Goal: Task Accomplishment & Management: Manage account settings

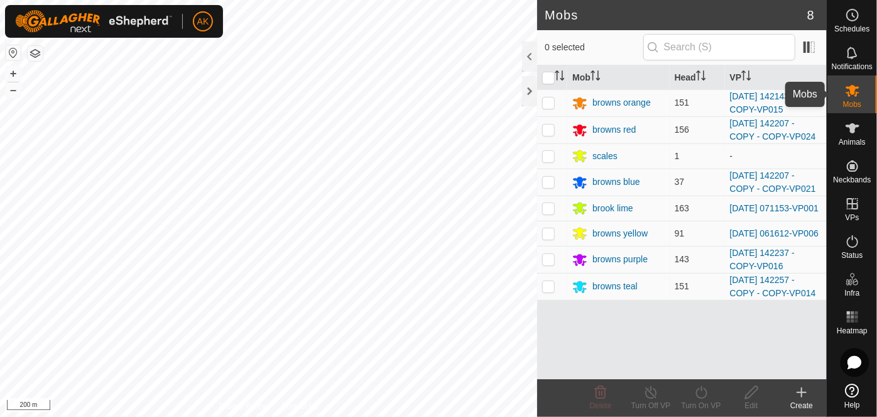
click at [855, 97] on icon at bounding box center [852, 90] width 15 height 15
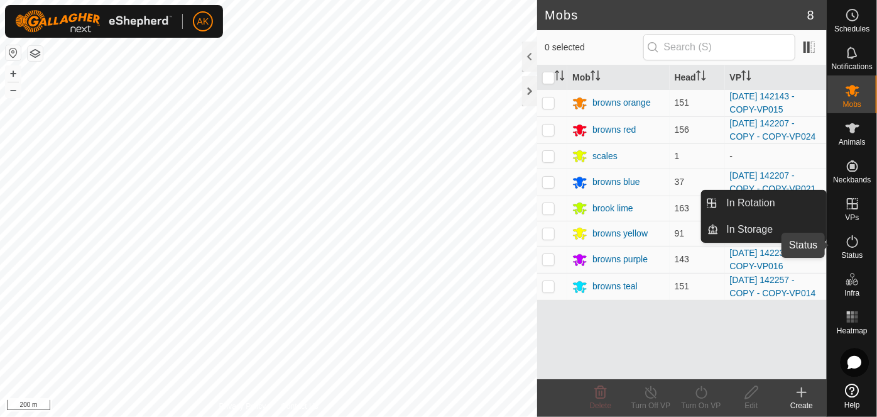
click at [853, 246] on icon at bounding box center [852, 241] width 11 height 13
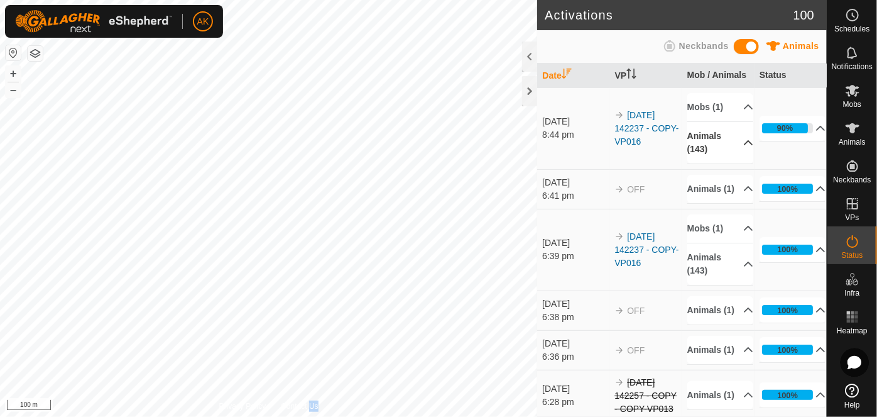
click at [744, 138] on icon at bounding box center [749, 143] width 10 height 10
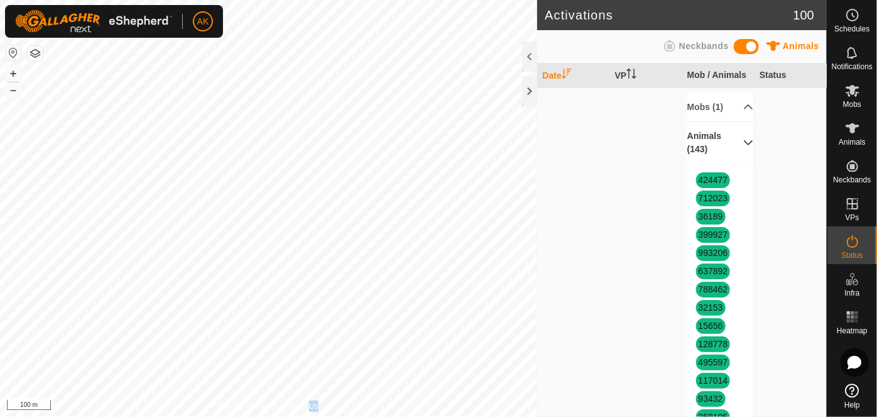
click at [735, 143] on p-accordion-header "Animals (143)" at bounding box center [721, 142] width 67 height 41
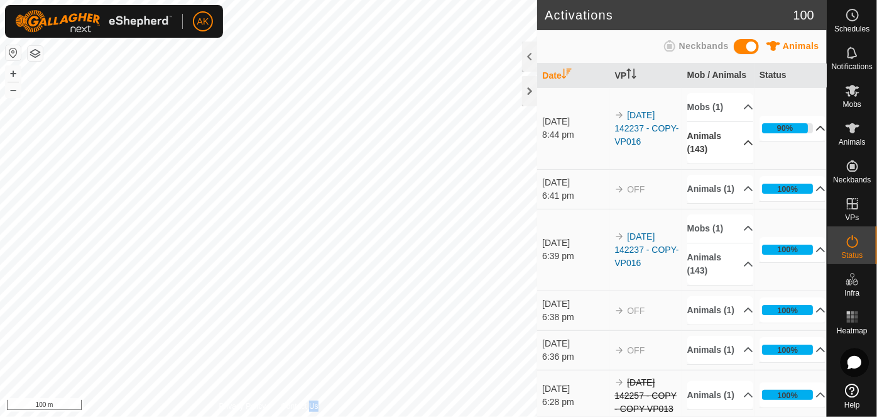
click at [816, 124] on icon at bounding box center [821, 128] width 10 height 10
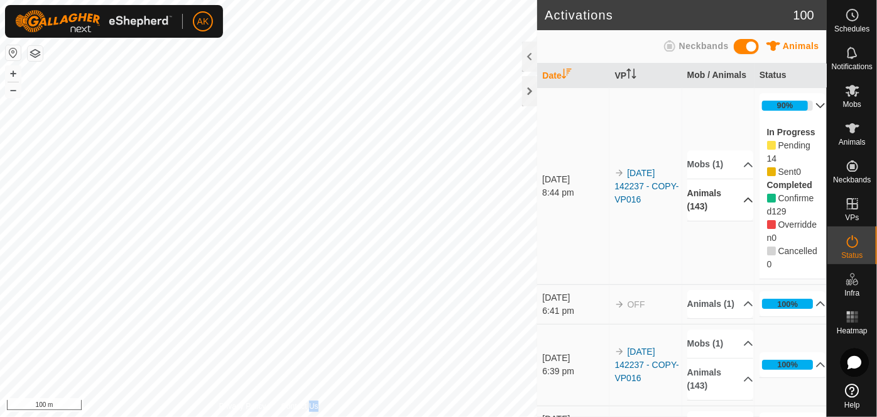
click at [803, 104] on p-accordion-header "90%" at bounding box center [793, 105] width 67 height 25
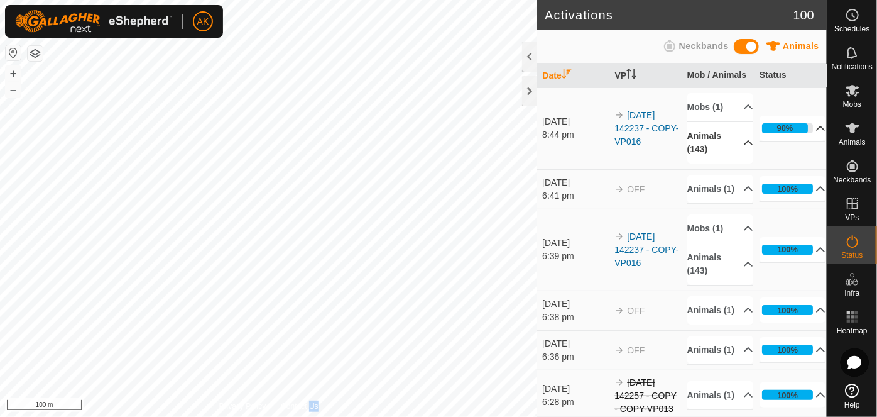
click at [735, 140] on p-accordion-header "Animals (143)" at bounding box center [721, 142] width 67 height 41
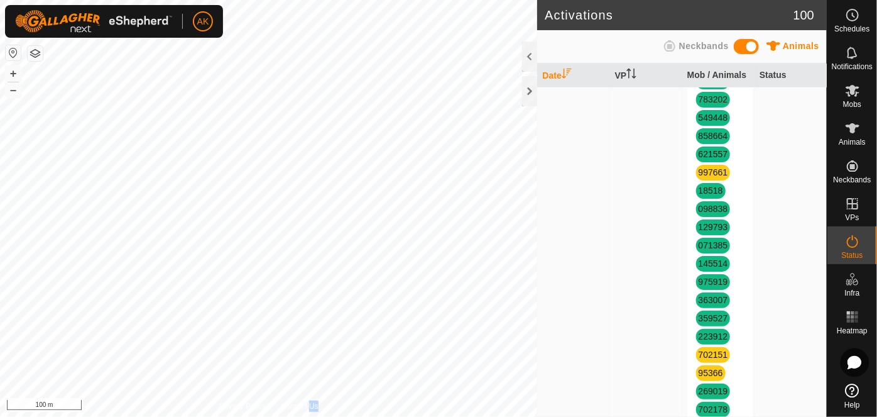
scroll to position [457, 0]
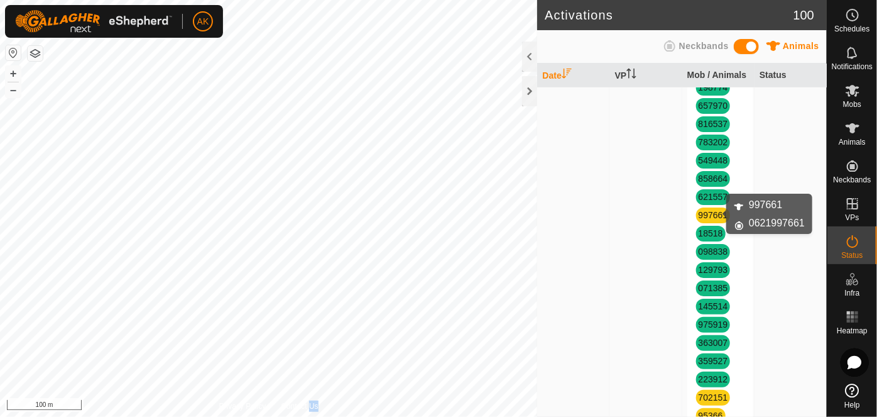
click at [709, 212] on link "997661" at bounding box center [714, 215] width 30 height 10
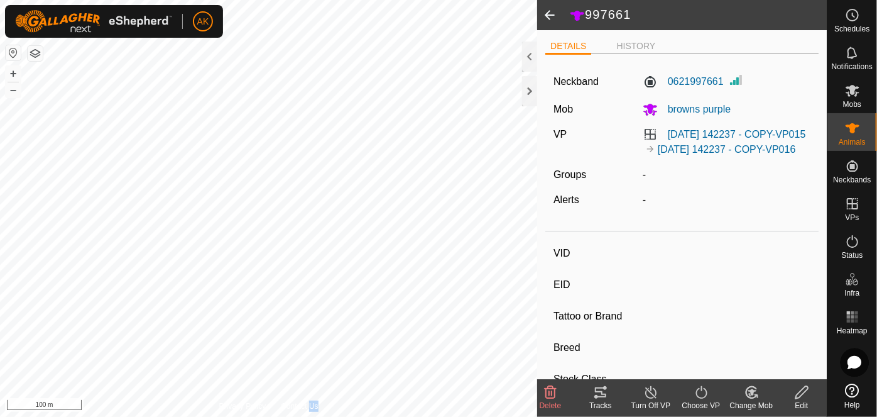
type input "997661"
type input "-"
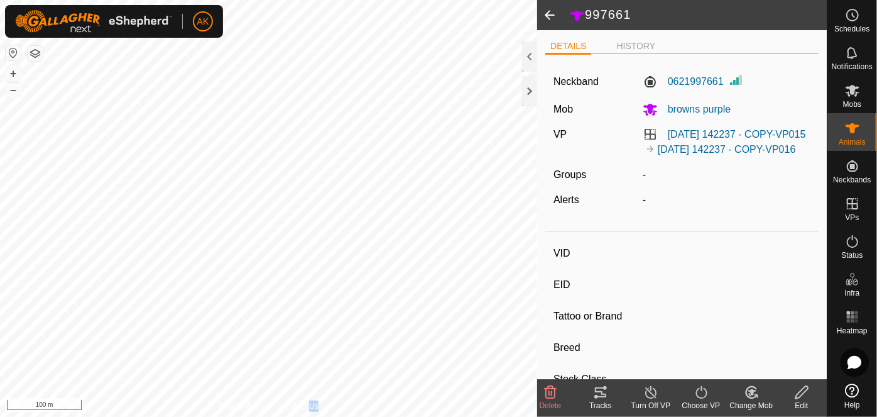
type input "-"
click at [551, 391] on icon at bounding box center [550, 392] width 15 height 15
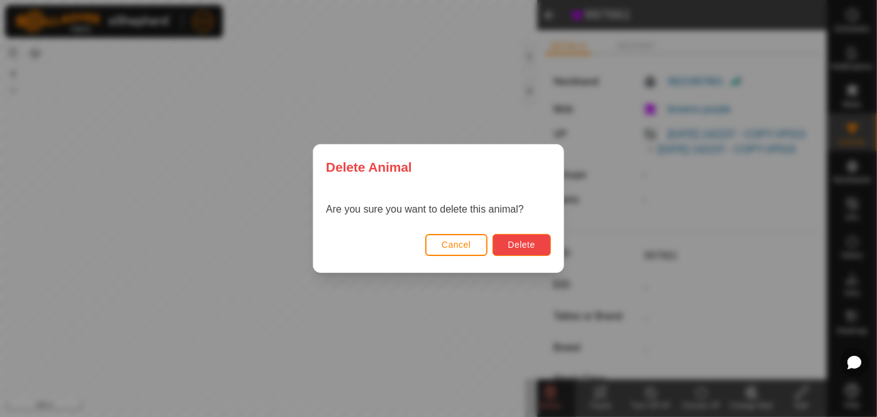
click at [526, 240] on span "Delete" at bounding box center [522, 244] width 27 height 10
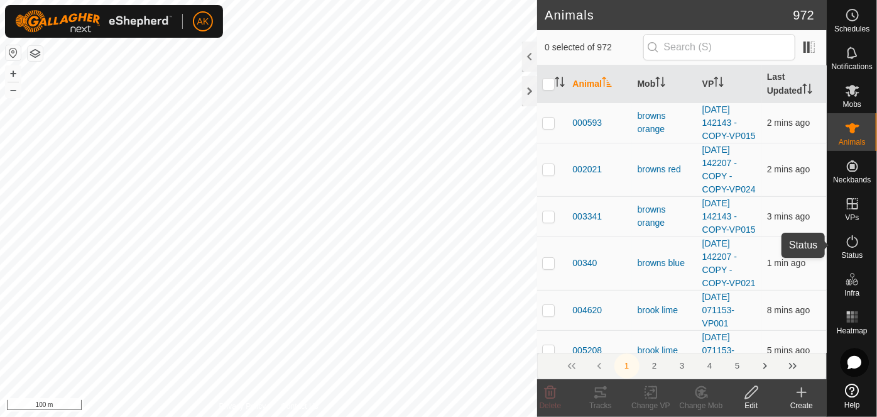
click at [855, 241] on icon at bounding box center [852, 241] width 15 height 15
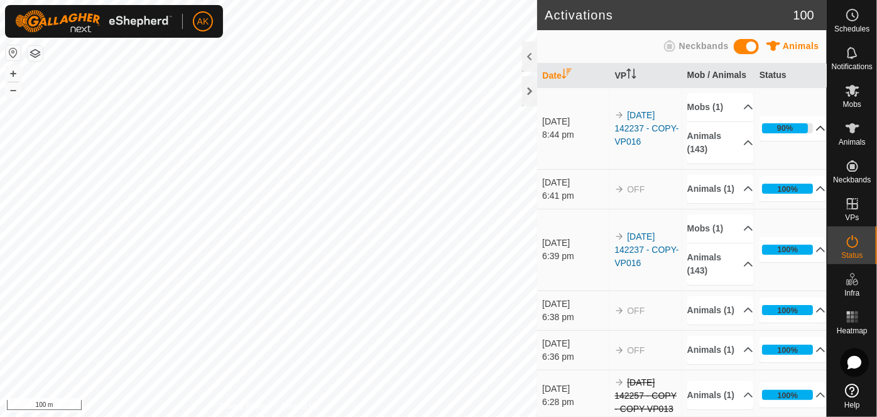
click at [817, 126] on icon at bounding box center [821, 128] width 9 height 5
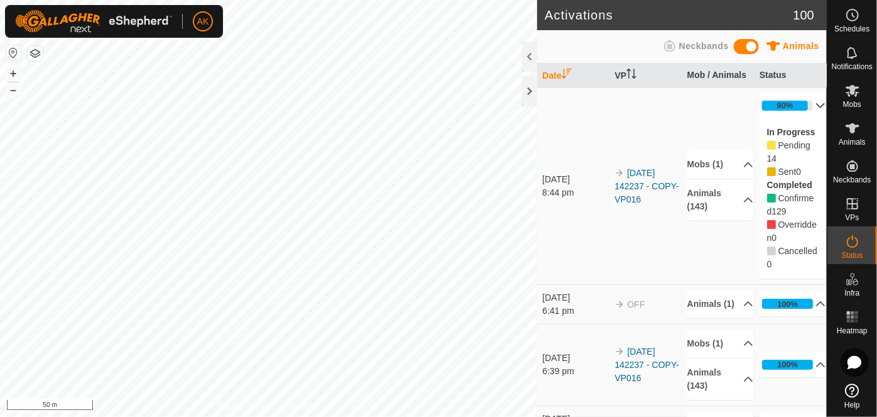
click at [779, 146] on span "Pending" at bounding box center [795, 145] width 32 height 10
click at [779, 129] on label "In Progress" at bounding box center [791, 132] width 48 height 10
click at [662, 105] on td "[DATE] 142237 - COPY-VP016" at bounding box center [646, 185] width 72 height 197
click at [800, 101] on p-accordion-header "90%" at bounding box center [793, 105] width 67 height 25
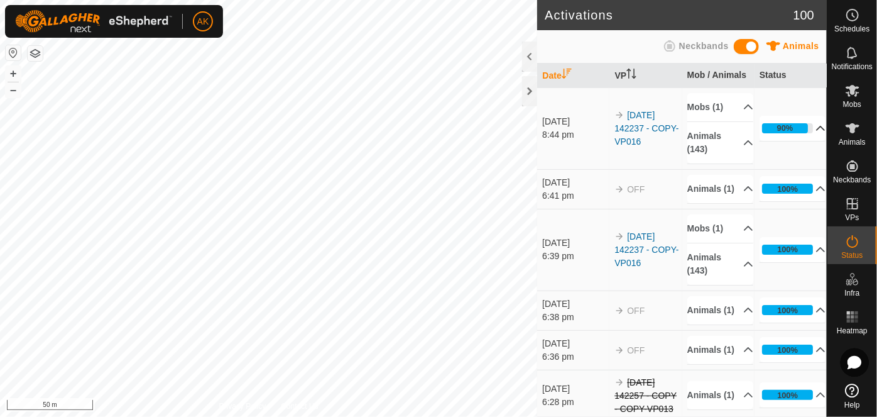
click at [806, 123] on p-accordion-header "90%" at bounding box center [793, 128] width 67 height 25
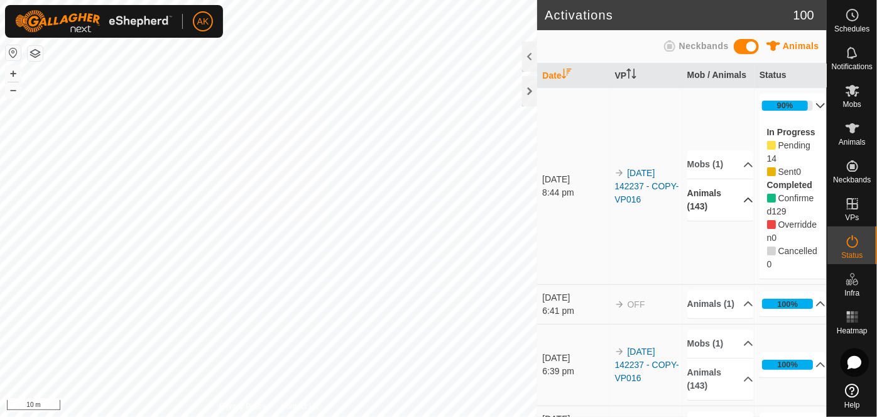
click at [744, 197] on icon at bounding box center [748, 199] width 9 height 5
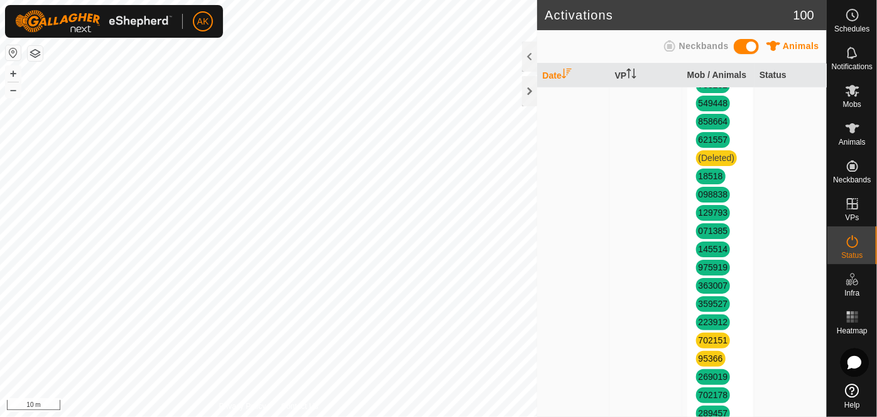
scroll to position [629, 0]
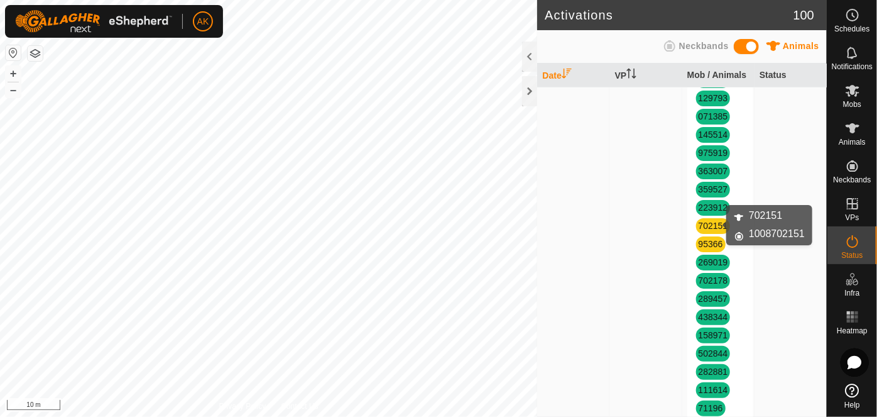
click at [707, 226] on link "702151" at bounding box center [714, 226] width 30 height 10
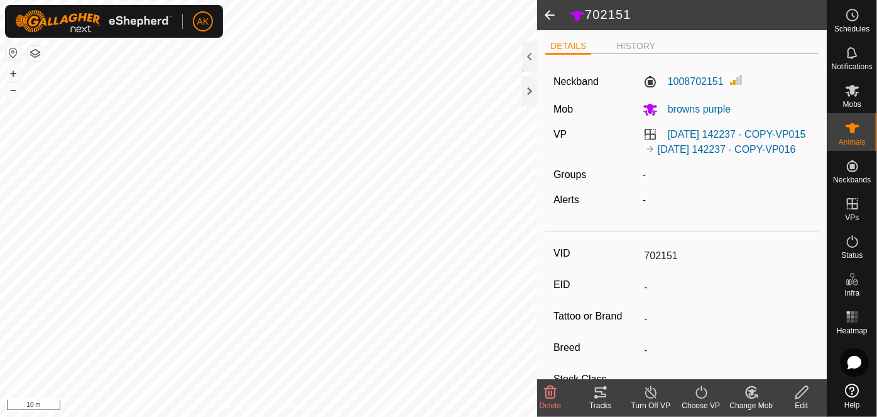
click at [548, 395] on icon at bounding box center [550, 392] width 15 height 15
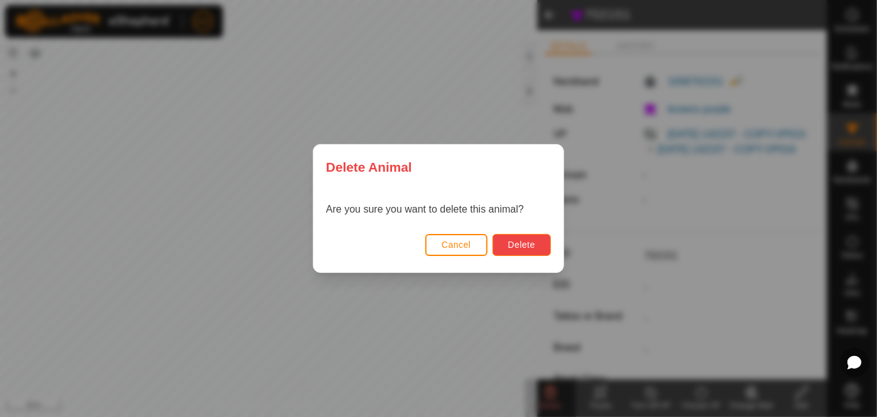
click at [514, 247] on span "Delete" at bounding box center [522, 244] width 27 height 10
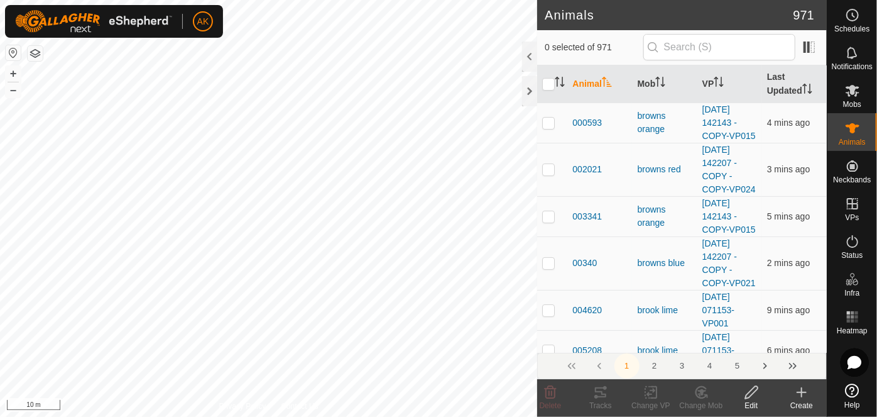
click at [36, 54] on button "button" at bounding box center [35, 53] width 15 height 15
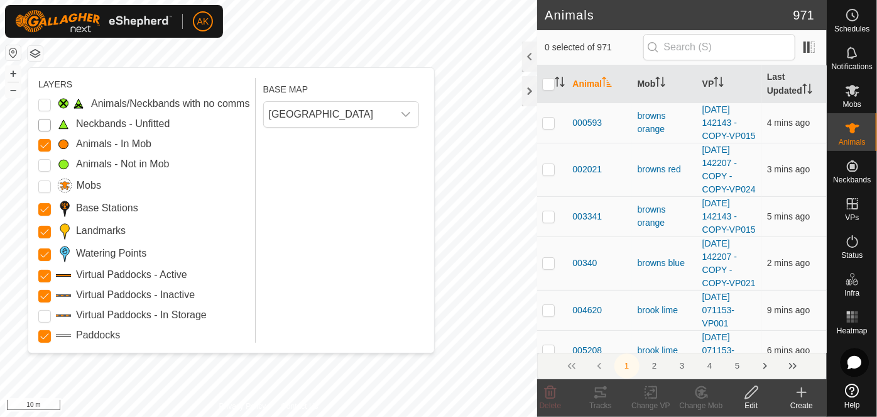
click at [43, 124] on Unfitted "Neckbands - Unfitted" at bounding box center [44, 125] width 13 height 13
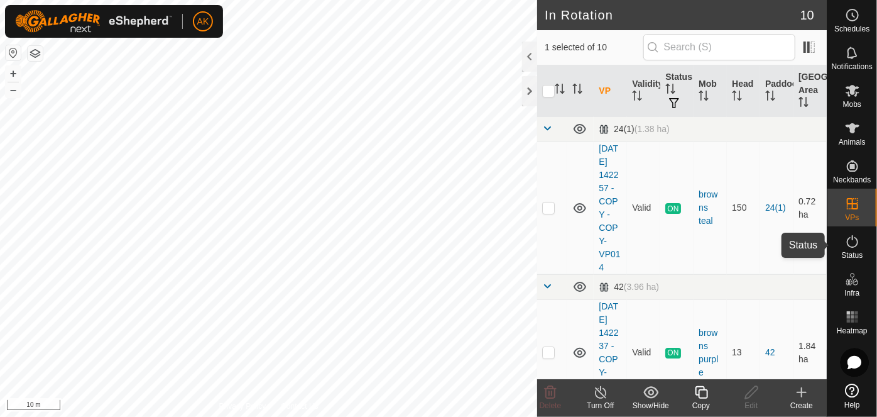
click at [852, 245] on icon at bounding box center [852, 241] width 15 height 15
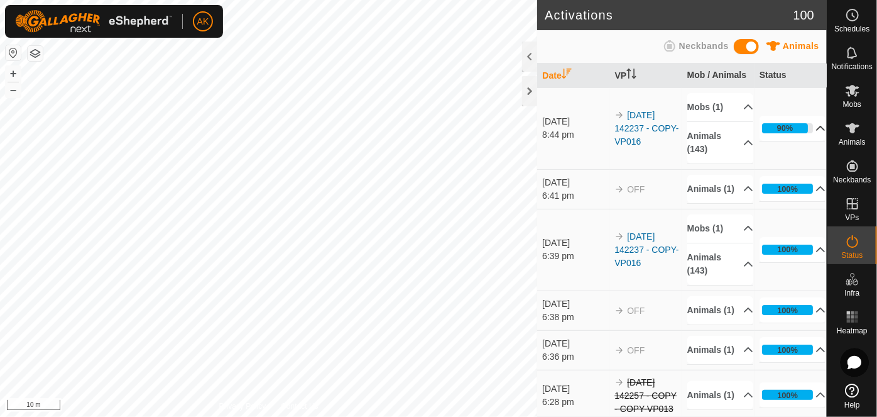
click at [817, 126] on icon at bounding box center [821, 128] width 9 height 5
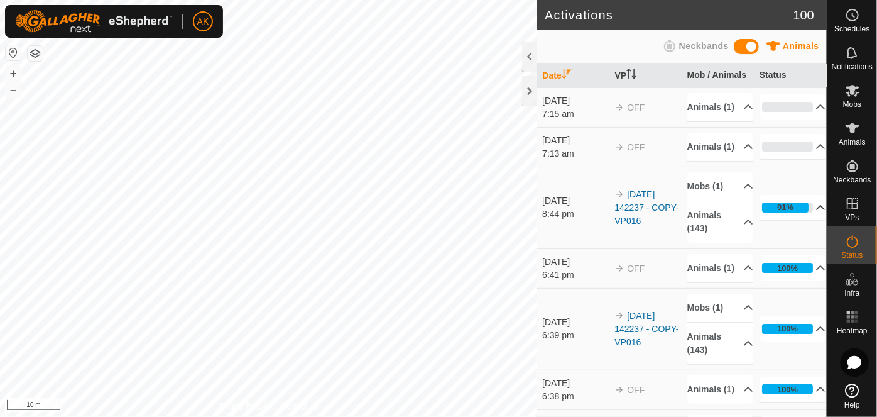
click at [817, 210] on icon at bounding box center [821, 207] width 9 height 5
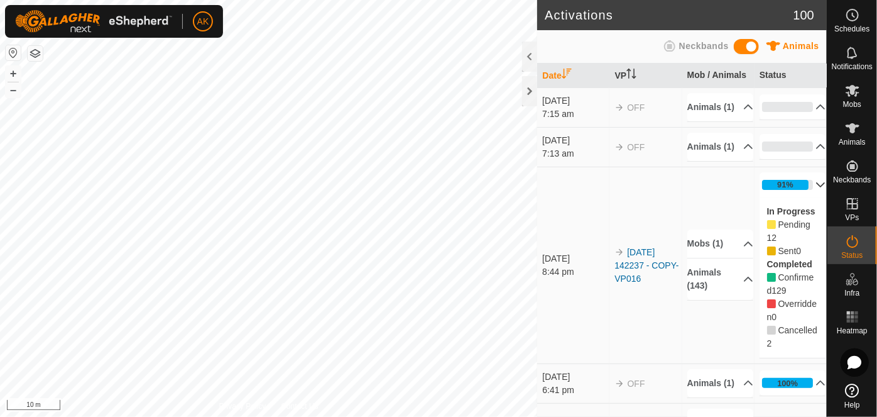
click at [808, 197] on p-accordion-header "91%" at bounding box center [793, 184] width 67 height 25
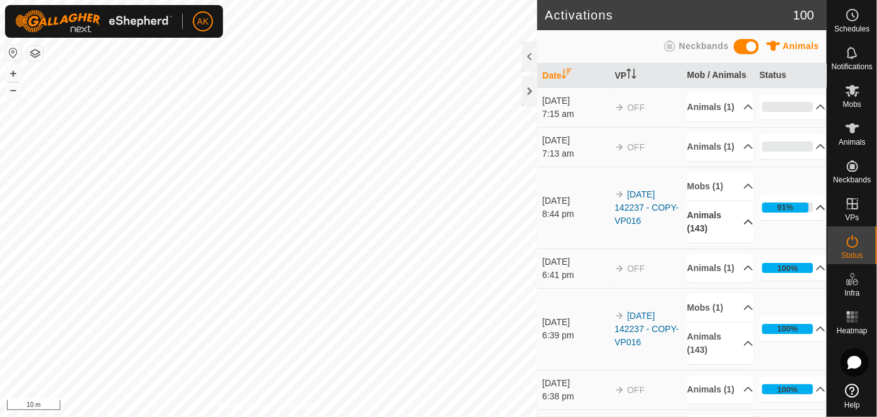
click at [735, 243] on p-accordion-header "Animals (143)" at bounding box center [721, 221] width 67 height 41
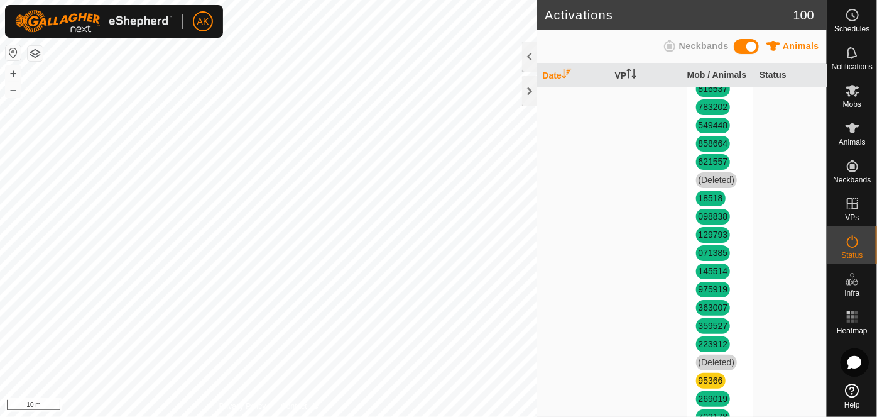
scroll to position [685, 0]
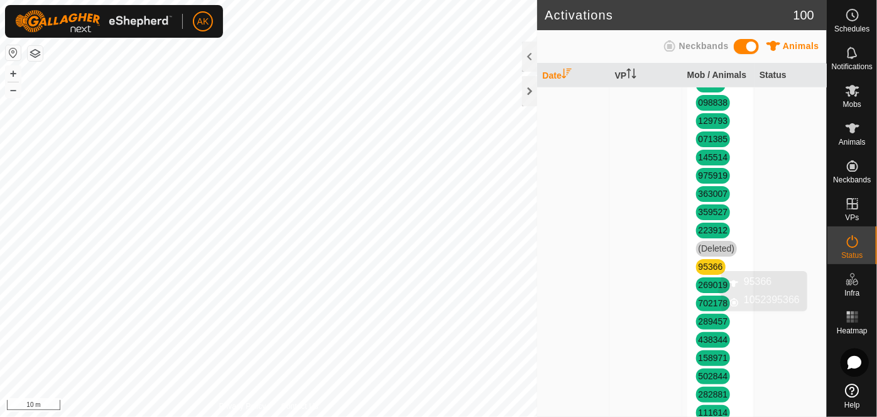
click at [711, 272] on link "95366" at bounding box center [711, 266] width 25 height 10
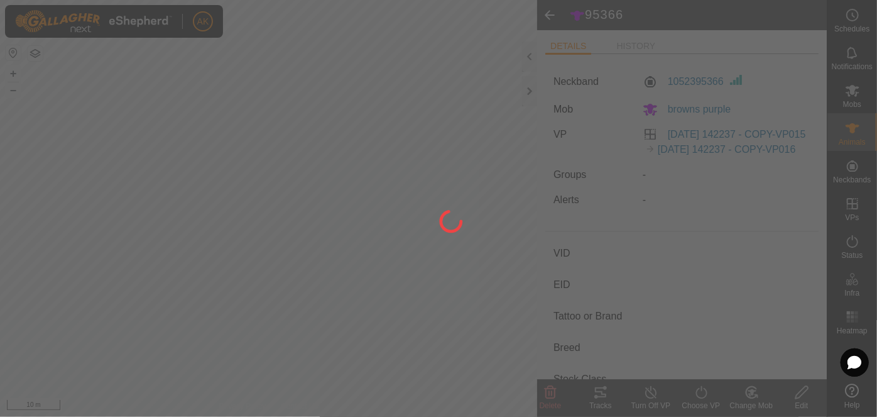
type input "95366"
type input "-"
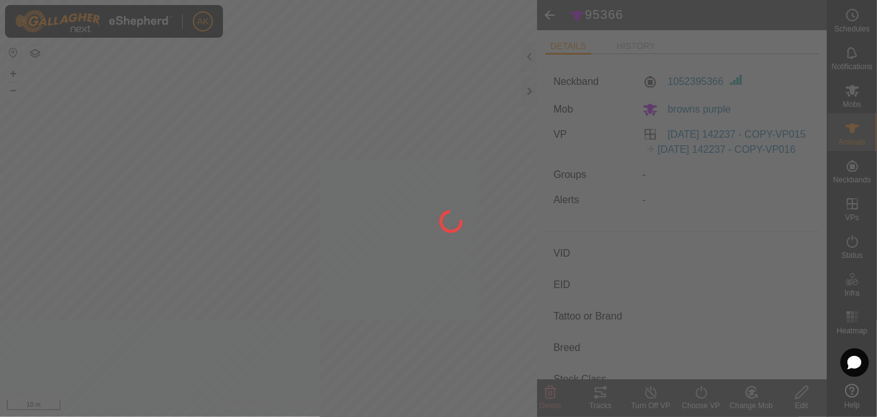
type input "0 kg"
type input "-"
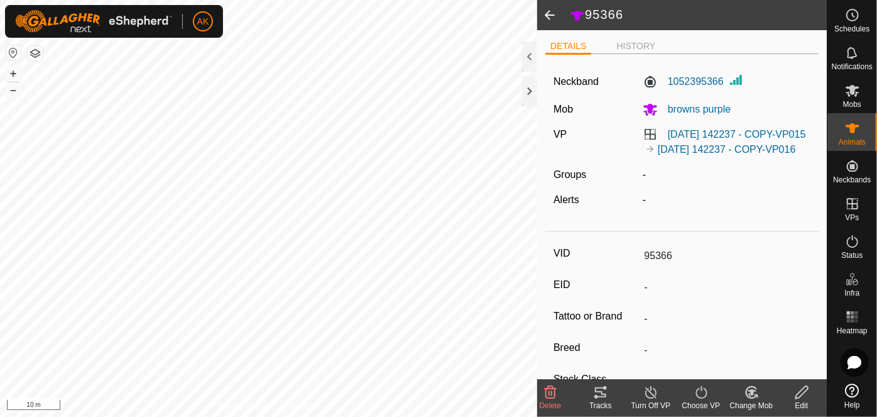
click at [554, 394] on icon at bounding box center [550, 392] width 15 height 15
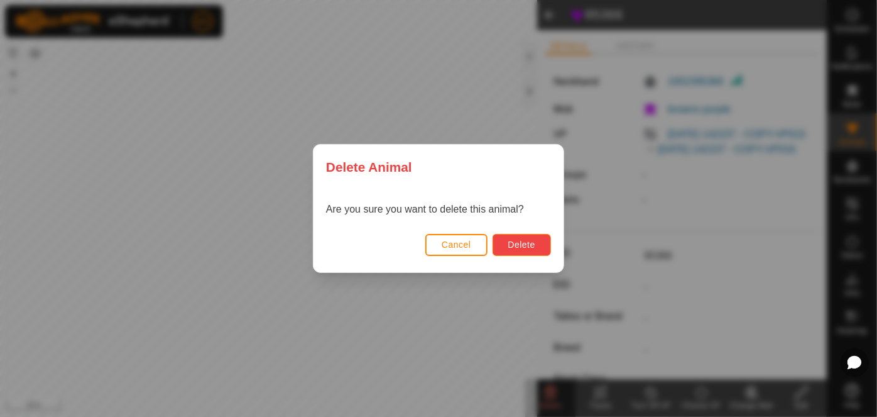
click at [511, 248] on span "Delete" at bounding box center [522, 244] width 27 height 10
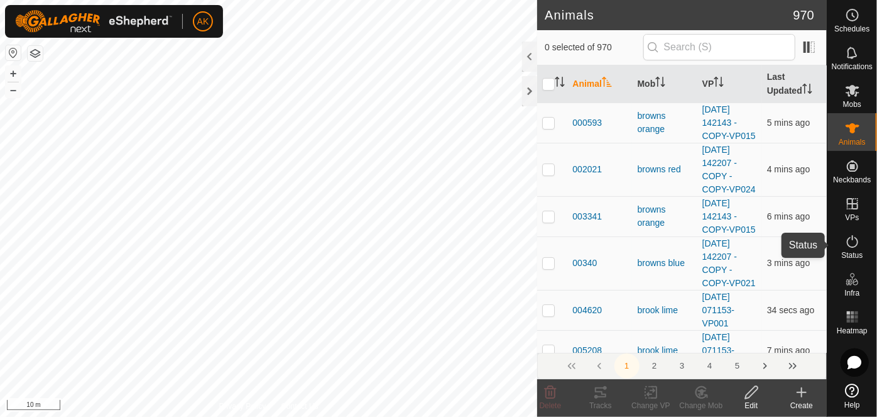
click at [853, 243] on icon at bounding box center [852, 241] width 15 height 15
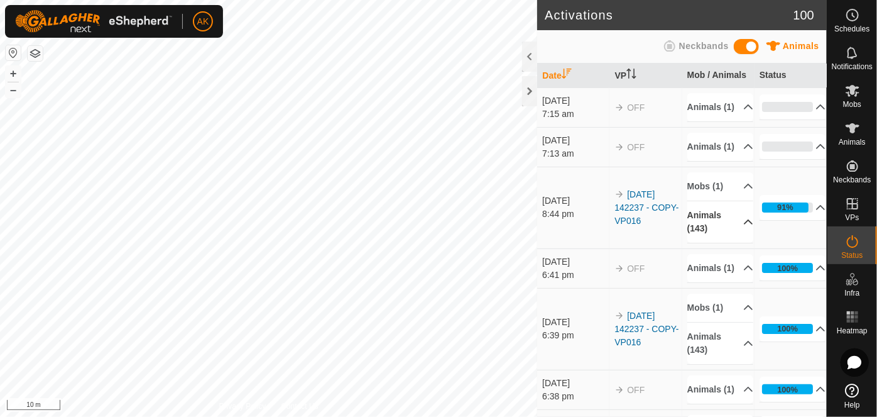
click at [744, 227] on icon at bounding box center [749, 222] width 10 height 10
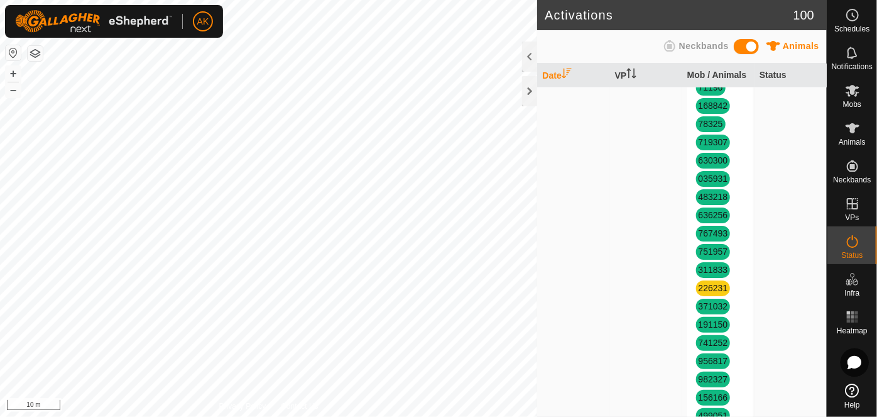
scroll to position [1143, 0]
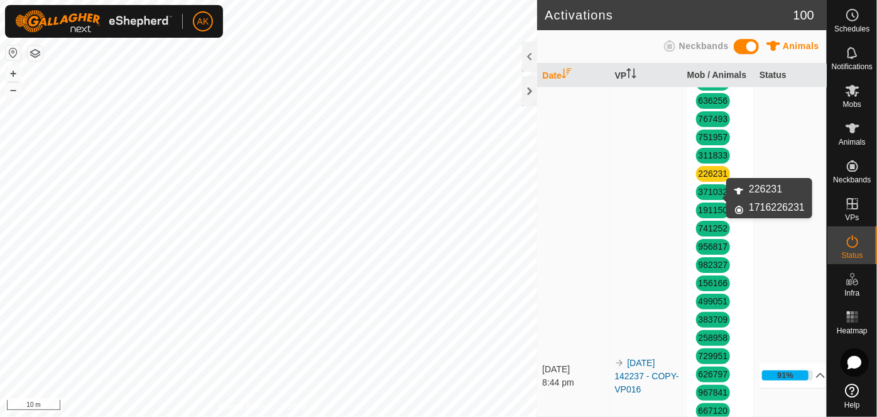
click at [712, 179] on link "226231" at bounding box center [714, 173] width 30 height 10
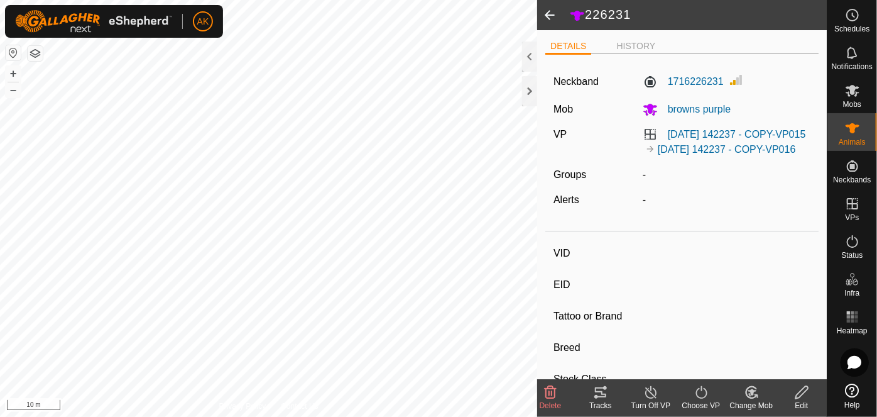
type input "226231"
type input "-"
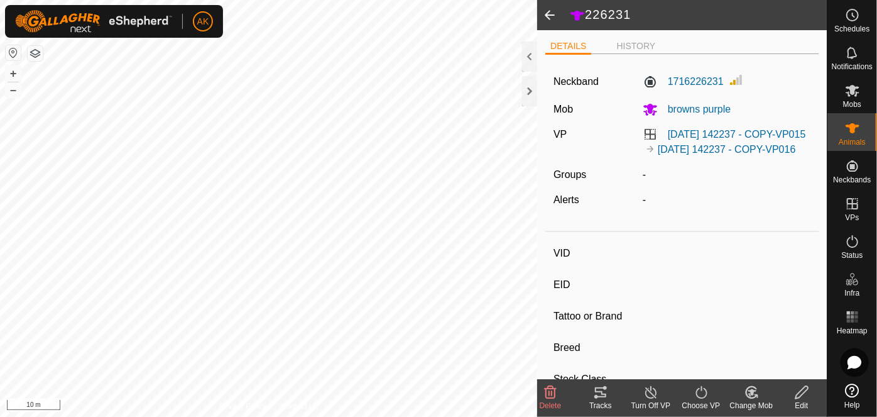
type input "-"
click at [548, 390] on icon at bounding box center [550, 392] width 15 height 15
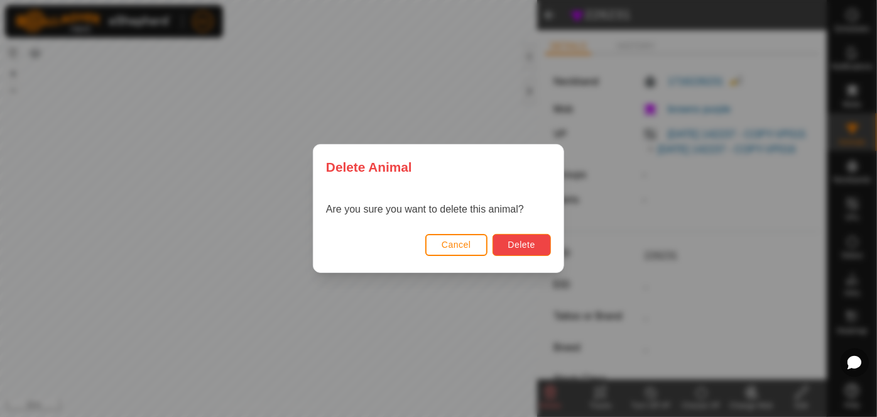
click at [512, 244] on span "Delete" at bounding box center [522, 244] width 27 height 10
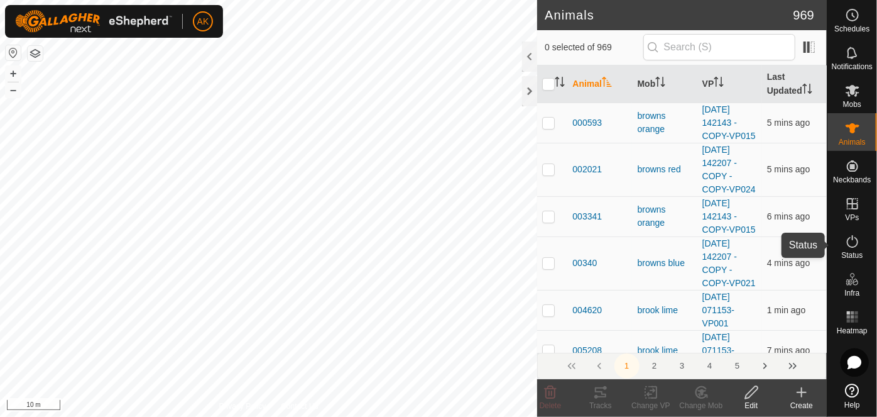
click at [853, 242] on icon at bounding box center [852, 241] width 15 height 15
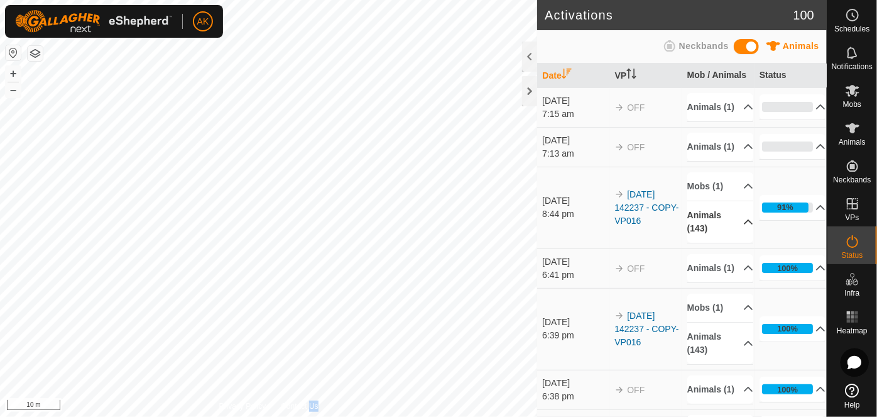
click at [744, 227] on icon at bounding box center [749, 222] width 10 height 10
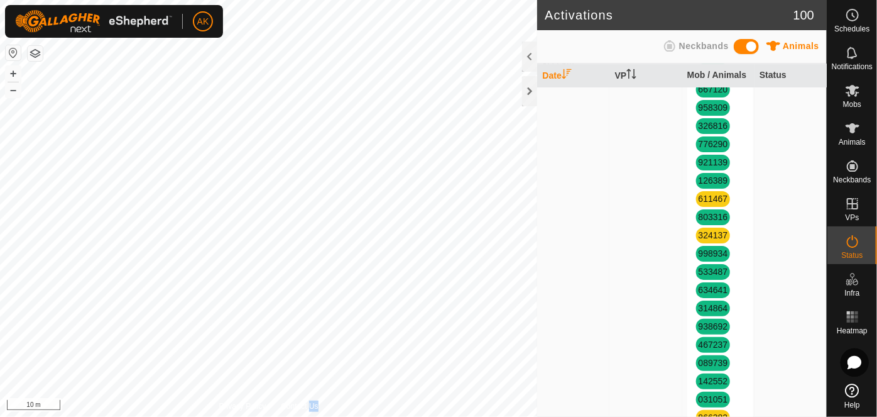
scroll to position [1371, 0]
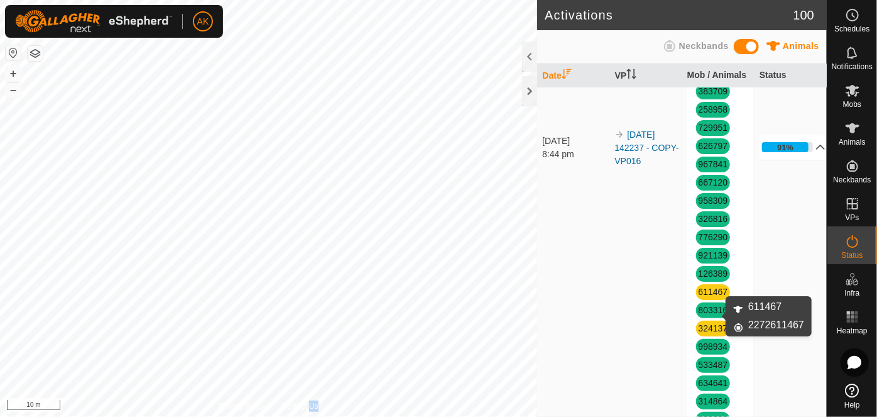
click at [706, 297] on link "611467" at bounding box center [714, 292] width 30 height 10
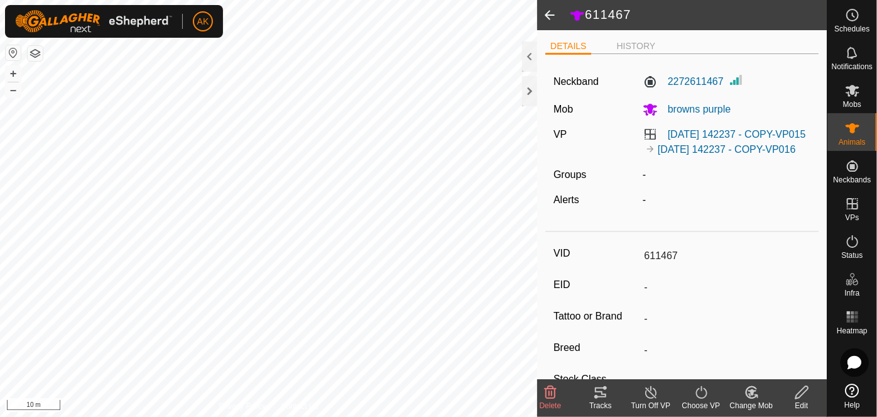
click at [554, 395] on icon at bounding box center [550, 392] width 15 height 15
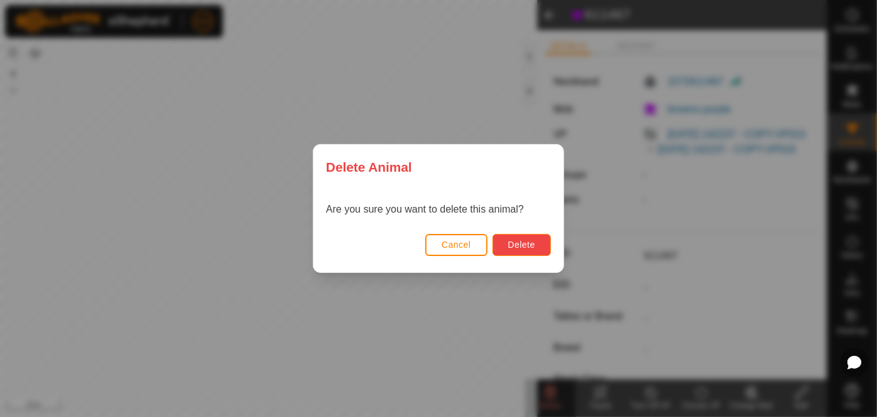
click at [531, 245] on span "Delete" at bounding box center [522, 244] width 27 height 10
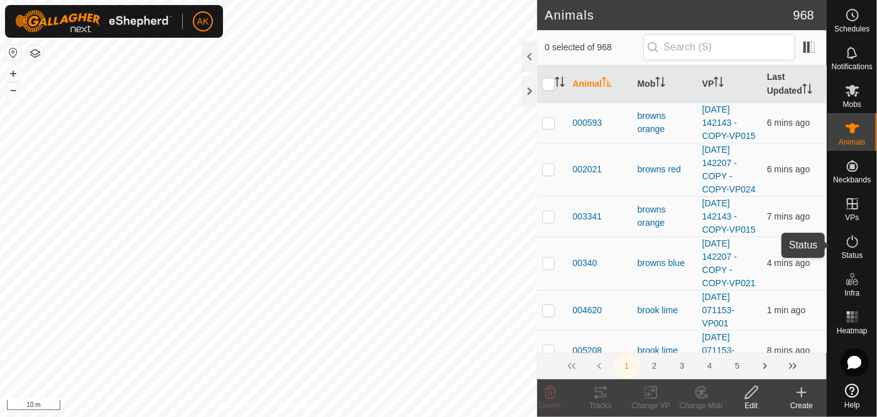
click at [854, 238] on icon at bounding box center [852, 241] width 15 height 15
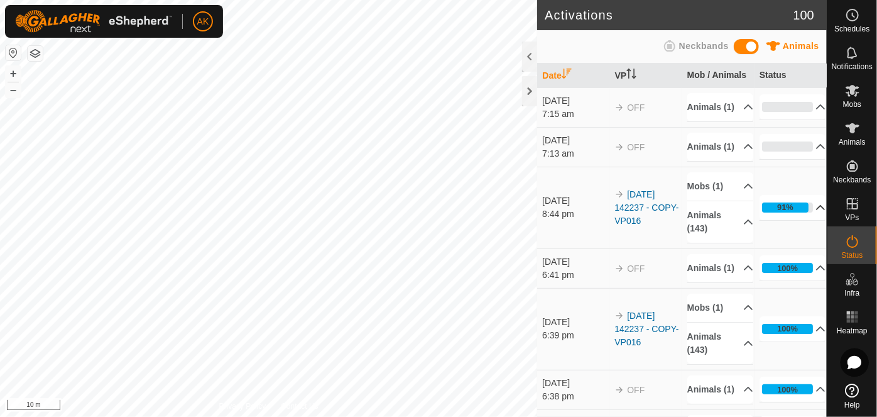
click at [816, 212] on icon at bounding box center [821, 207] width 10 height 10
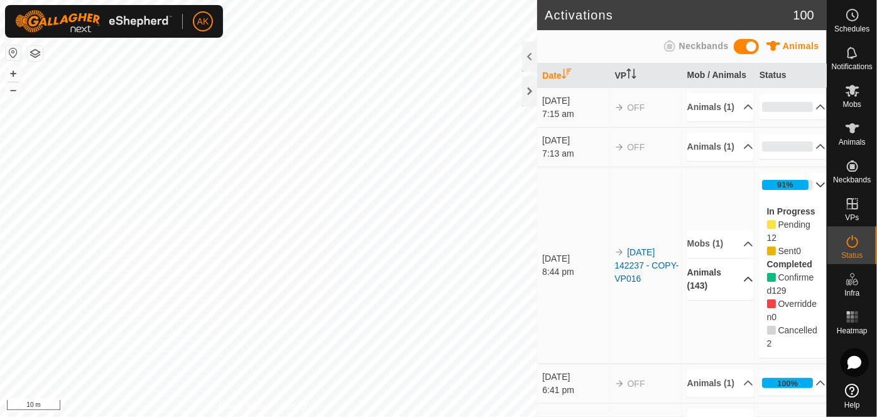
click at [740, 300] on p-accordion-header "Animals (143)" at bounding box center [721, 278] width 67 height 41
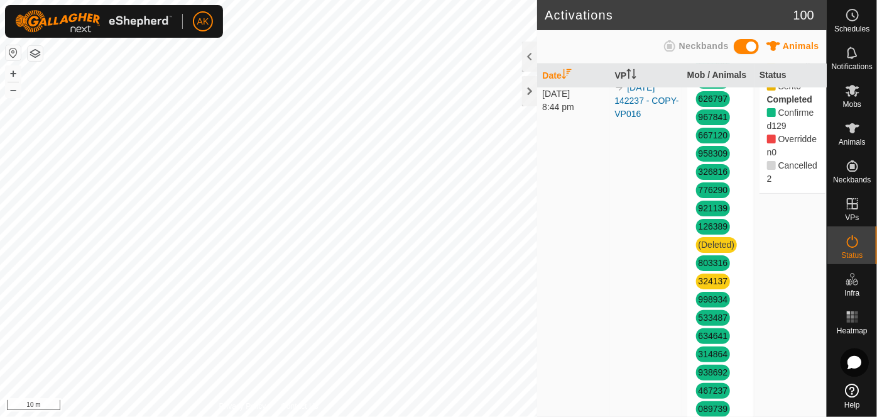
scroll to position [1485, 0]
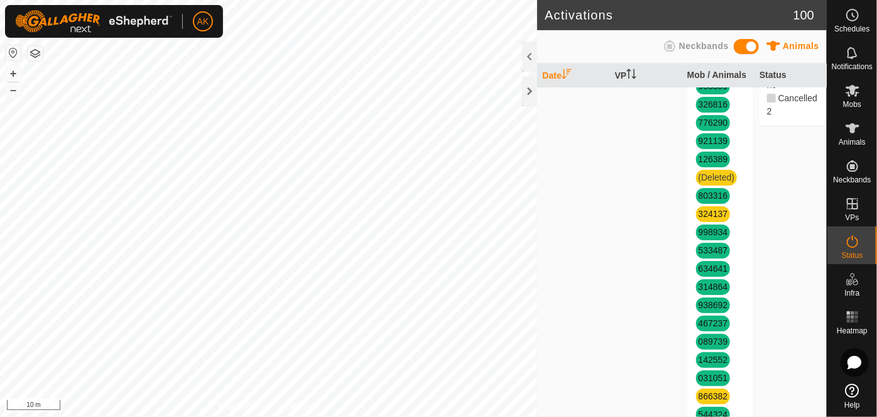
click at [712, 219] on link "324137" at bounding box center [714, 214] width 30 height 10
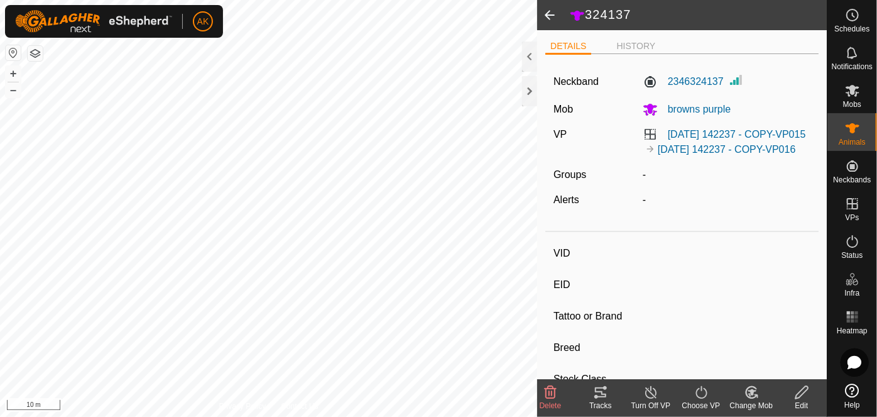
type input "324137"
type input "-"
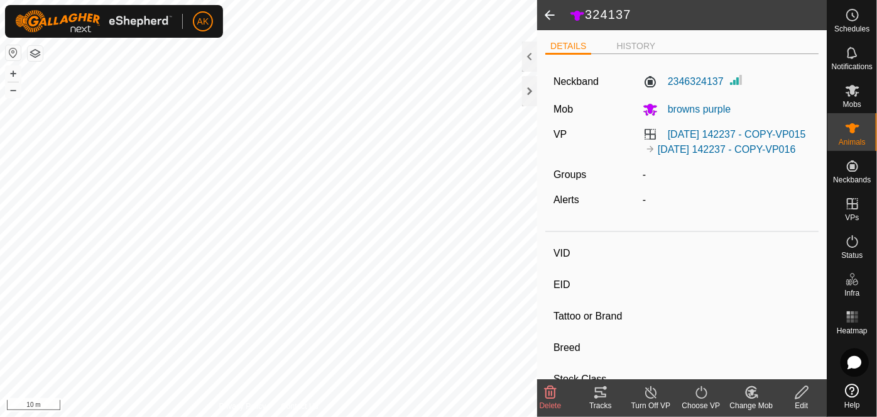
type input "-"
click at [652, 396] on icon at bounding box center [652, 392] width 16 height 15
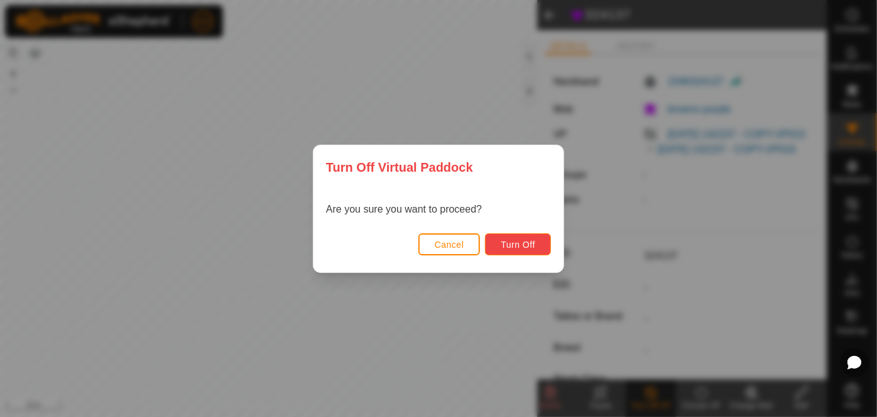
click at [535, 243] on span "Turn Off" at bounding box center [518, 244] width 35 height 10
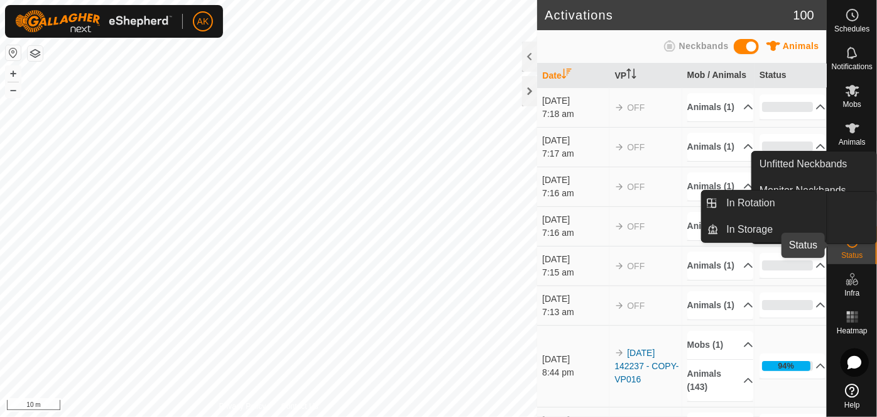
click at [854, 243] on icon at bounding box center [852, 241] width 15 height 15
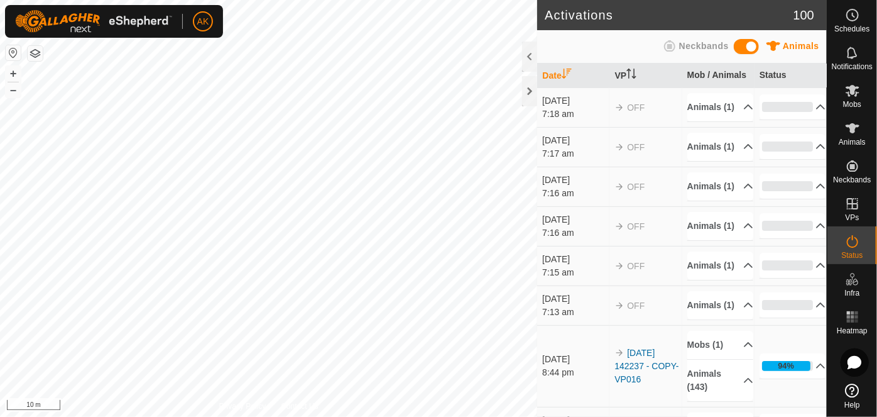
click at [854, 243] on icon at bounding box center [852, 241] width 15 height 15
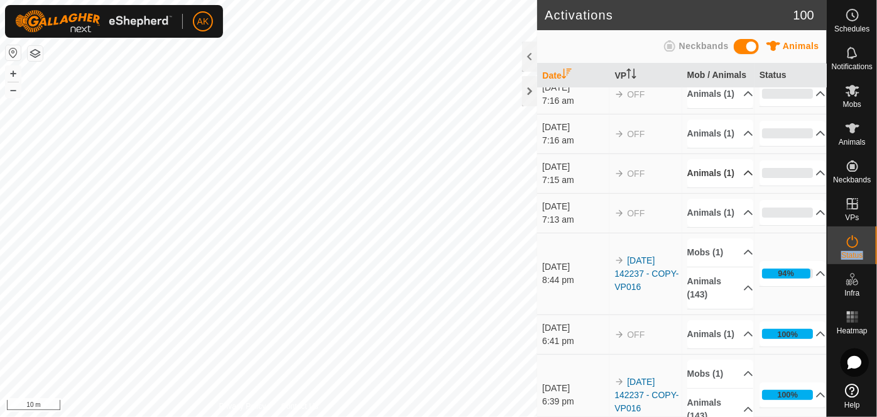
scroll to position [114, 0]
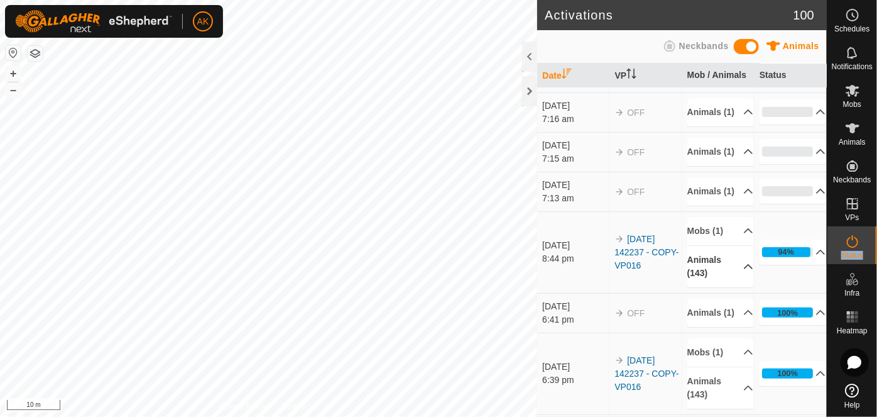
click at [744, 269] on icon at bounding box center [748, 266] width 9 height 5
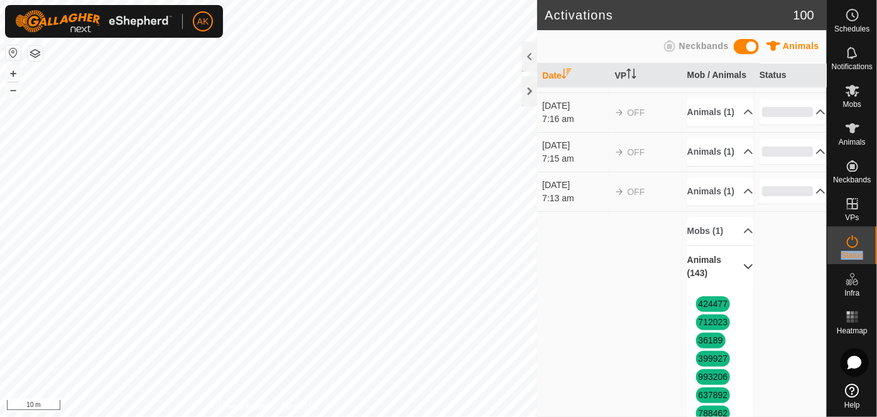
click at [734, 287] on p-accordion-header "Animals (143)" at bounding box center [721, 266] width 67 height 41
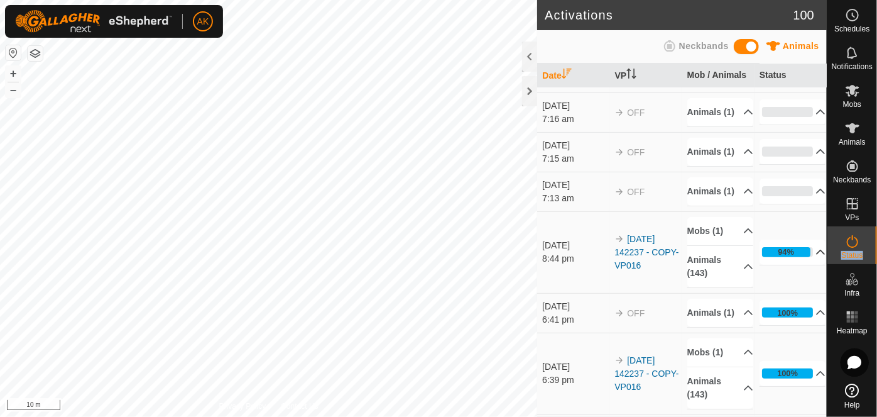
click at [816, 257] on icon at bounding box center [821, 252] width 10 height 10
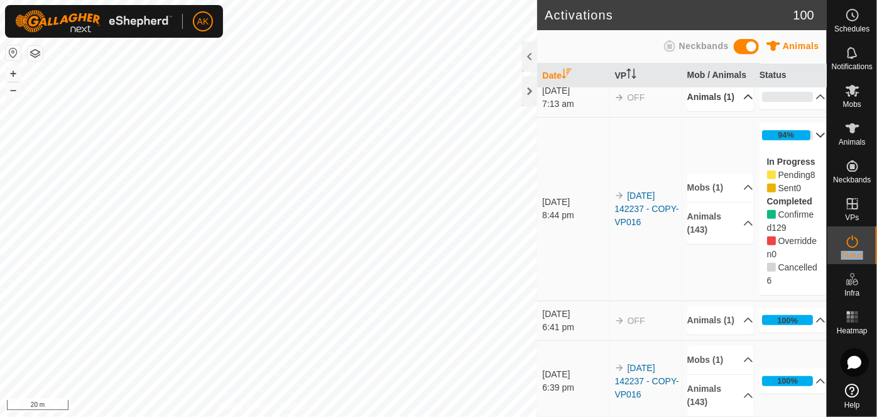
scroll to position [228, 0]
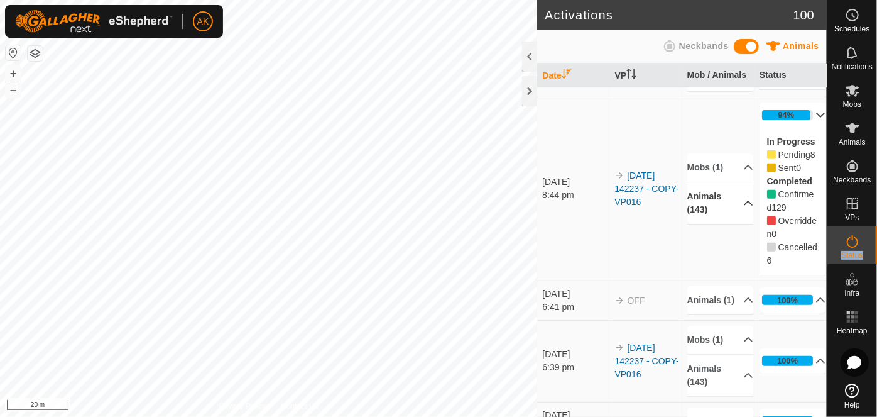
click at [744, 206] on icon at bounding box center [748, 203] width 9 height 5
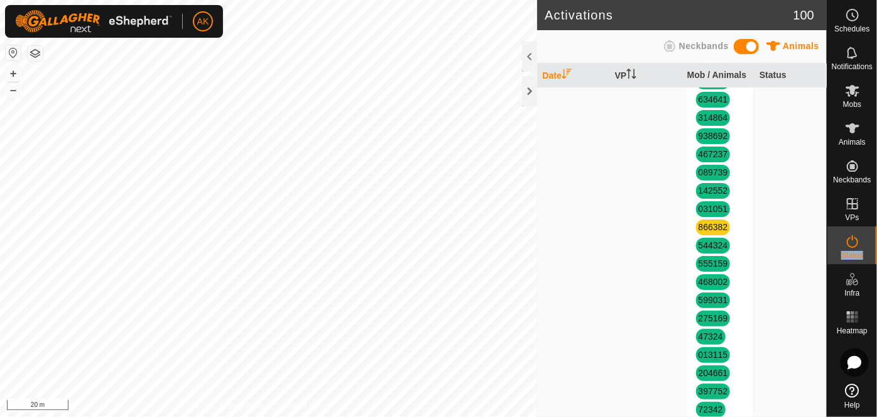
scroll to position [1828, 0]
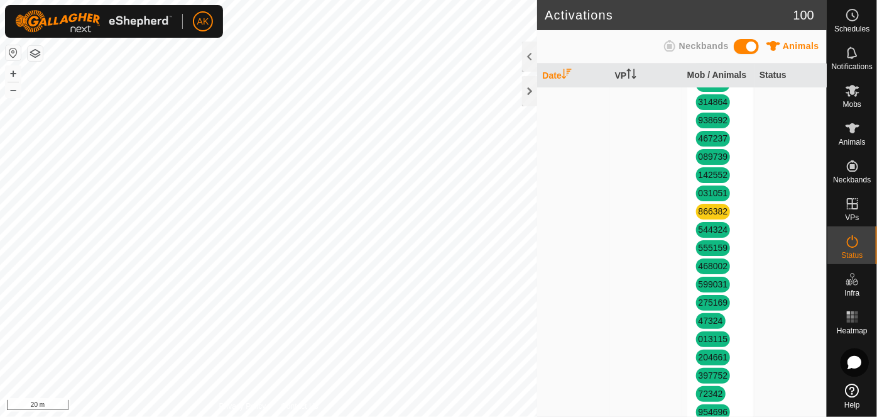
click at [709, 219] on span "866382" at bounding box center [713, 212] width 35 height 16
click at [712, 216] on link "866382" at bounding box center [714, 211] width 30 height 10
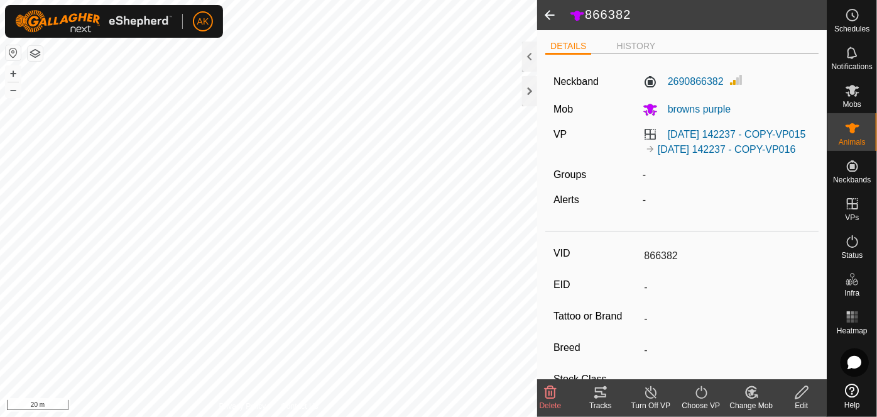
click at [653, 394] on line at bounding box center [651, 393] width 10 height 10
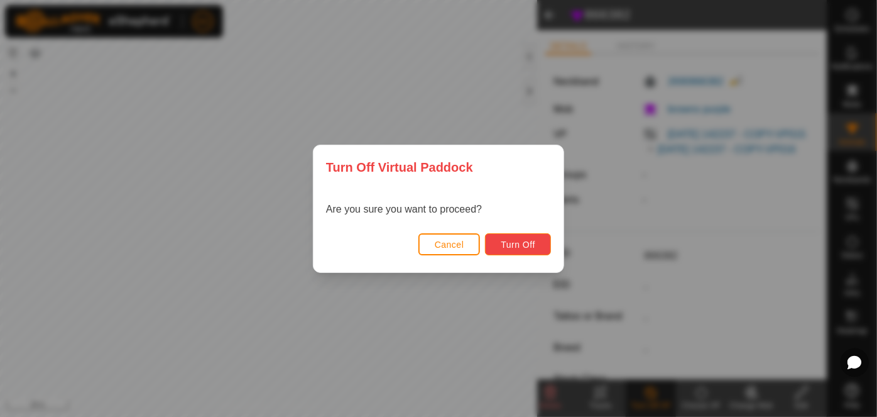
click at [527, 245] on span "Turn Off" at bounding box center [518, 244] width 35 height 10
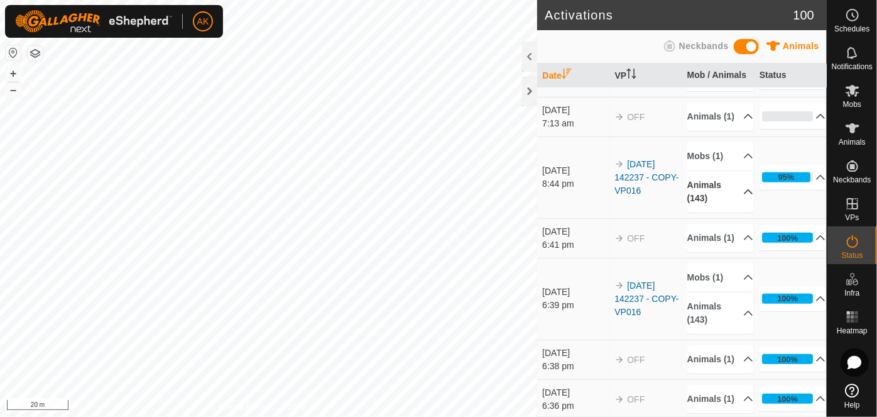
scroll to position [285, 0]
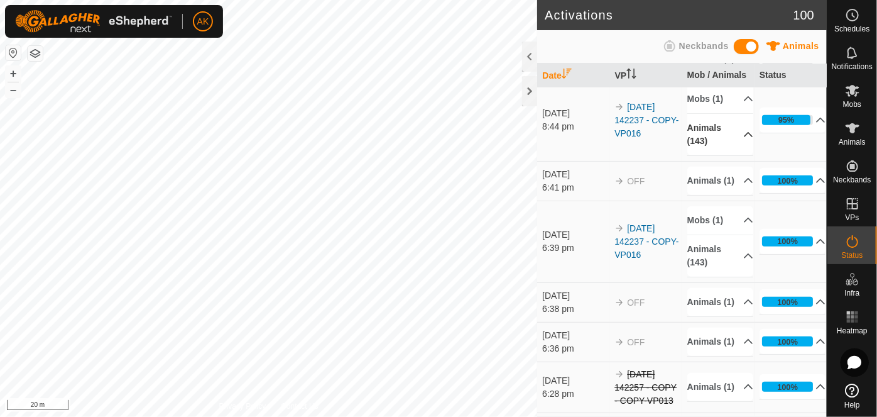
click at [744, 140] on icon at bounding box center [749, 134] width 10 height 10
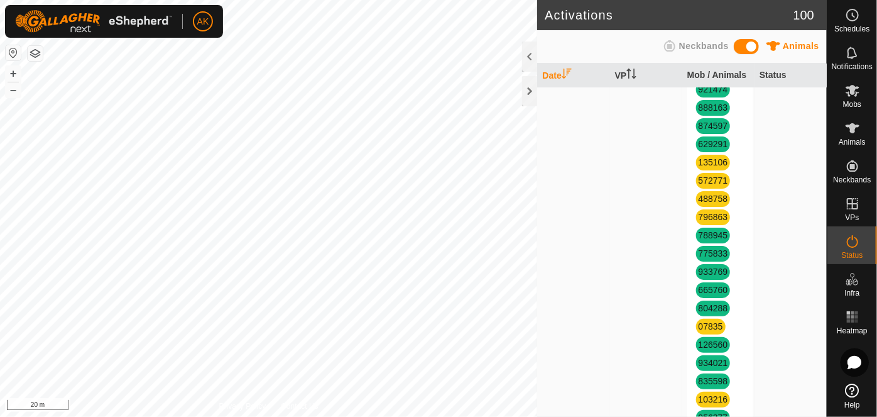
scroll to position [2285, 0]
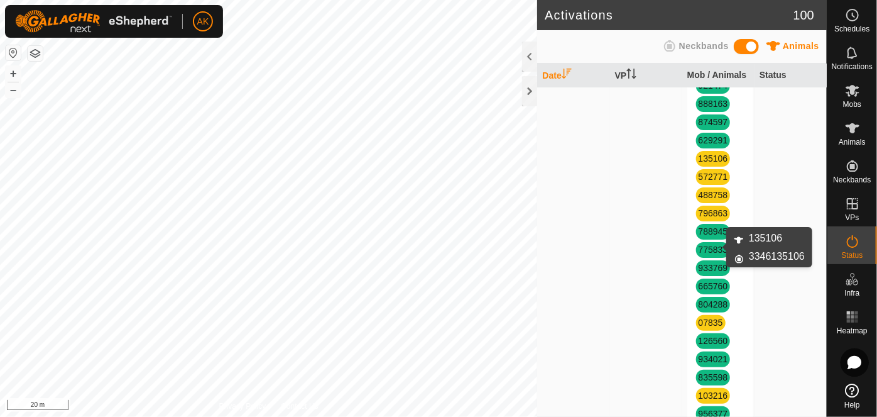
click at [707, 163] on link "135106" at bounding box center [714, 158] width 30 height 10
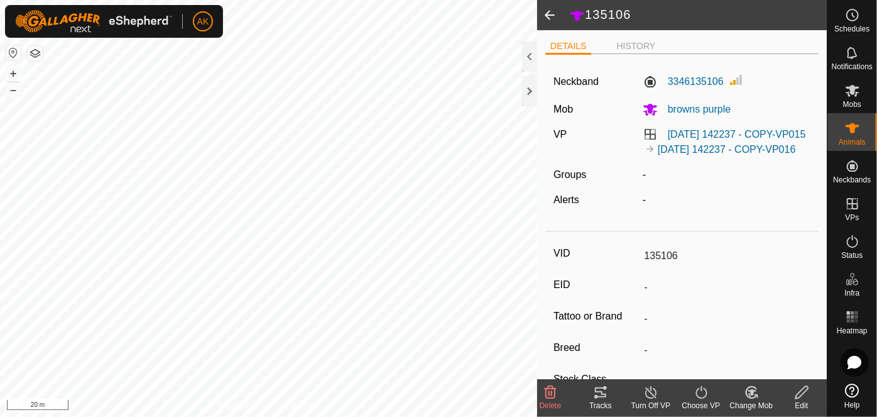
click at [652, 391] on icon at bounding box center [652, 392] width 16 height 15
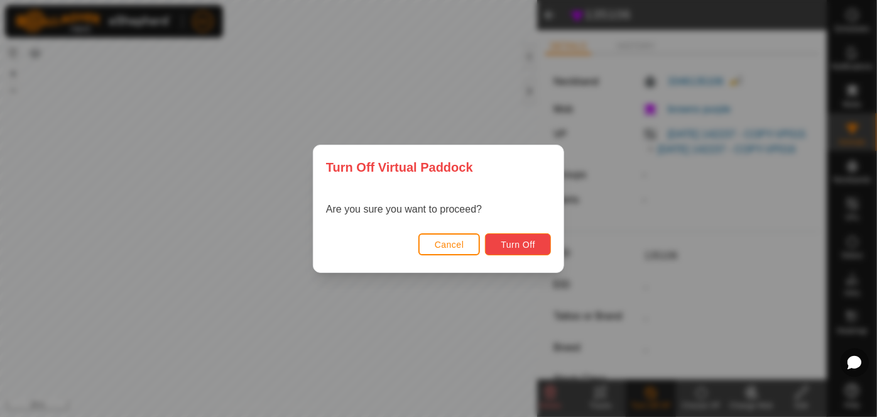
click at [519, 245] on span "Turn Off" at bounding box center [518, 244] width 35 height 10
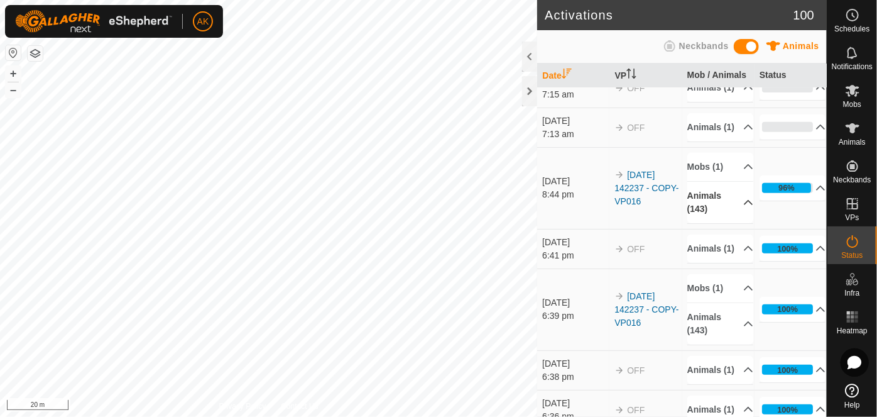
scroll to position [343, 0]
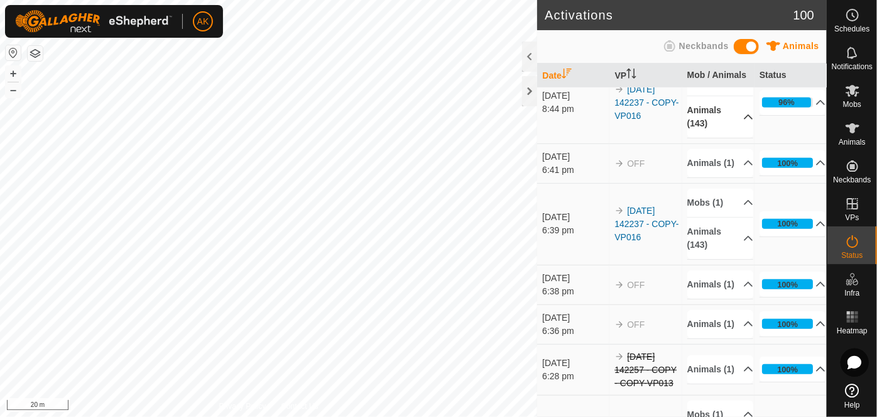
click at [744, 122] on icon at bounding box center [749, 117] width 10 height 10
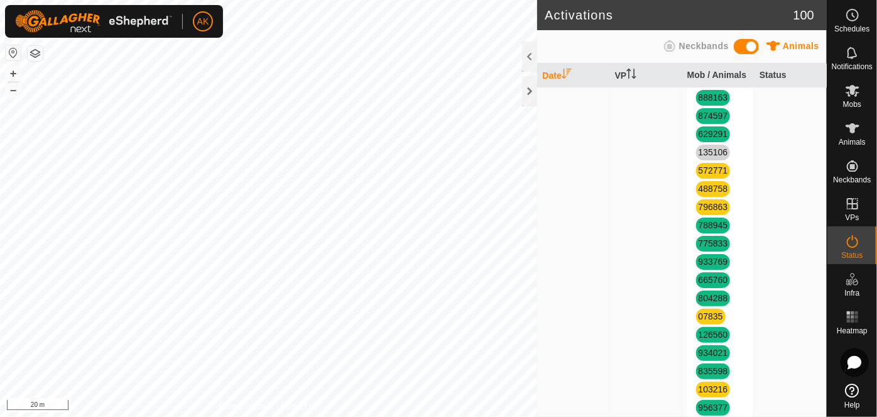
scroll to position [2343, 0]
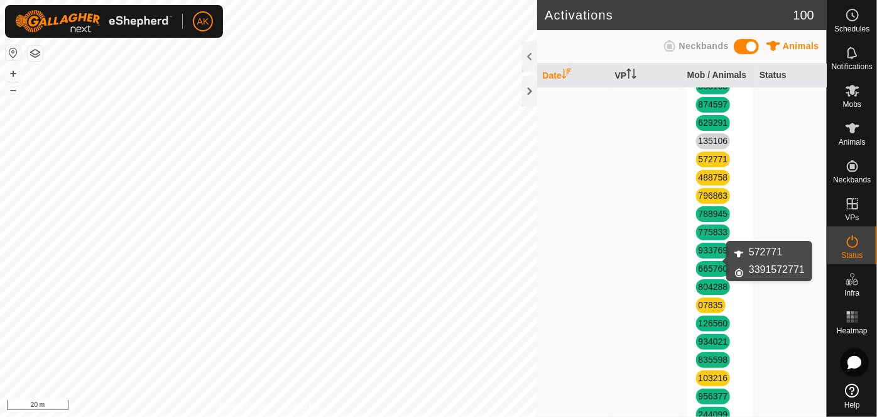
click at [707, 164] on link "572771" at bounding box center [714, 159] width 30 height 10
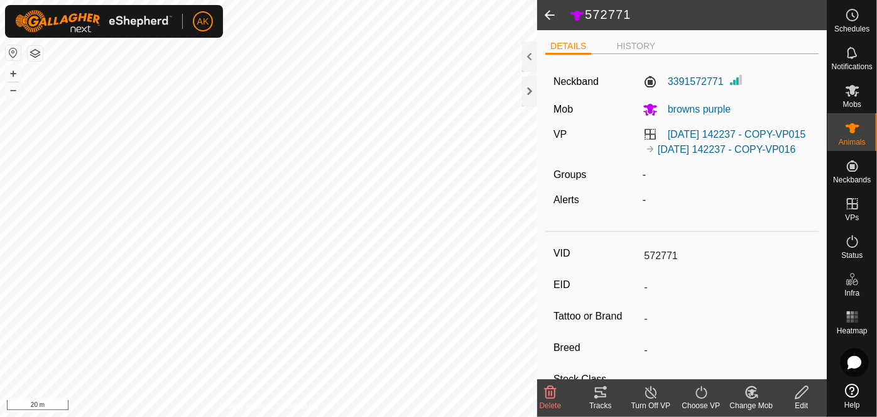
click at [649, 391] on line at bounding box center [651, 393] width 10 height 10
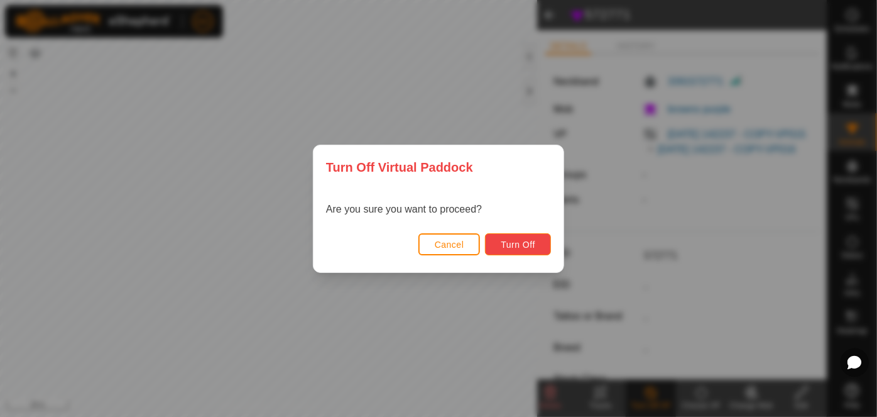
click at [534, 245] on span "Turn Off" at bounding box center [518, 244] width 35 height 10
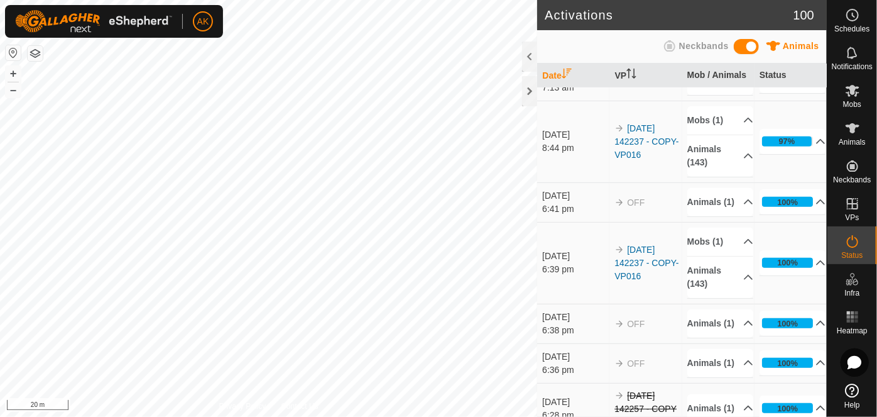
scroll to position [343, 0]
click at [806, 155] on p-accordion-header "97%" at bounding box center [793, 141] width 67 height 25
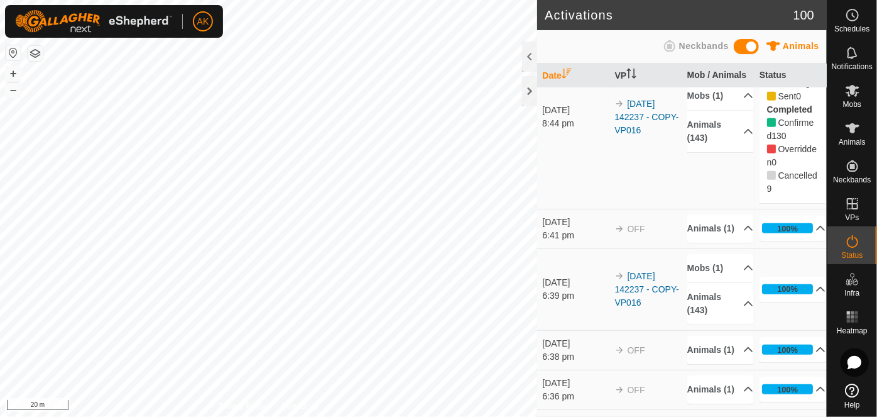
scroll to position [400, 0]
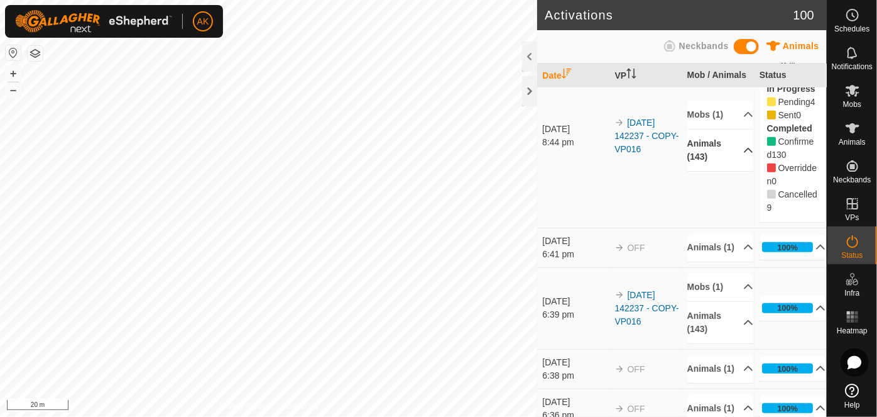
click at [721, 171] on p-accordion-header "Animals (143)" at bounding box center [721, 149] width 67 height 41
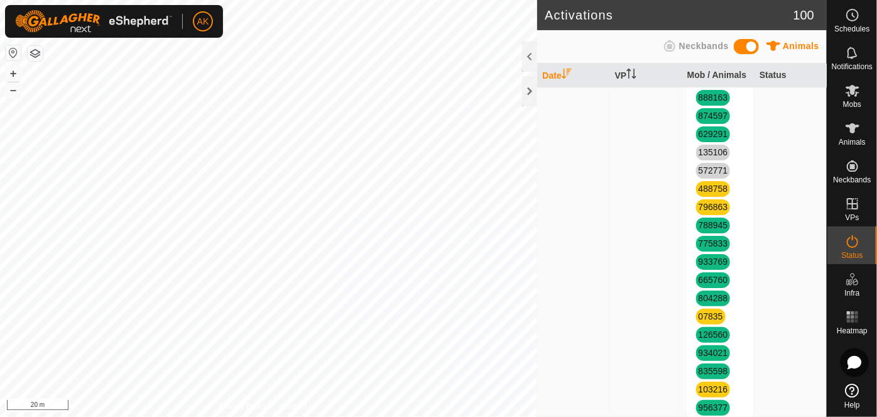
scroll to position [2400, 0]
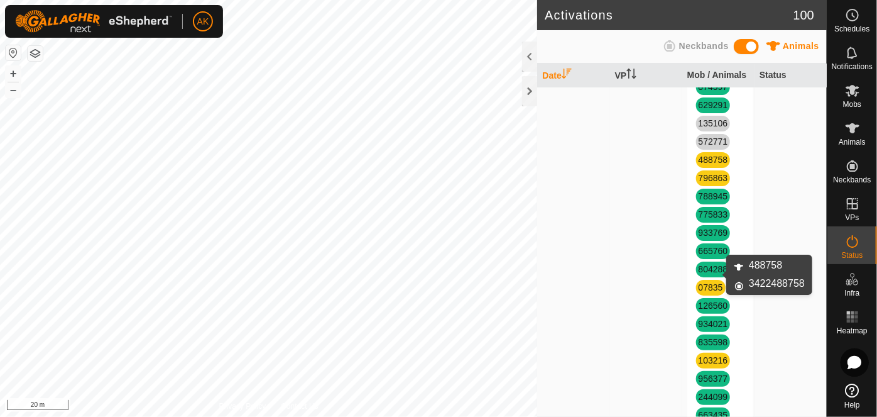
click at [710, 165] on link "488758" at bounding box center [714, 160] width 30 height 10
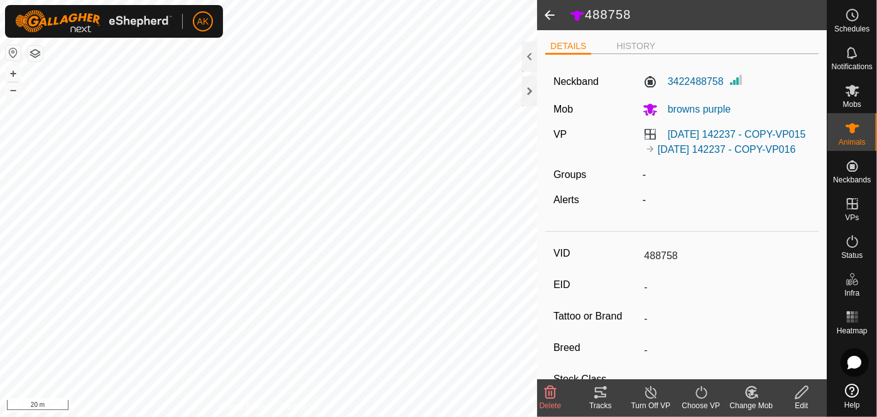
click at [656, 389] on icon at bounding box center [652, 392] width 16 height 15
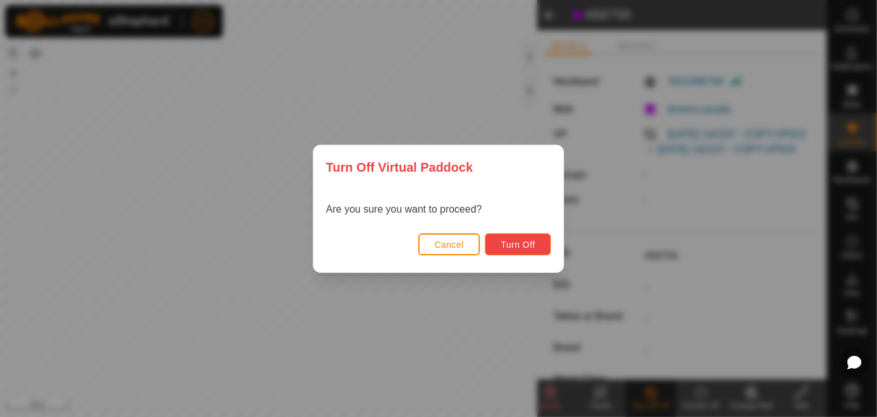
click at [548, 246] on button "Turn Off" at bounding box center [518, 244] width 66 height 22
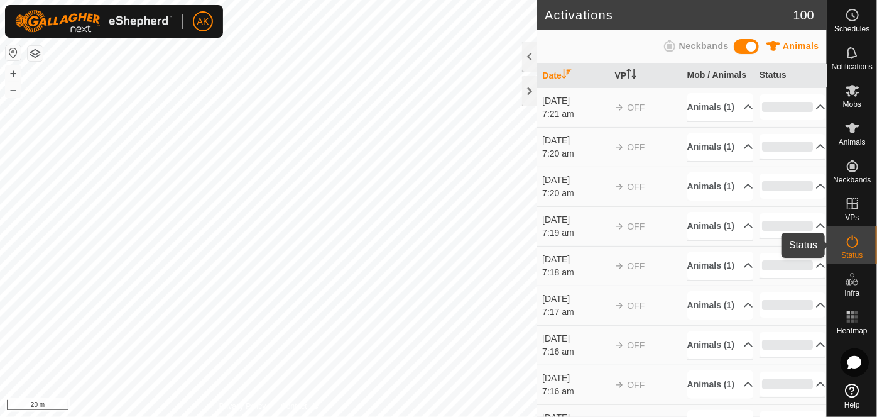
click at [853, 241] on icon at bounding box center [852, 241] width 15 height 15
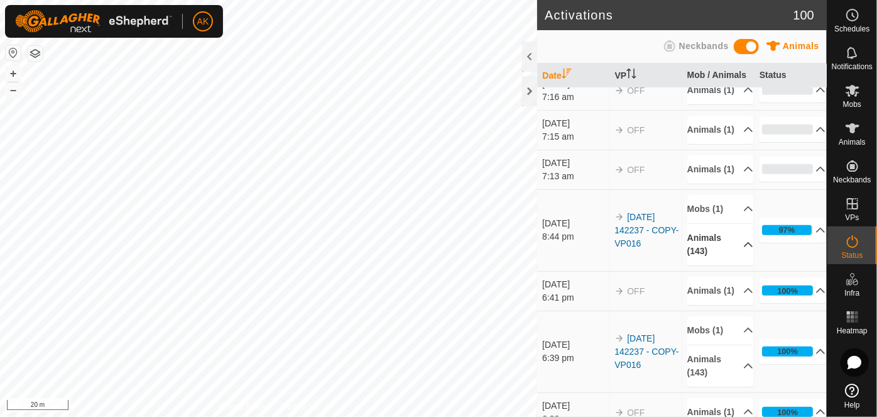
scroll to position [400, 0]
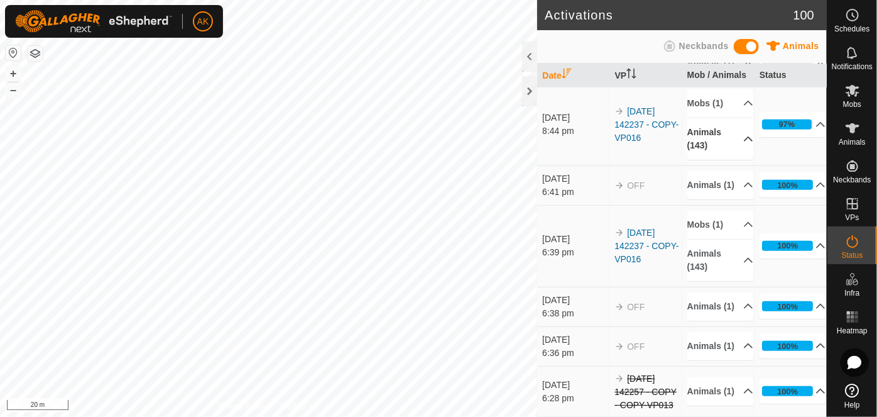
click at [744, 144] on icon at bounding box center [749, 139] width 10 height 10
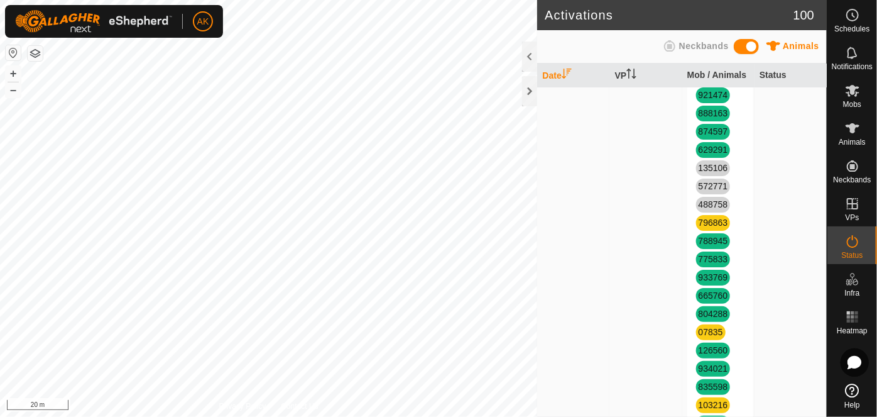
scroll to position [2514, 0]
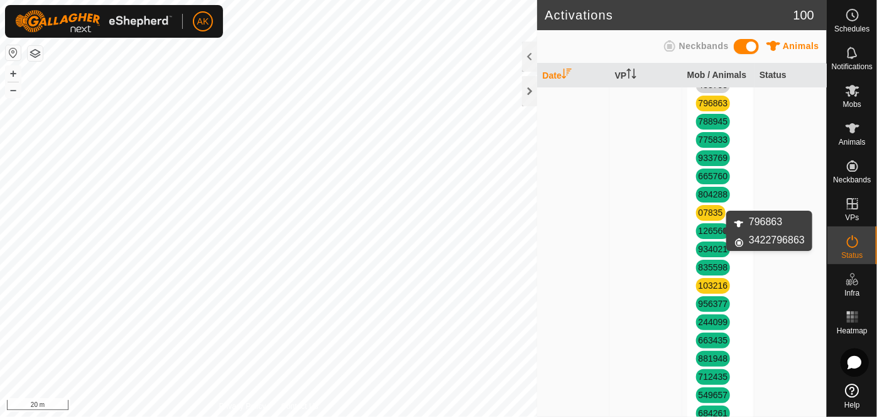
click at [712, 108] on link "796863" at bounding box center [714, 103] width 30 height 10
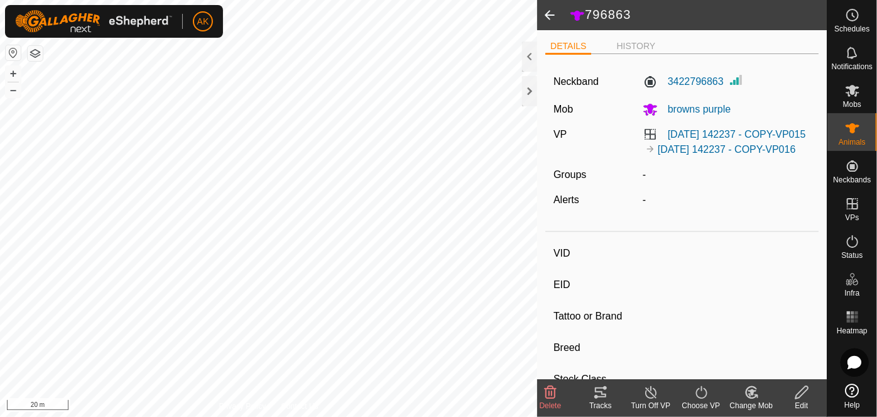
type input "796863"
type input "-"
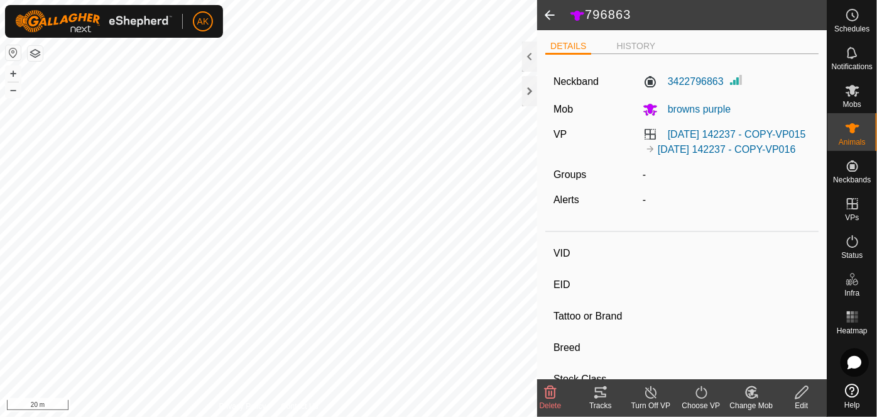
type input "-"
click at [657, 386] on icon at bounding box center [652, 392] width 16 height 15
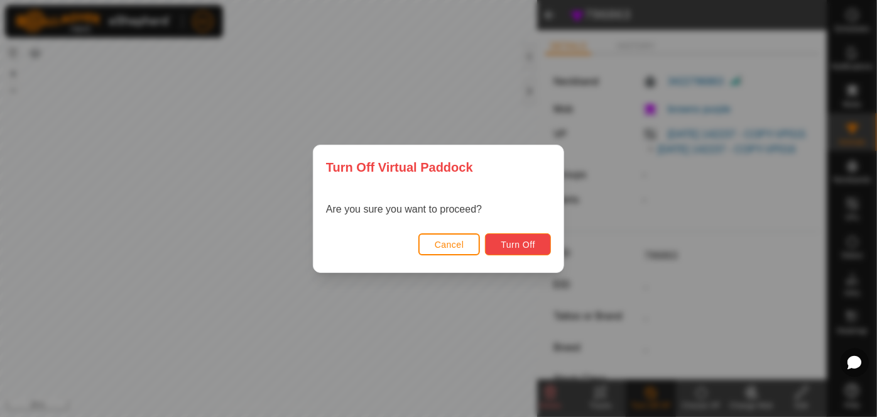
click at [526, 246] on span "Turn Off" at bounding box center [518, 244] width 35 height 10
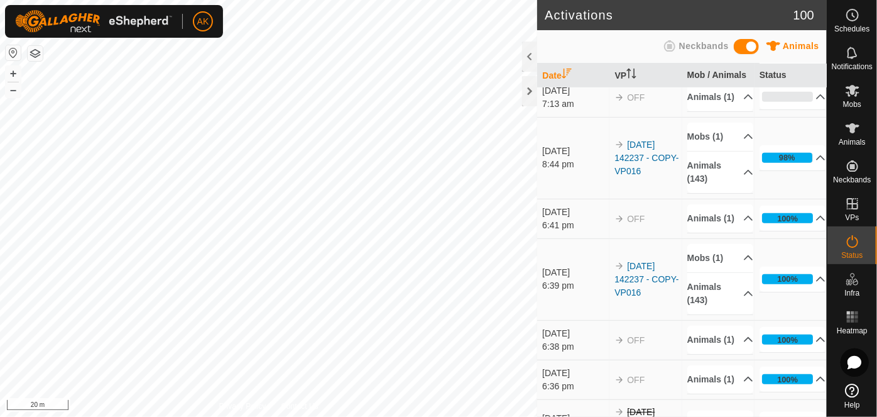
scroll to position [400, 0]
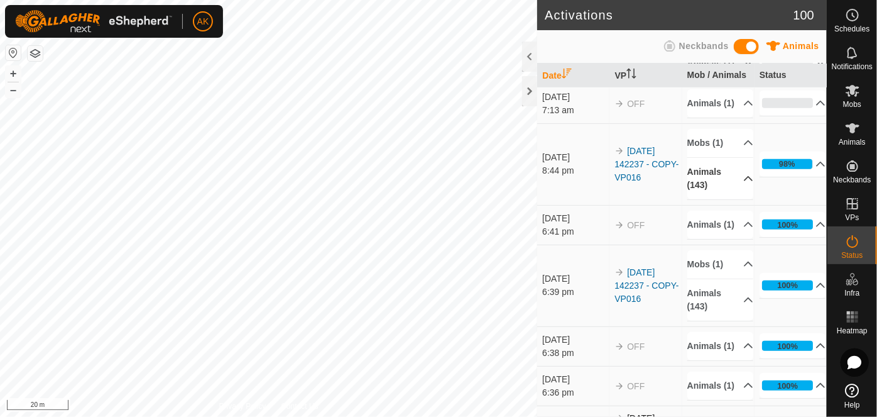
click at [734, 199] on p-accordion-header "Animals (143)" at bounding box center [721, 178] width 67 height 41
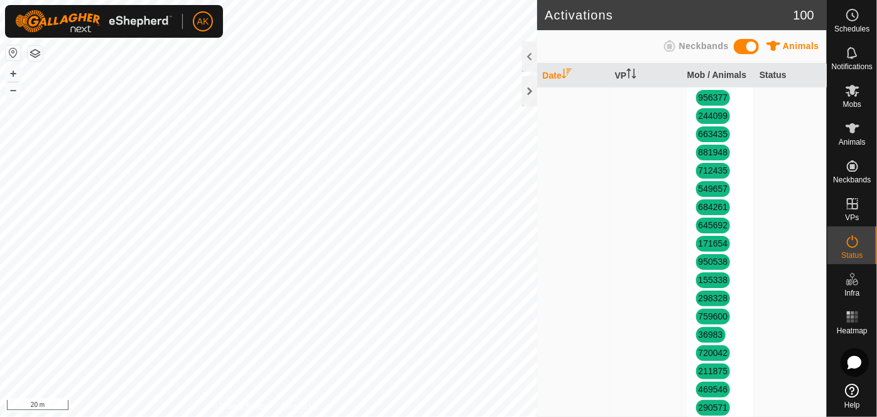
scroll to position [2628, 0]
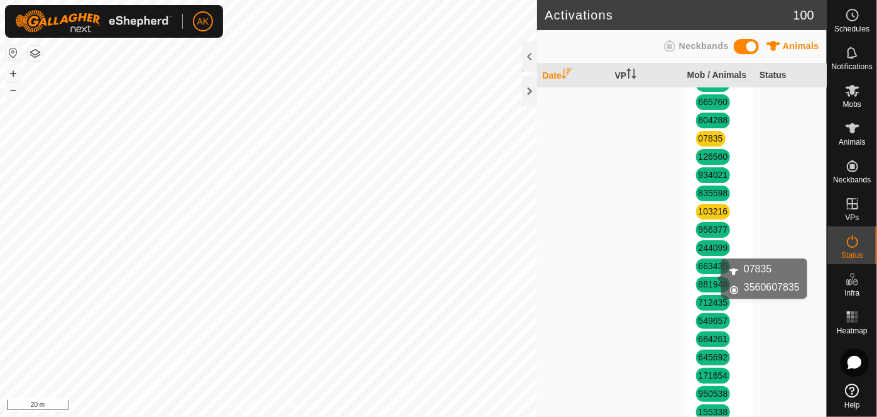
click at [701, 143] on link "07835" at bounding box center [711, 138] width 25 height 10
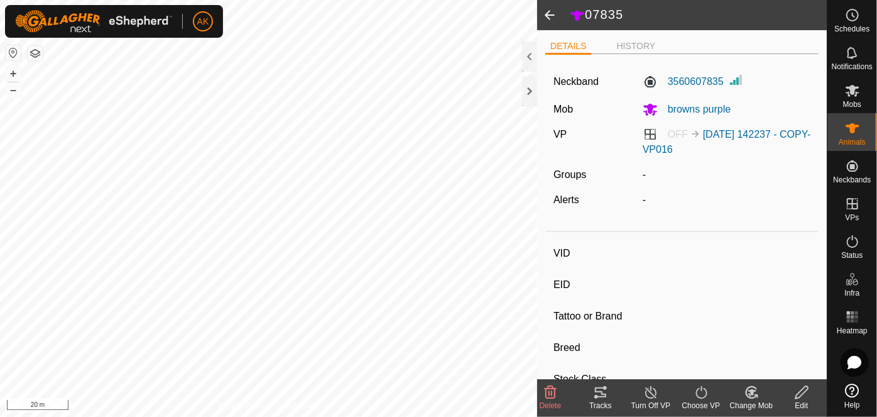
type input "07835"
type input "-"
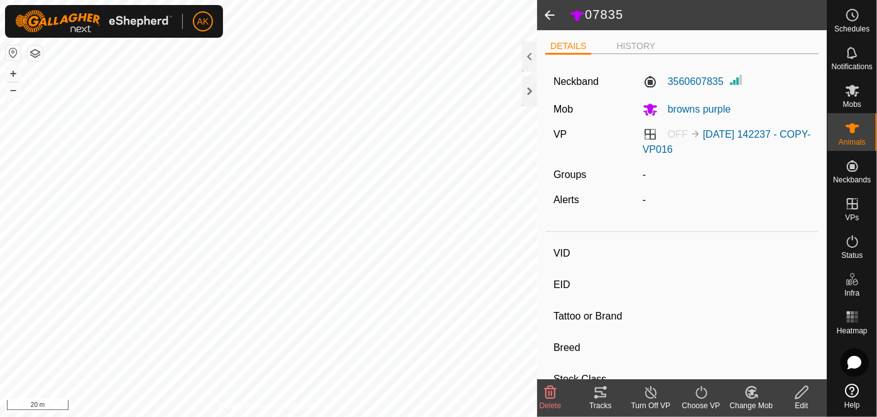
type input "0 kg"
type input "-"
click at [651, 388] on icon at bounding box center [651, 392] width 11 height 13
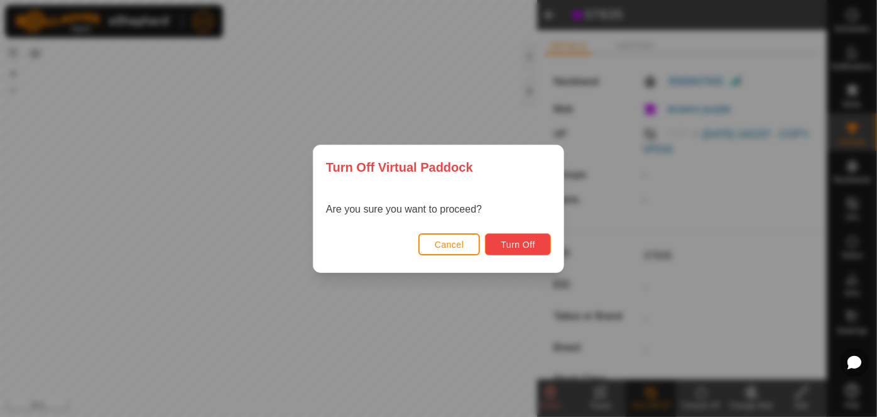
click at [531, 240] on span "Turn Off" at bounding box center [518, 244] width 35 height 10
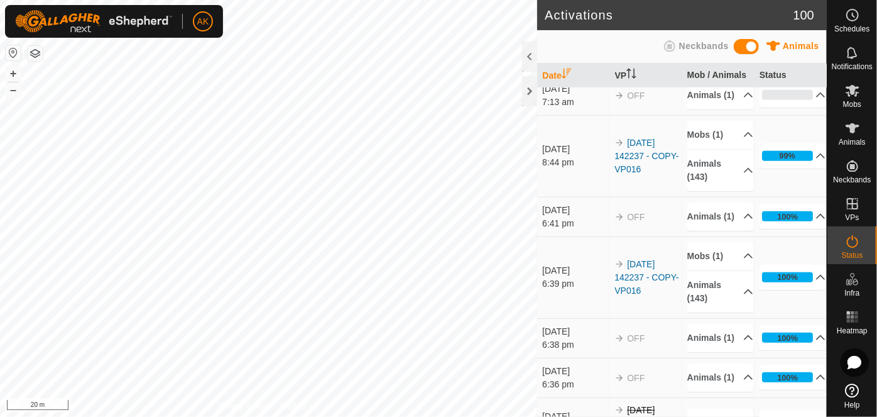
scroll to position [457, 0]
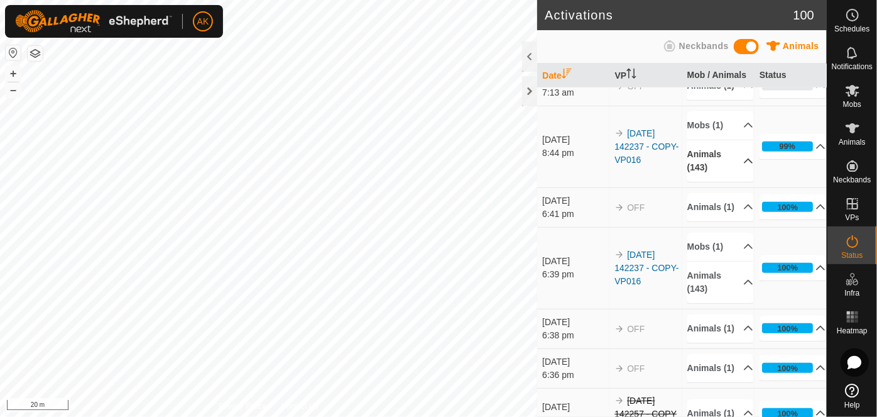
click at [725, 182] on p-accordion-header "Animals (143)" at bounding box center [721, 160] width 67 height 41
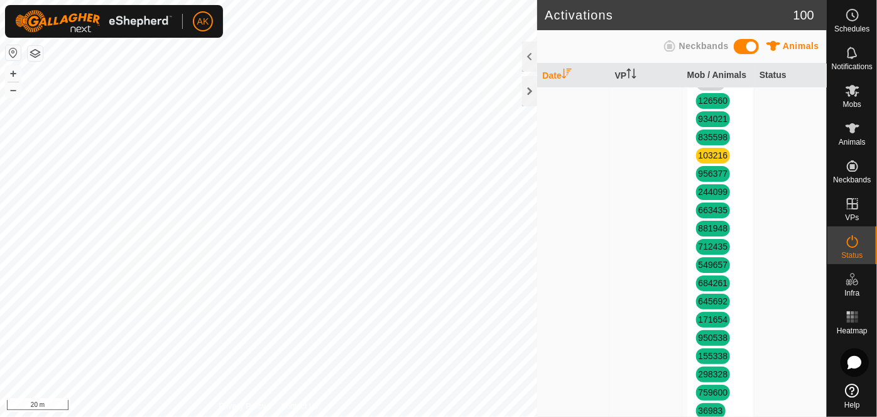
scroll to position [2742, 0]
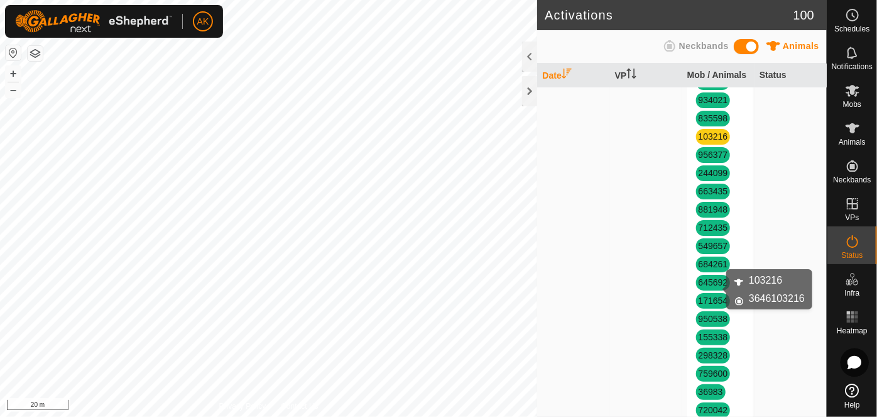
click at [707, 141] on link "103216" at bounding box center [714, 136] width 30 height 10
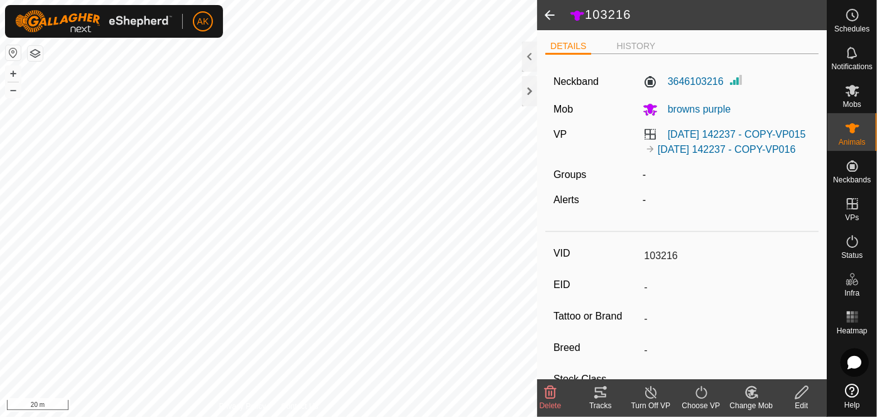
click at [656, 388] on icon at bounding box center [652, 392] width 16 height 15
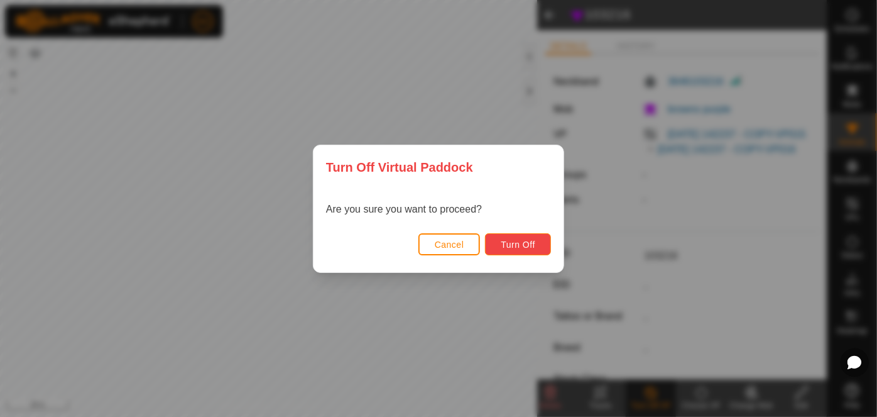
click at [540, 246] on button "Turn Off" at bounding box center [518, 244] width 66 height 22
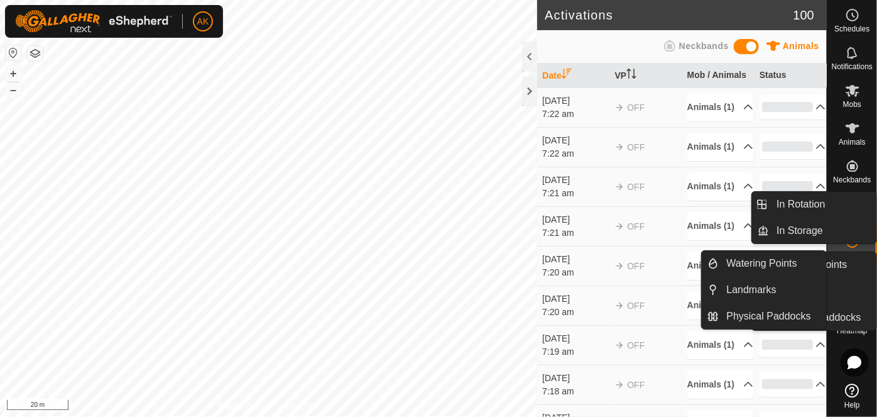
click at [856, 135] on icon at bounding box center [852, 128] width 15 height 15
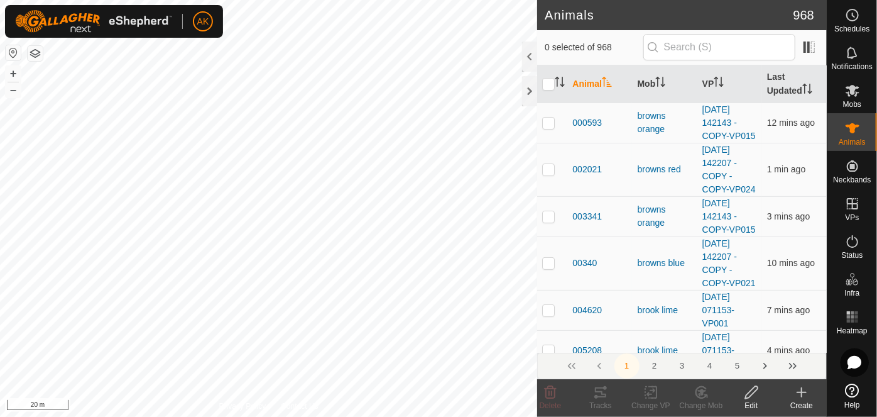
click at [803, 391] on icon at bounding box center [802, 392] width 15 height 15
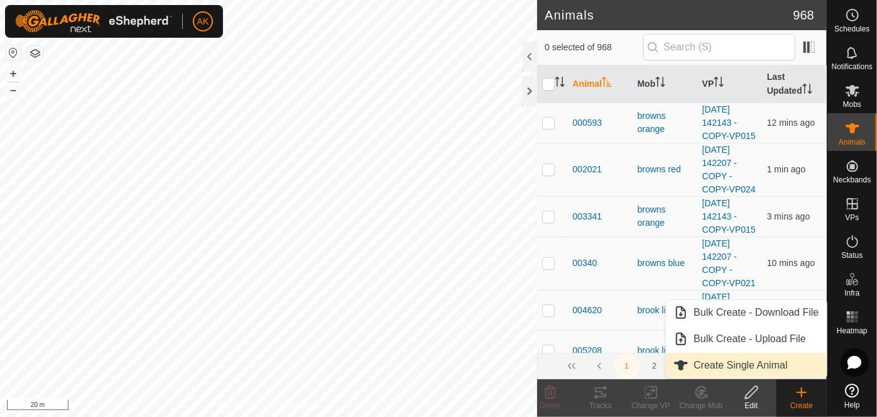
click at [737, 366] on link "Create Single Animal" at bounding box center [746, 365] width 160 height 25
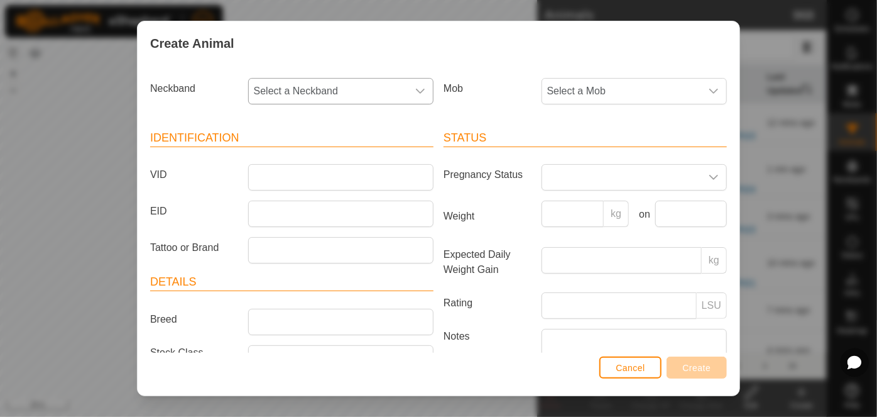
click at [374, 97] on span "Select a Neckband" at bounding box center [328, 91] width 159 height 25
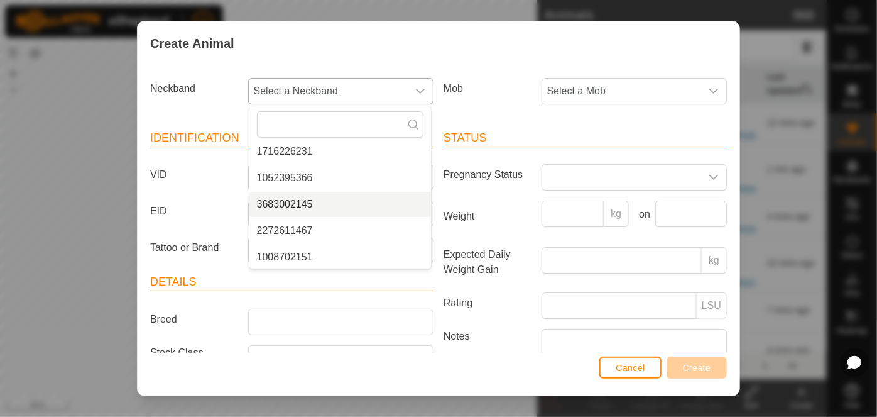
scroll to position [348, 0]
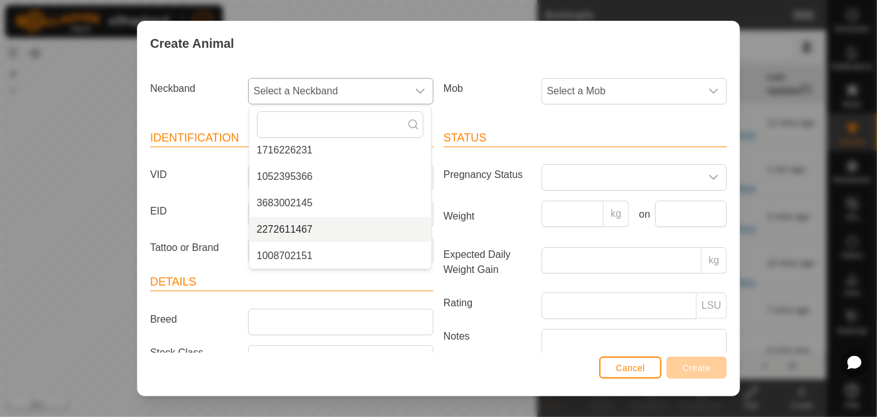
click at [307, 227] on li "2272611467" at bounding box center [341, 229] width 182 height 25
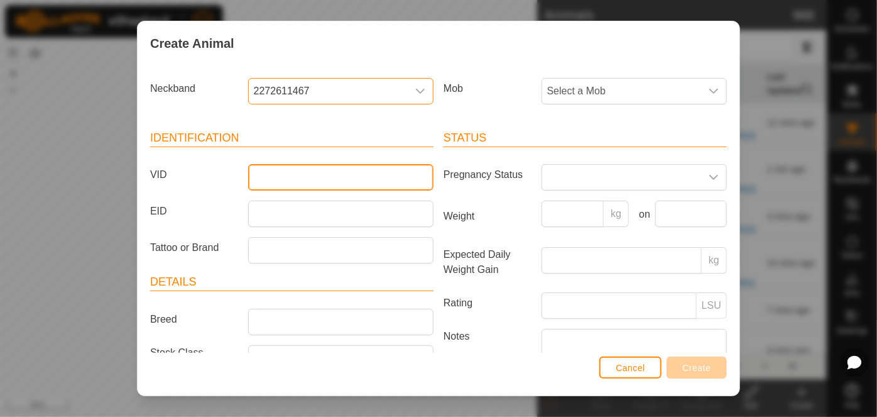
click at [284, 178] on input "VID" at bounding box center [340, 177] width 185 height 26
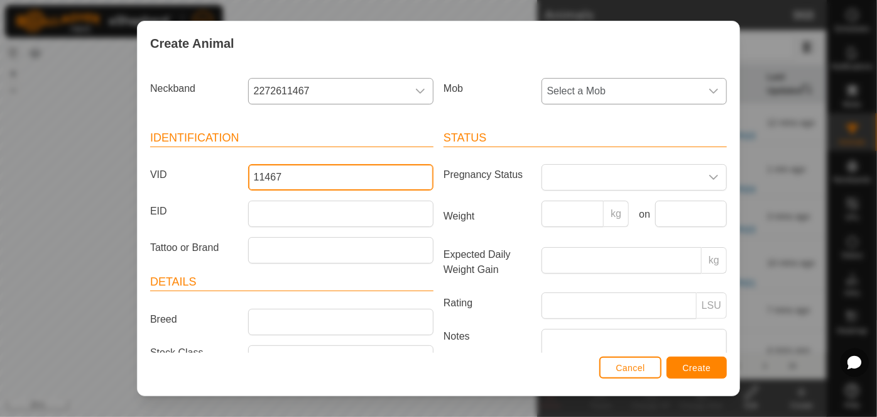
type input "11467"
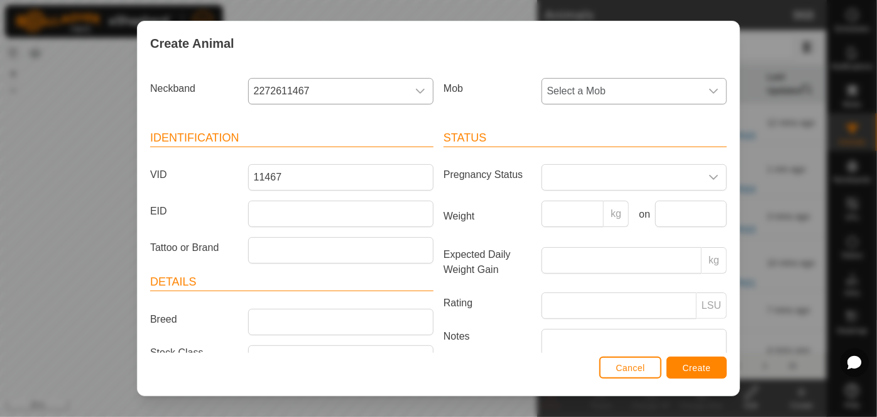
click at [568, 92] on span "Select a Mob" at bounding box center [621, 91] width 159 height 25
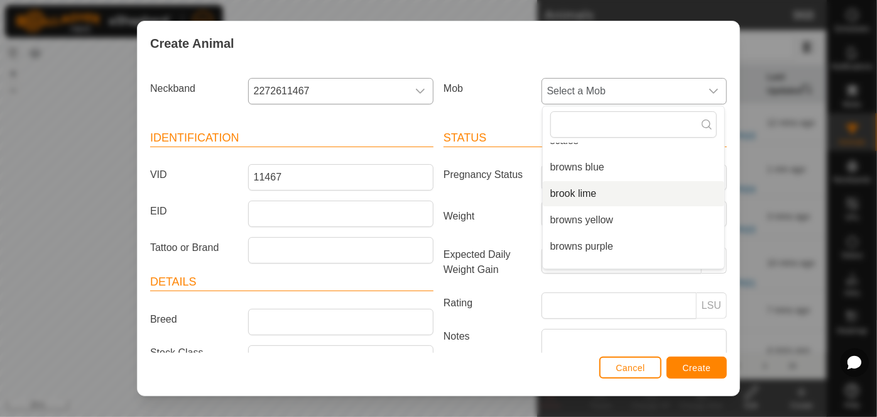
scroll to position [111, 0]
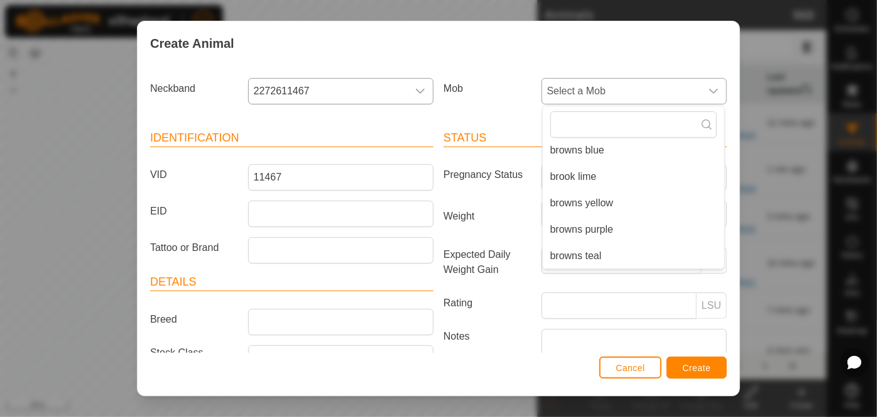
click at [593, 226] on li "browns purple" at bounding box center [634, 229] width 182 height 25
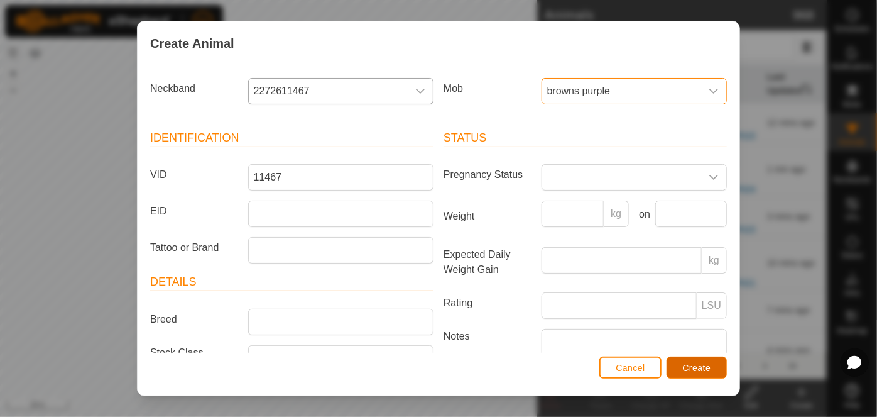
click at [705, 371] on span "Create" at bounding box center [697, 368] width 28 height 10
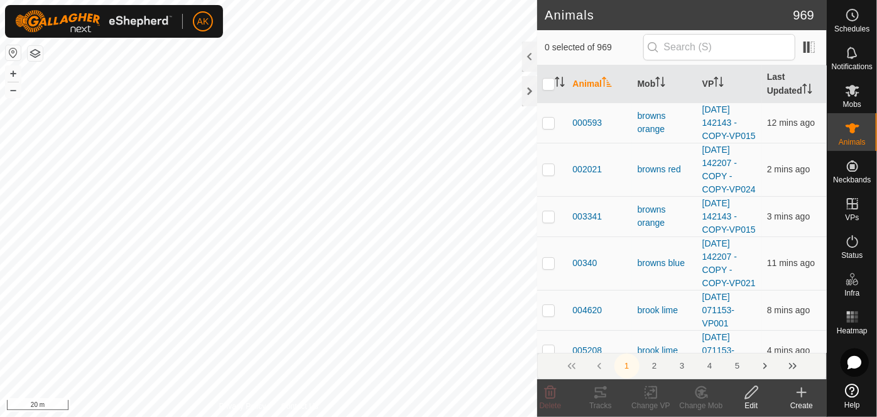
click at [806, 391] on icon at bounding box center [802, 392] width 15 height 15
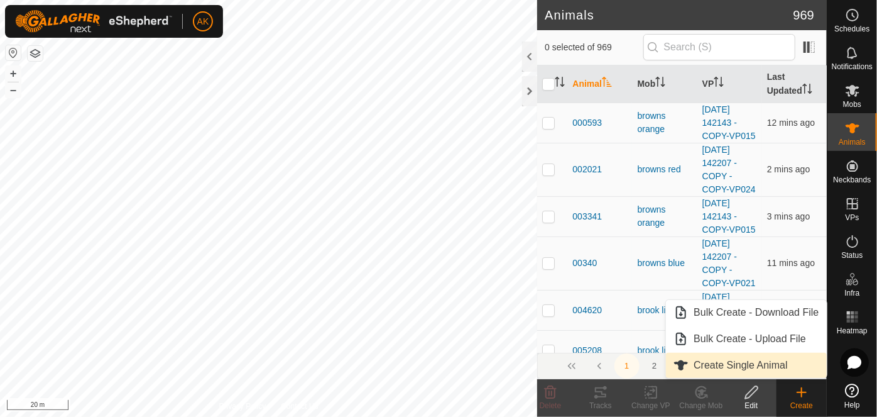
click at [735, 361] on link "Create Single Animal" at bounding box center [746, 365] width 160 height 25
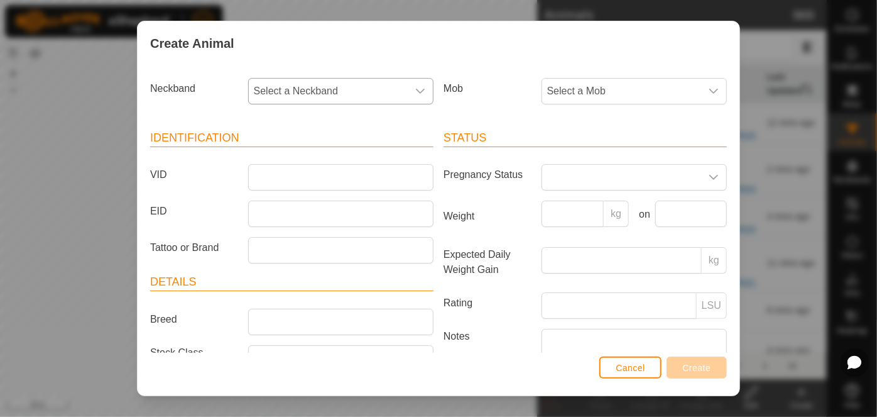
click at [345, 92] on span "Select a Neckband" at bounding box center [328, 91] width 159 height 25
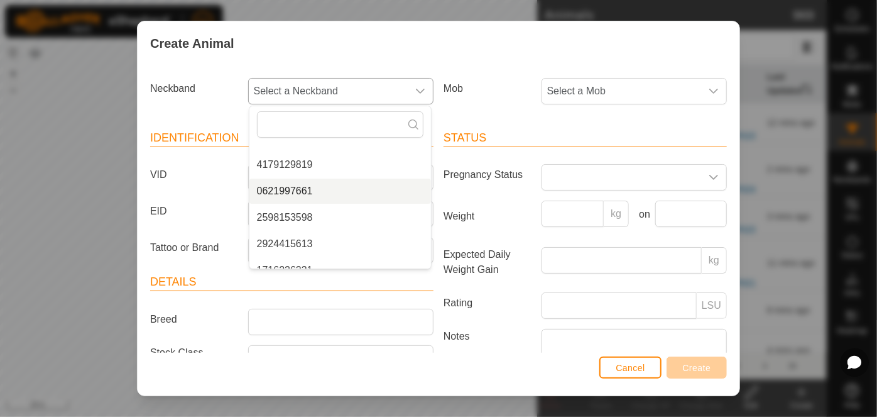
scroll to position [285, 0]
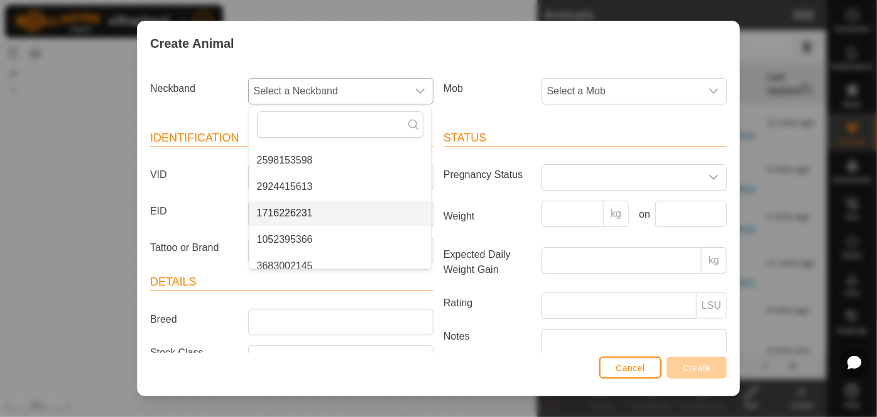
click at [292, 215] on li "1716226231" at bounding box center [341, 213] width 182 height 25
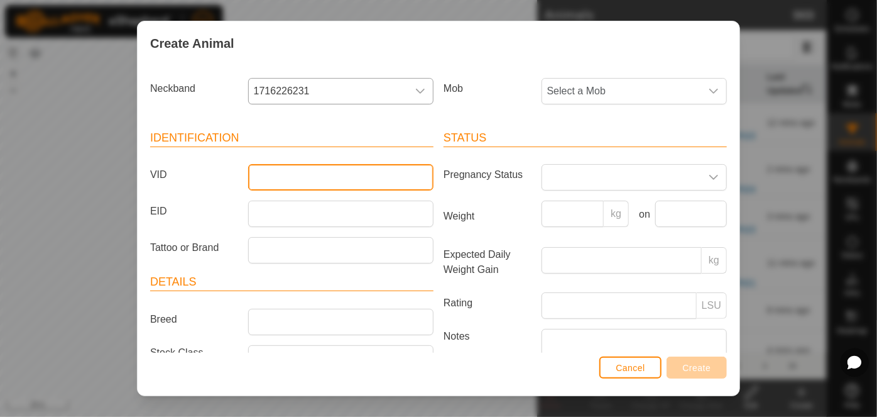
click at [292, 169] on input "VID" at bounding box center [340, 177] width 185 height 26
type input "26231"
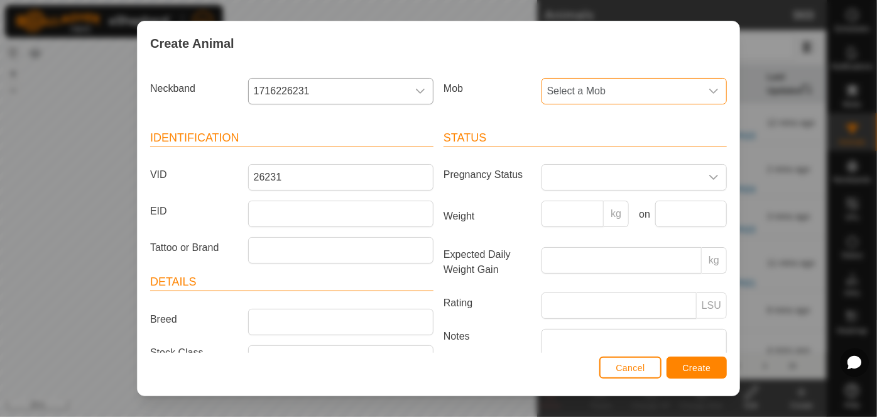
click at [605, 94] on span "Select a Mob" at bounding box center [621, 91] width 159 height 25
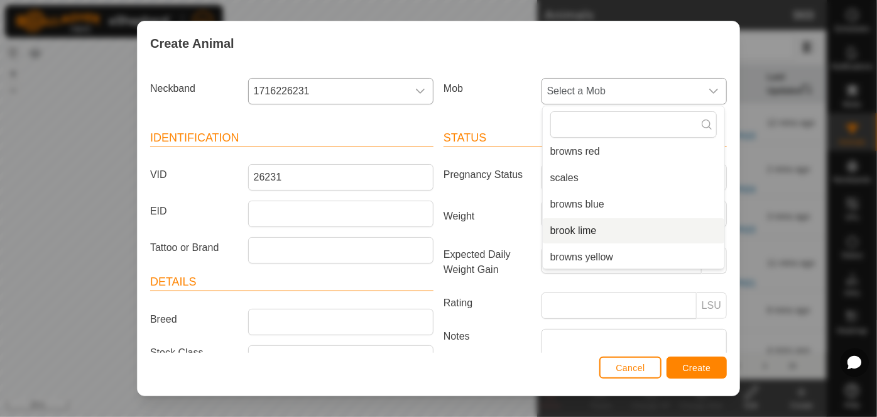
scroll to position [111, 0]
click at [587, 228] on li "browns purple" at bounding box center [634, 229] width 182 height 25
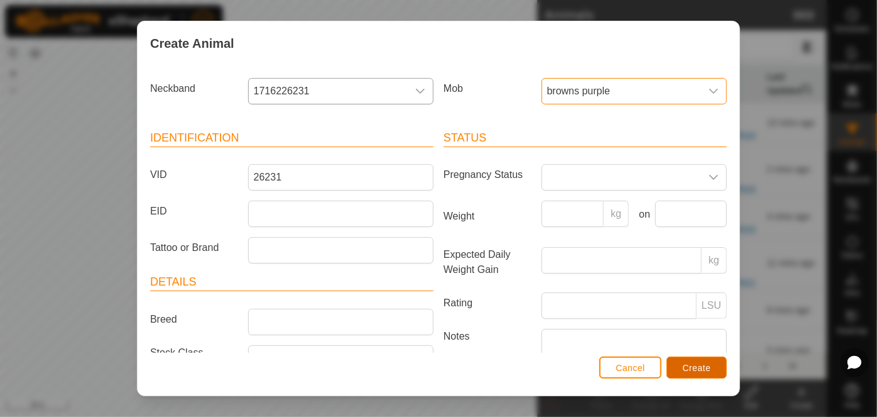
click at [699, 367] on span "Create" at bounding box center [697, 368] width 28 height 10
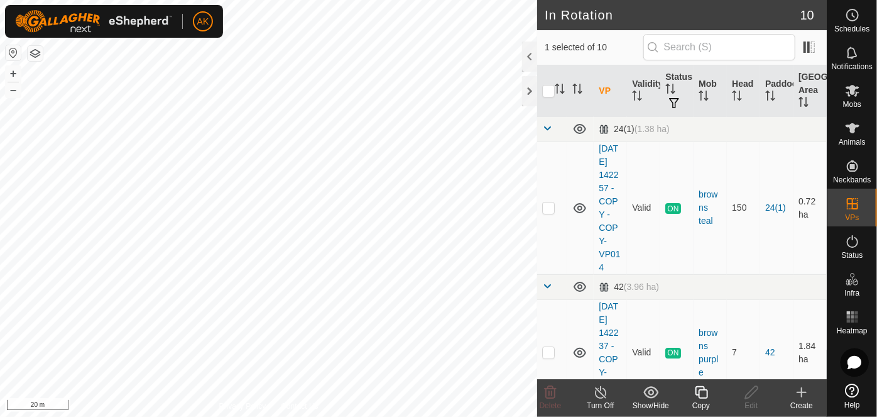
click at [796, 393] on icon at bounding box center [802, 392] width 15 height 15
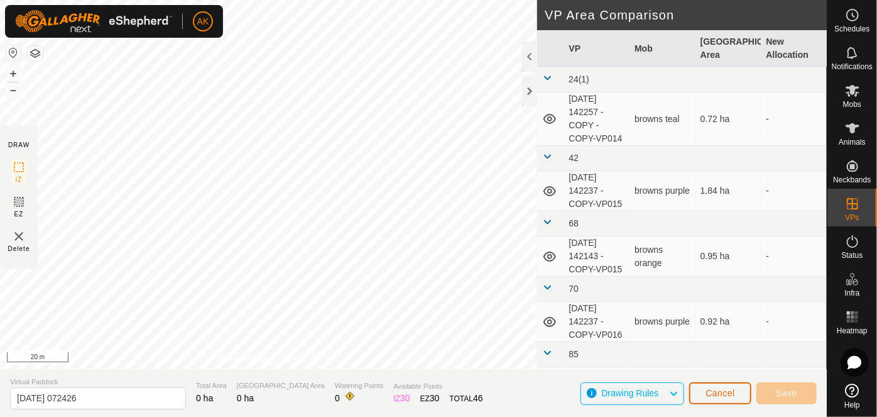
click at [702, 395] on button "Cancel" at bounding box center [721, 393] width 62 height 22
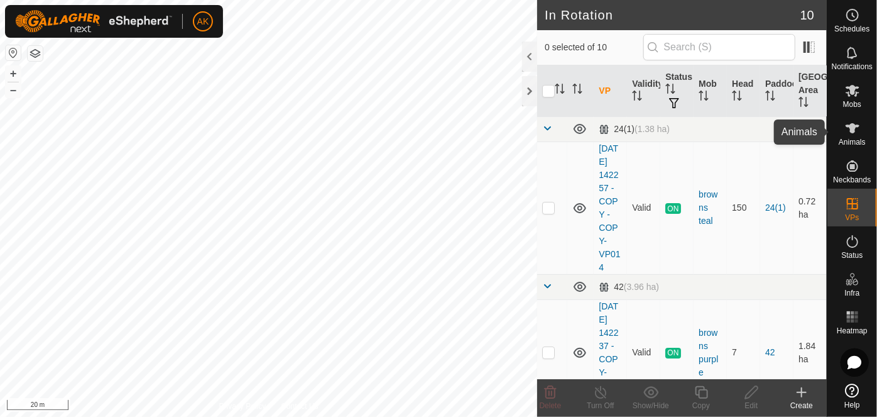
click at [854, 139] on span "Animals" at bounding box center [852, 142] width 27 height 8
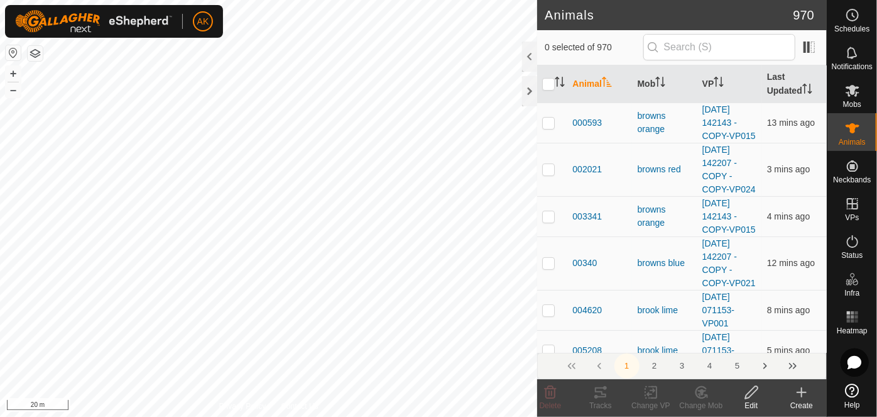
click at [802, 390] on icon at bounding box center [802, 392] width 0 height 9
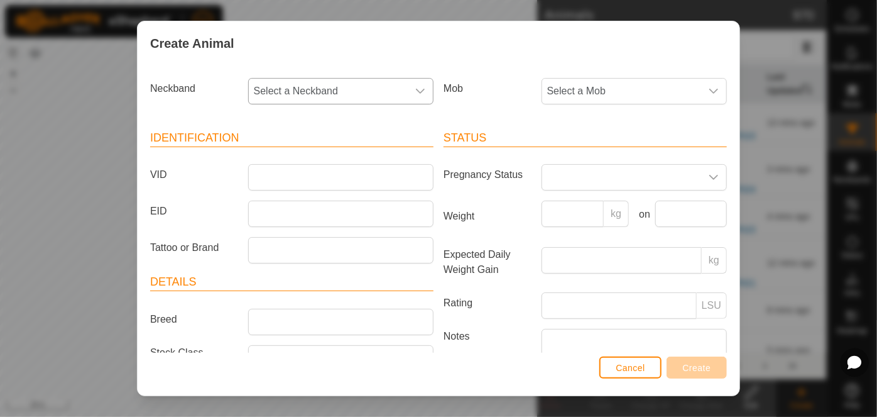
click at [340, 89] on span "Select a Neckband" at bounding box center [328, 91] width 159 height 25
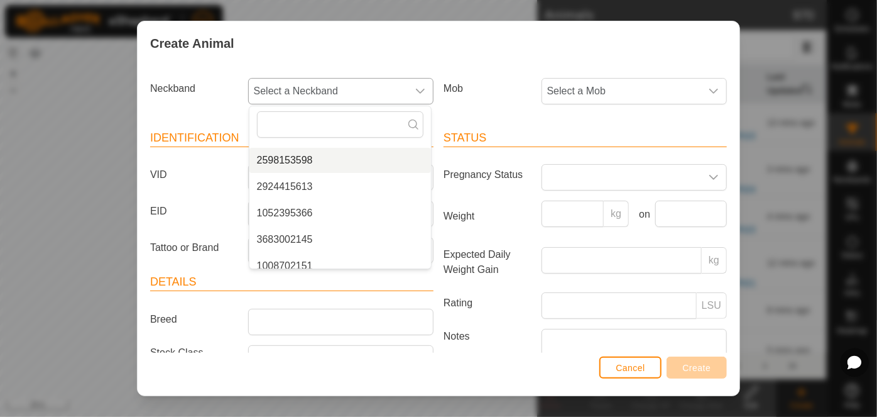
scroll to position [295, 0]
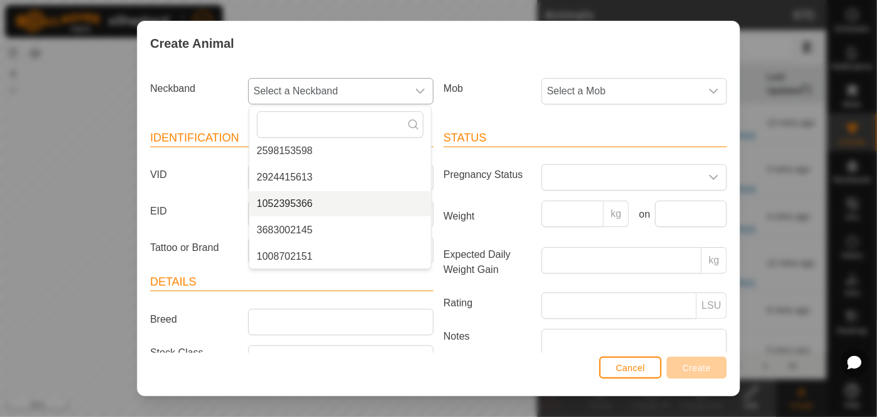
click at [296, 201] on li "1052395366" at bounding box center [341, 203] width 182 height 25
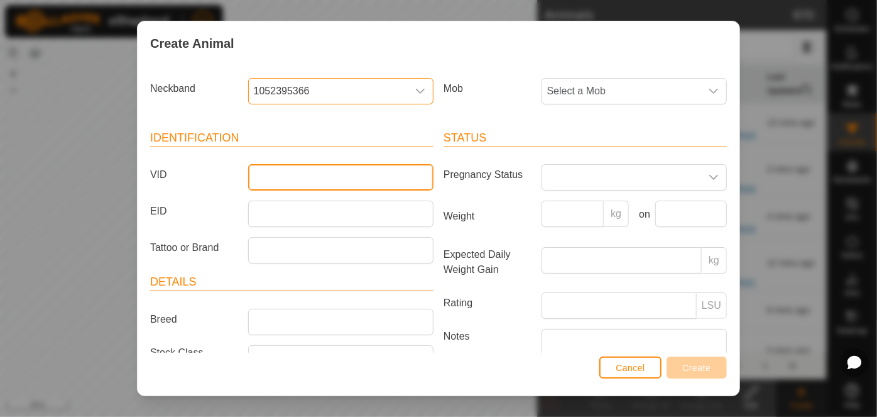
click at [297, 170] on input "VID" at bounding box center [340, 177] width 185 height 26
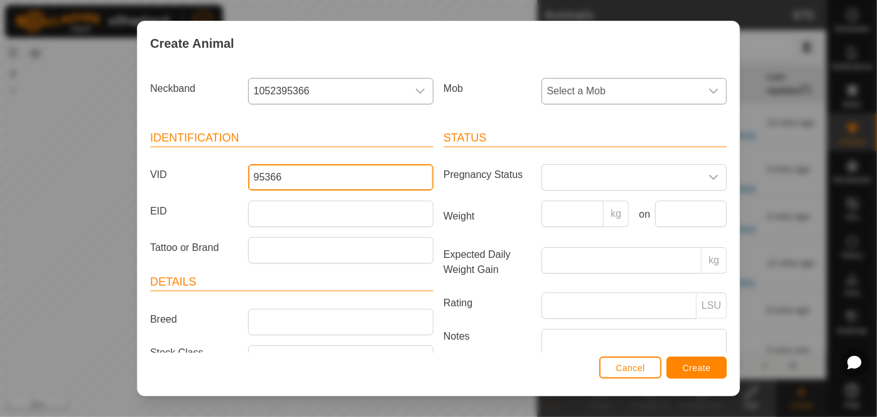
type input "95366"
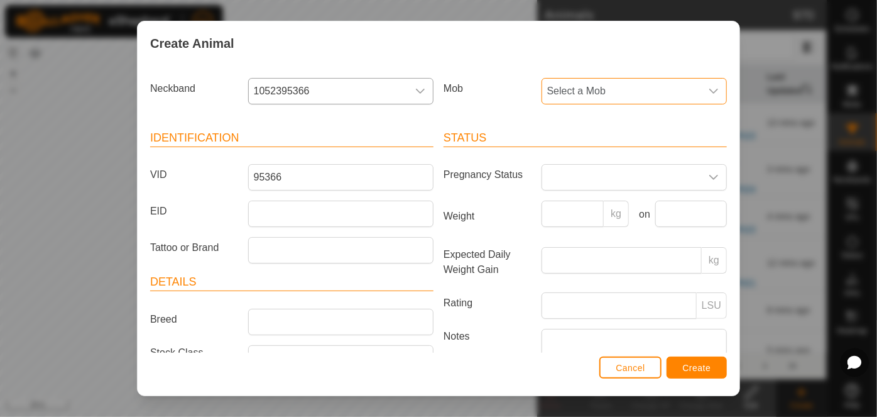
click at [612, 83] on span "Select a Mob" at bounding box center [621, 91] width 159 height 25
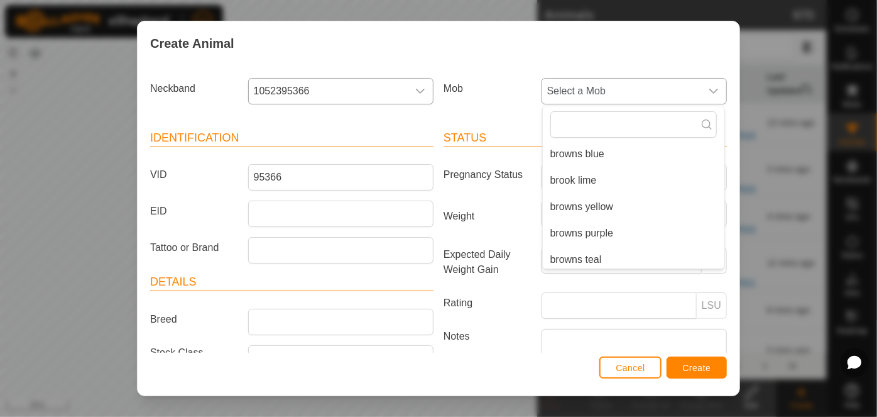
scroll to position [111, 0]
click at [567, 230] on li "browns purple" at bounding box center [634, 229] width 182 height 25
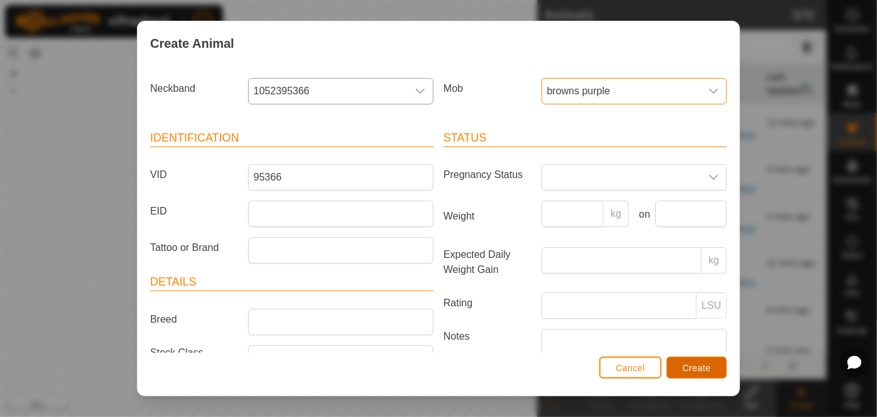
click at [695, 366] on span "Create" at bounding box center [697, 368] width 28 height 10
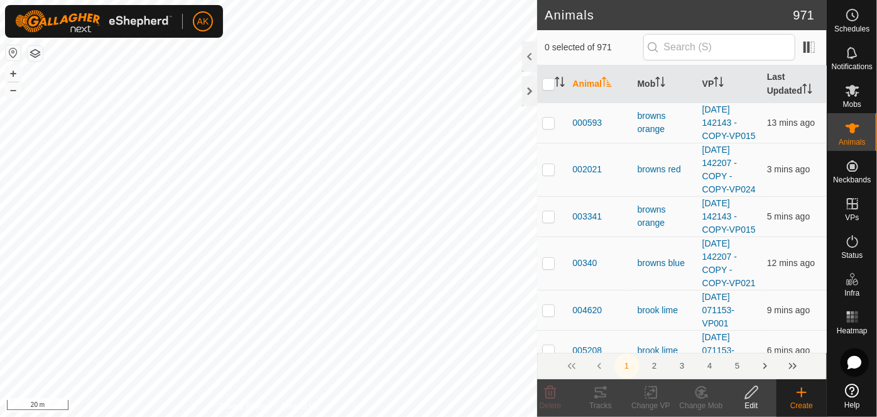
click at [802, 391] on icon at bounding box center [802, 392] width 0 height 9
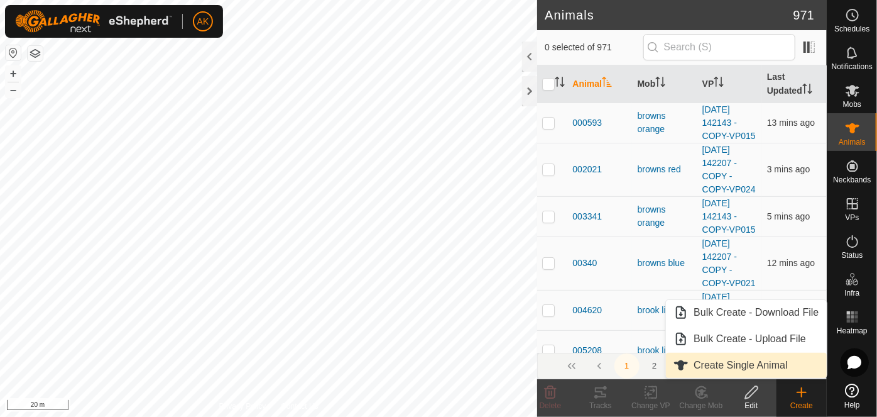
click at [753, 354] on link "Create Single Animal" at bounding box center [746, 365] width 160 height 25
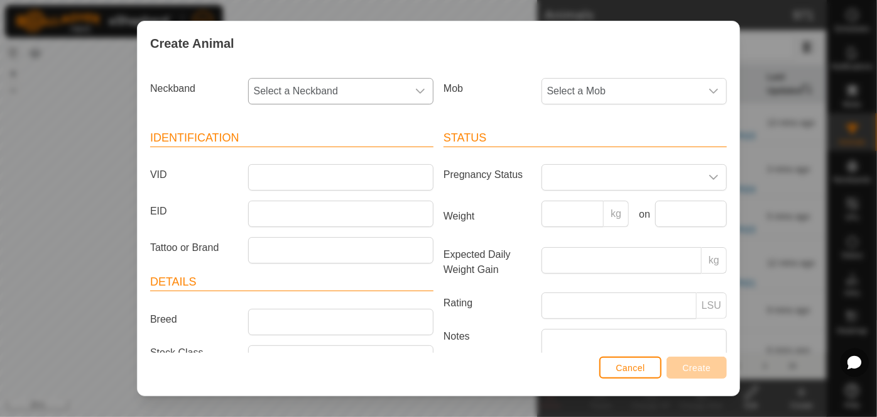
click at [308, 83] on span "Select a Neckband" at bounding box center [328, 91] width 159 height 25
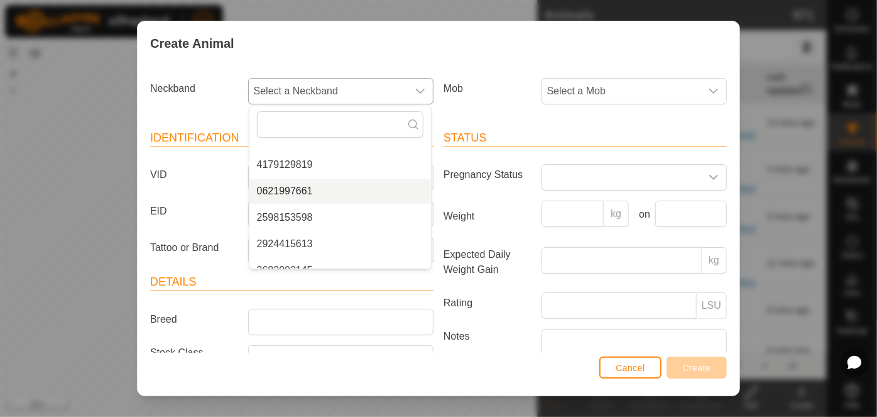
scroll to position [269, 0]
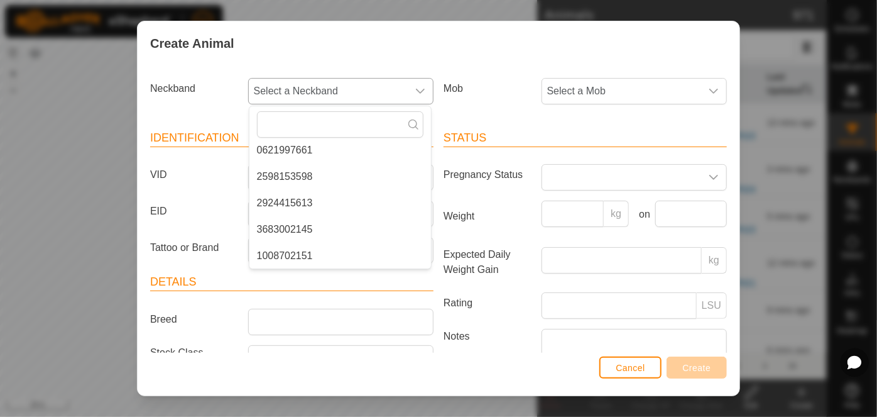
click at [290, 252] on li "1008702151" at bounding box center [341, 255] width 182 height 25
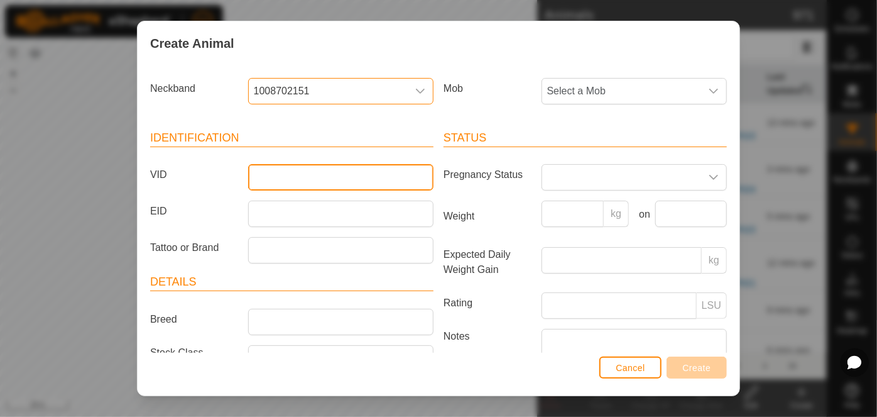
click at [274, 181] on input "VID" at bounding box center [340, 177] width 185 height 26
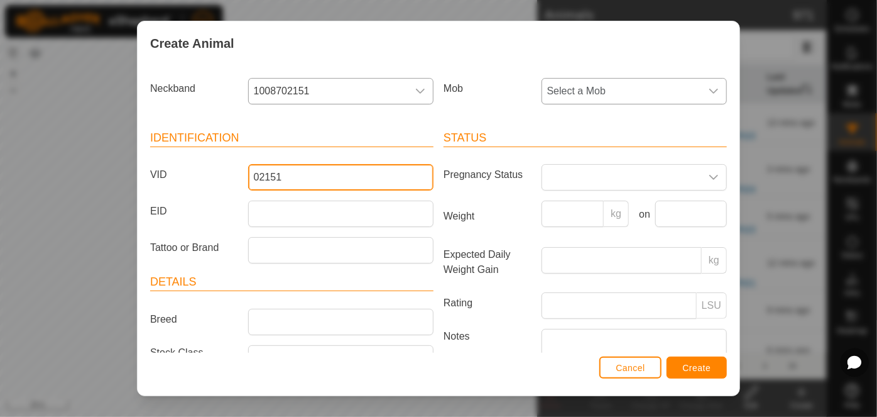
type input "02151"
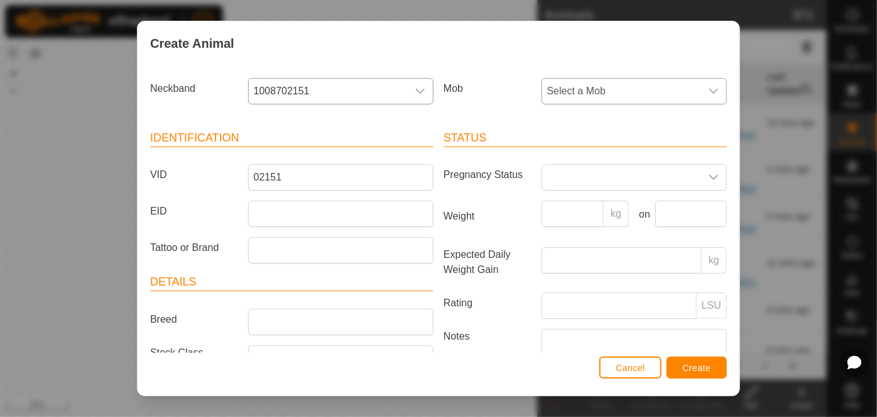
click at [575, 92] on span "Select a Mob" at bounding box center [621, 91] width 159 height 25
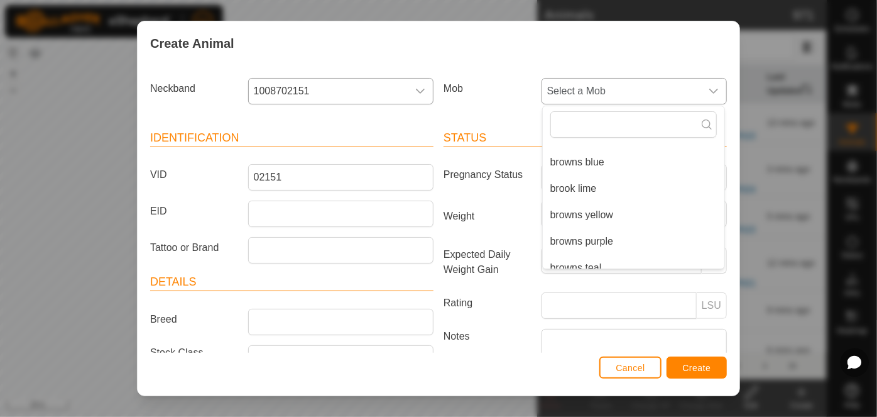
scroll to position [111, 0]
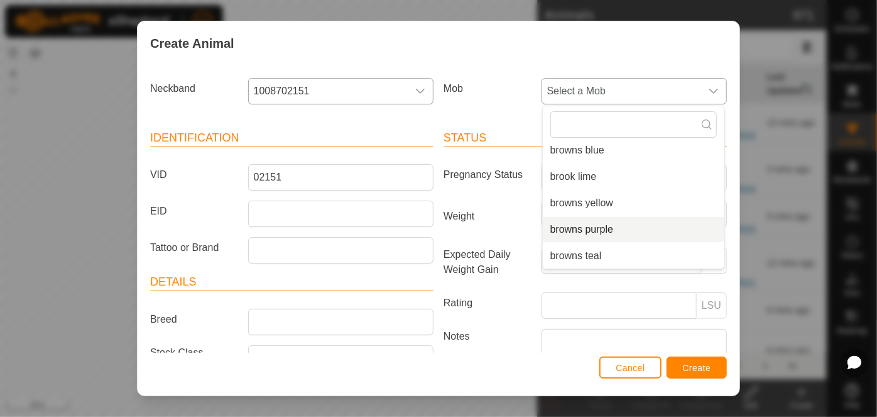
click at [562, 228] on li "browns purple" at bounding box center [634, 229] width 182 height 25
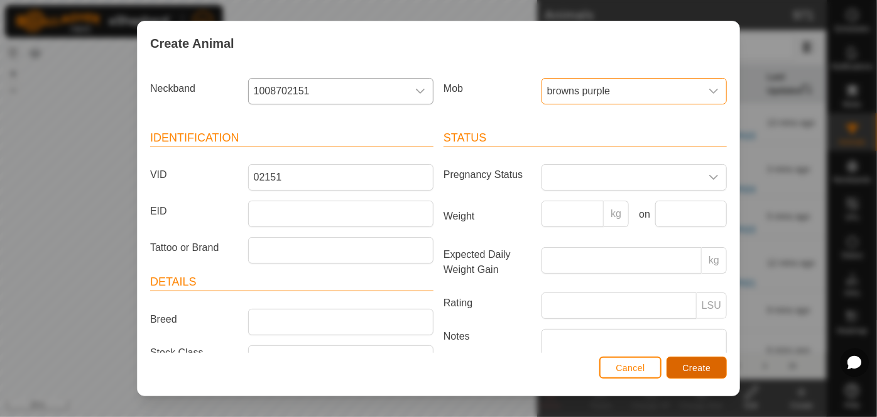
click at [706, 368] on span "Create" at bounding box center [697, 368] width 28 height 10
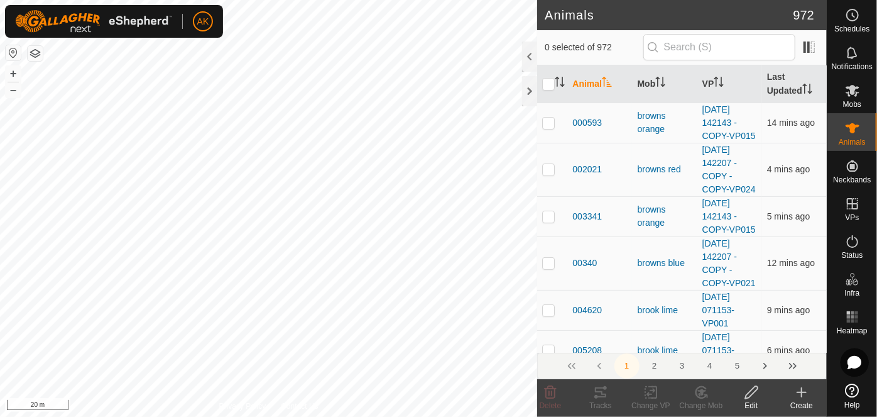
click at [807, 394] on icon at bounding box center [802, 392] width 15 height 15
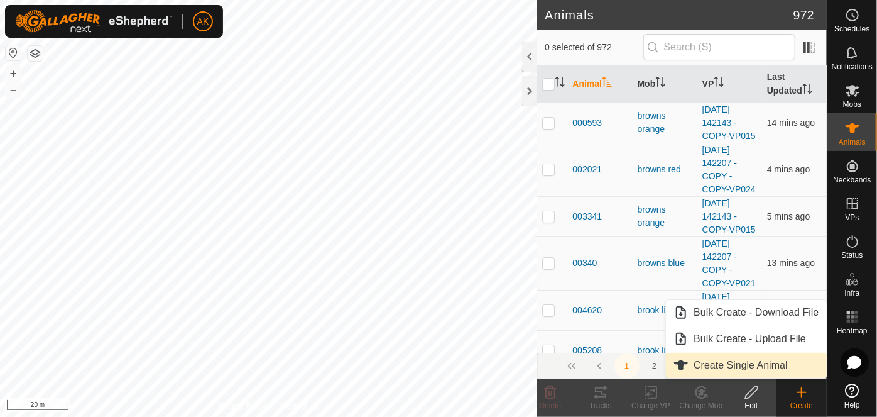
click at [734, 367] on link "Create Single Animal" at bounding box center [746, 365] width 160 height 25
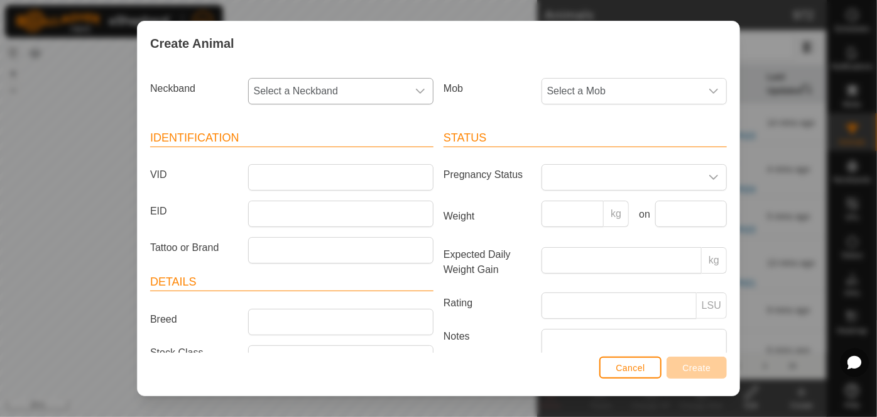
click at [338, 89] on span "Select a Neckband" at bounding box center [328, 91] width 159 height 25
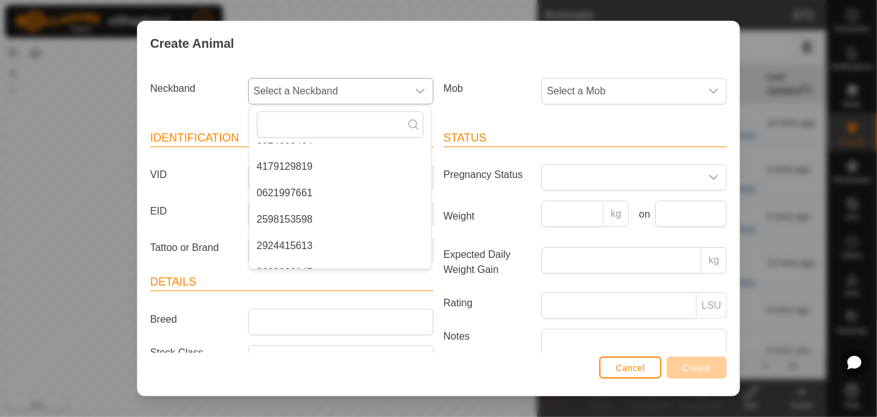
scroll to position [228, 0]
click at [294, 191] on li "0621997661" at bounding box center [341, 191] width 182 height 25
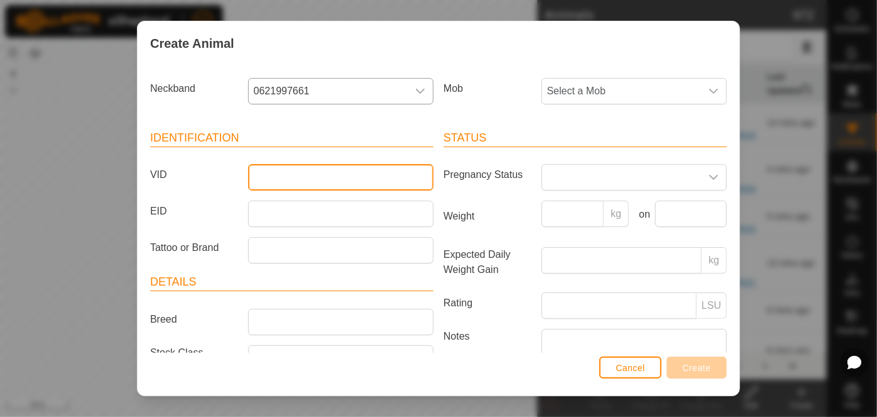
click at [274, 177] on input "VID" at bounding box center [340, 177] width 185 height 26
type input "97661"
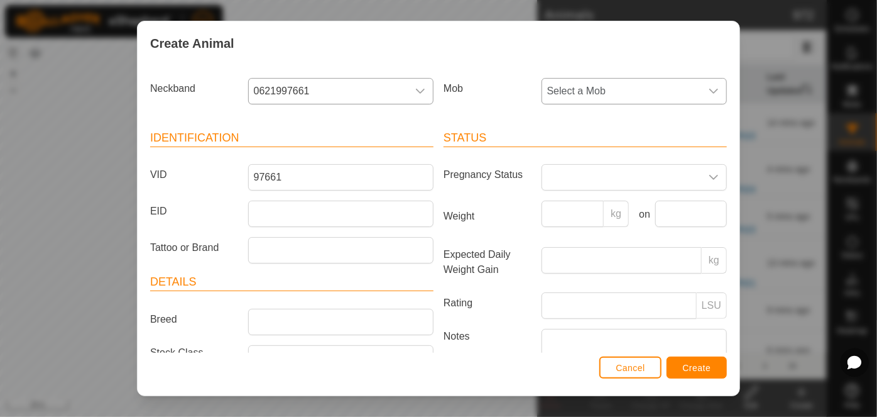
click at [619, 89] on span "Select a Mob" at bounding box center [621, 91] width 159 height 25
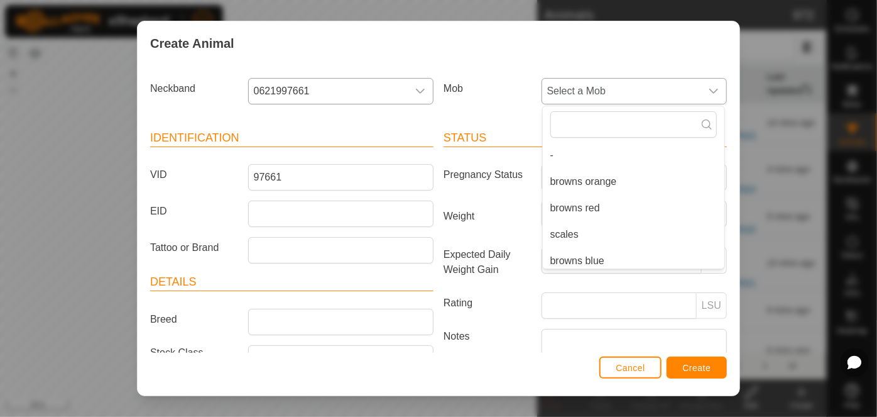
click at [616, 92] on span "Select a Mob" at bounding box center [621, 91] width 159 height 25
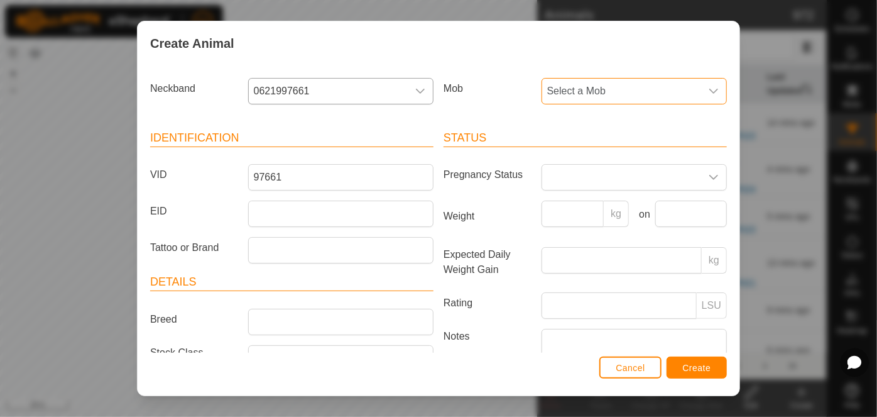
click at [616, 92] on span "Select a Mob" at bounding box center [621, 91] width 159 height 25
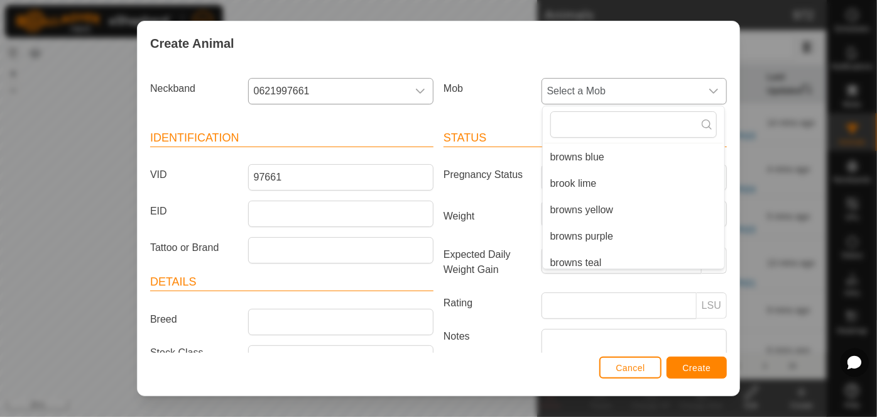
scroll to position [111, 0]
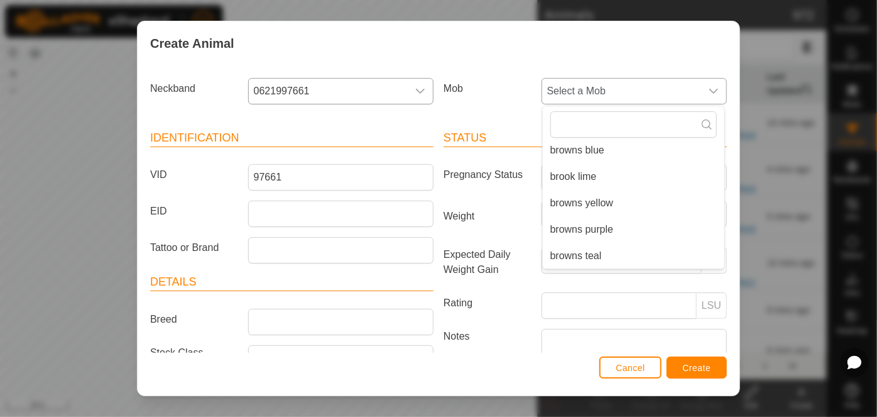
click at [578, 229] on li "browns purple" at bounding box center [634, 229] width 182 height 25
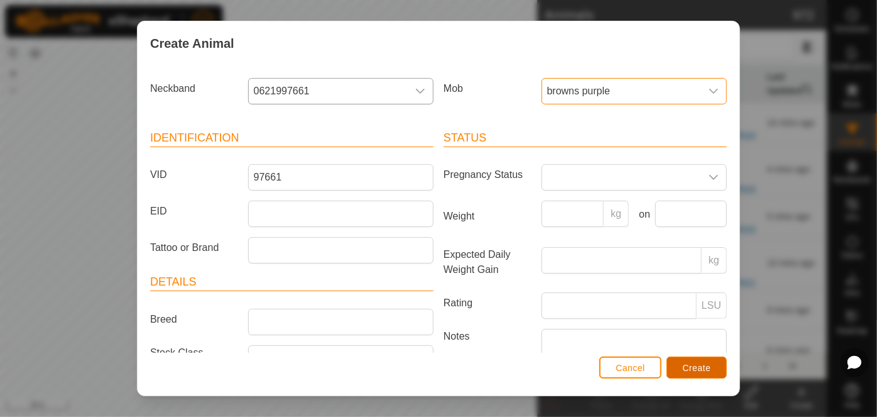
click at [703, 369] on span "Create" at bounding box center [697, 368] width 28 height 10
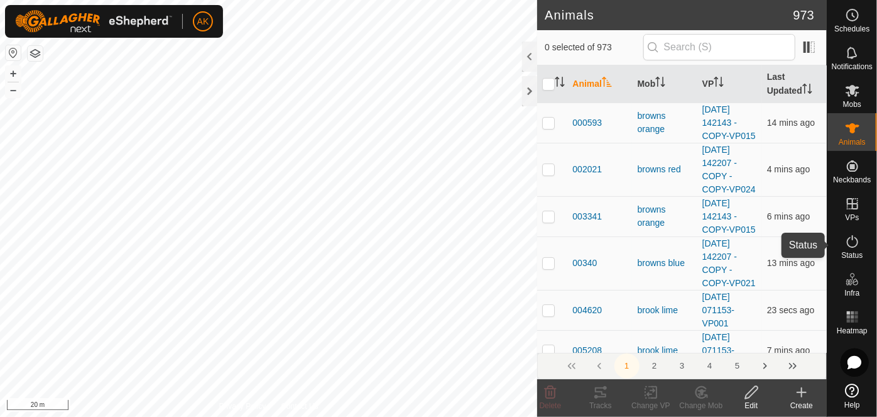
click at [852, 238] on icon at bounding box center [852, 241] width 15 height 15
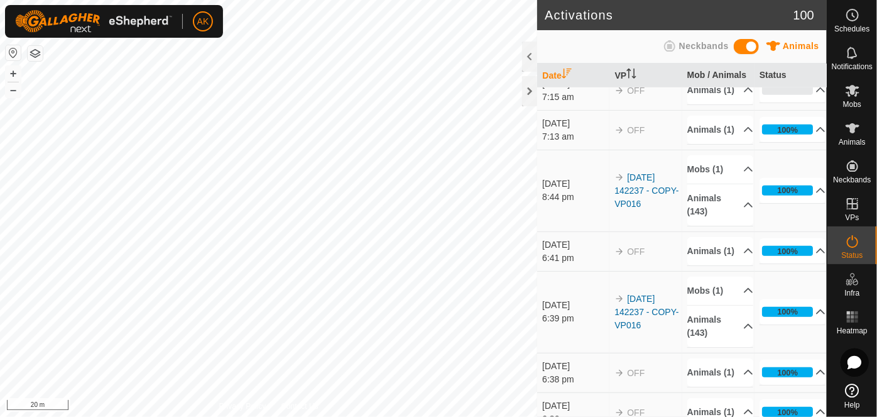
scroll to position [457, 0]
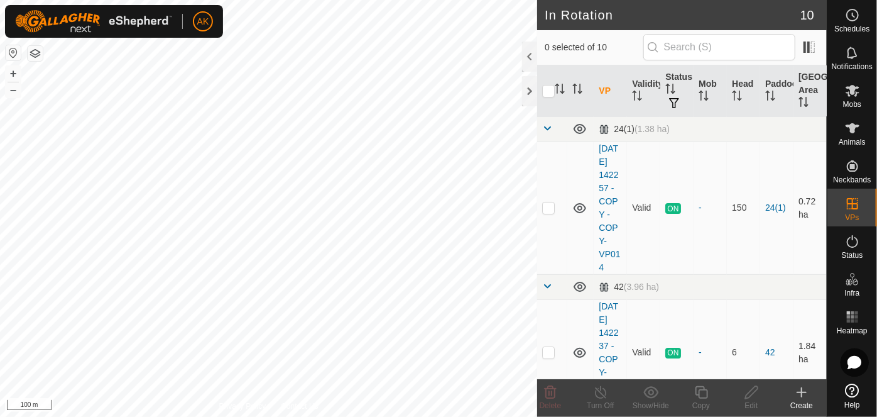
checkbox input "true"
click at [599, 396] on icon at bounding box center [601, 392] width 16 height 15
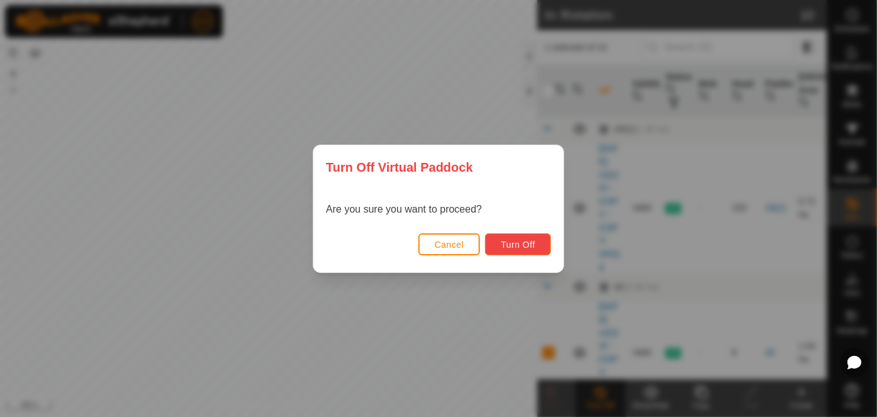
click at [518, 237] on button "Turn Off" at bounding box center [518, 244] width 66 height 22
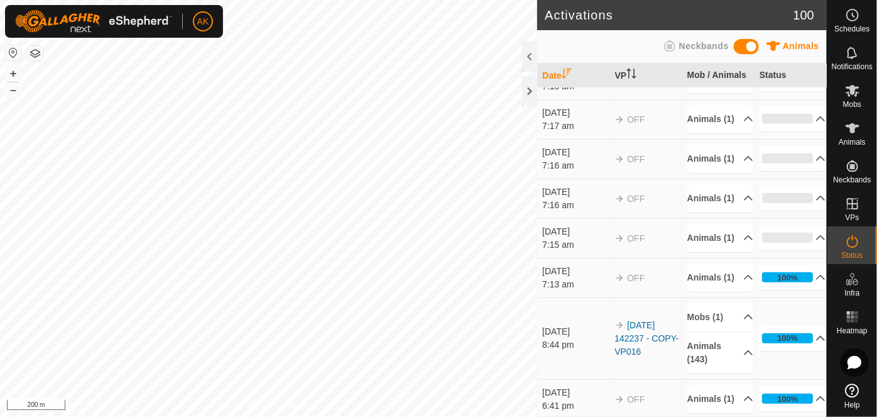
scroll to position [343, 0]
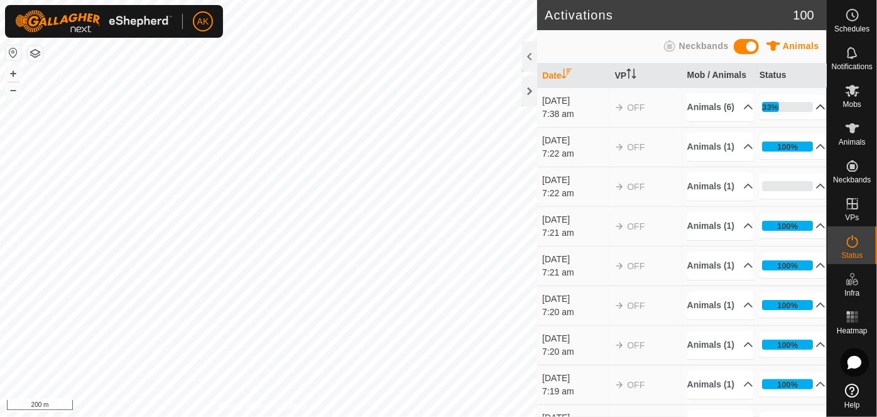
click at [816, 112] on icon at bounding box center [821, 107] width 10 height 10
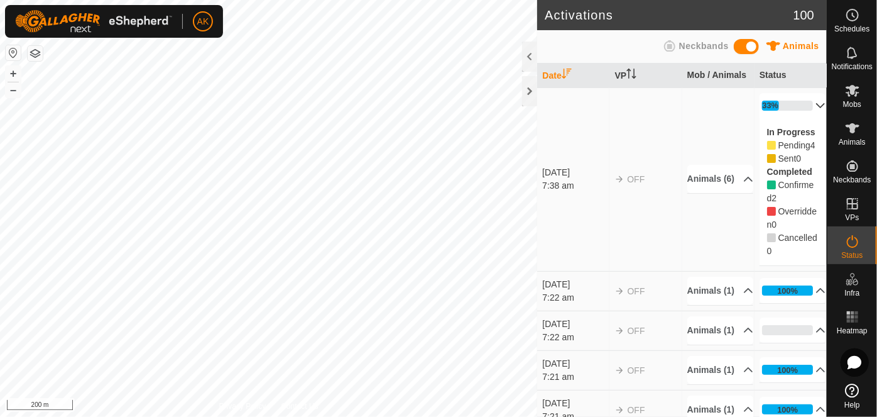
click at [807, 102] on p-accordion-header "33%" at bounding box center [793, 105] width 67 height 25
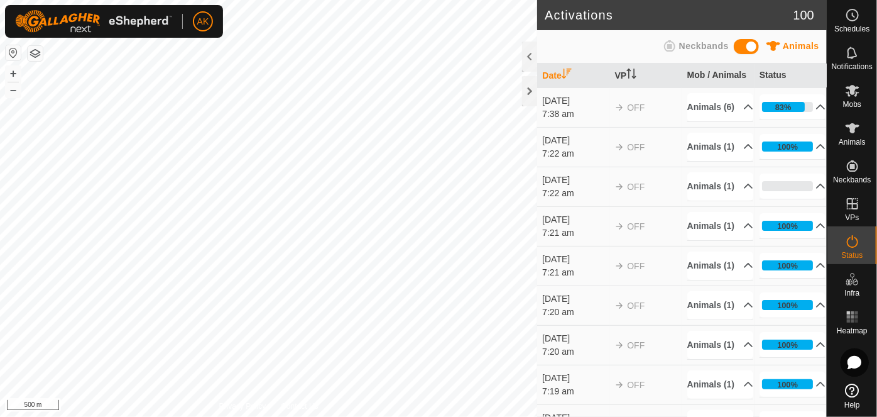
click at [33, 52] on button "button" at bounding box center [35, 53] width 15 height 15
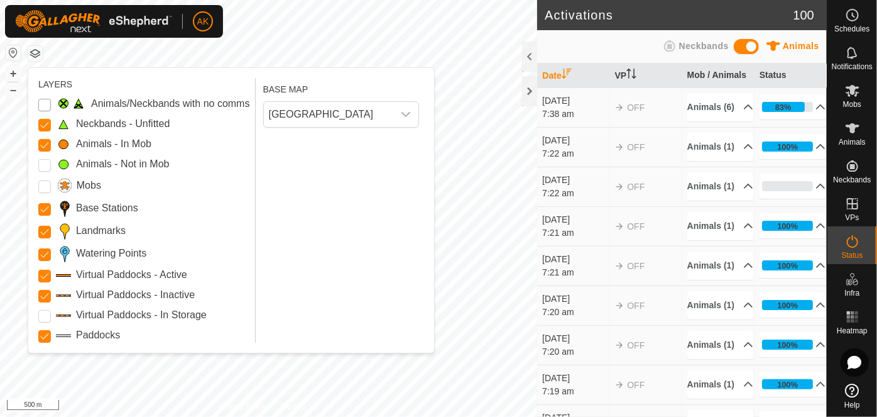
click at [41, 104] on Issue "Animals/Neckbands with no comms" at bounding box center [44, 105] width 13 height 13
click at [40, 166] on Mob "Animals - Not in Mob" at bounding box center [44, 165] width 13 height 13
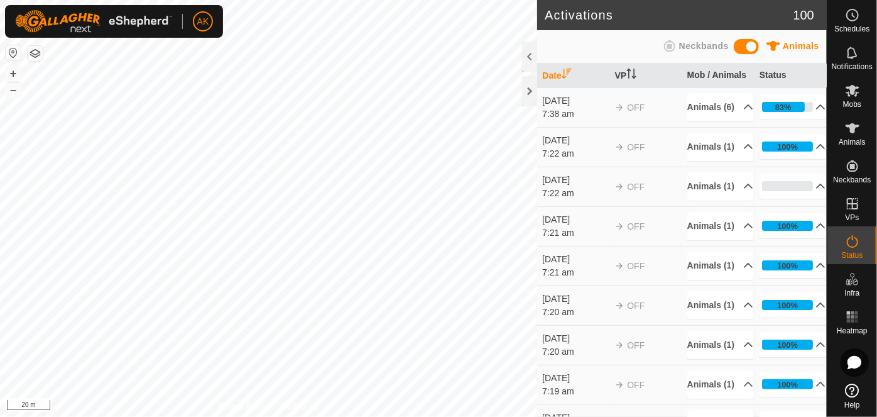
click at [41, 59] on button "button" at bounding box center [35, 53] width 15 height 15
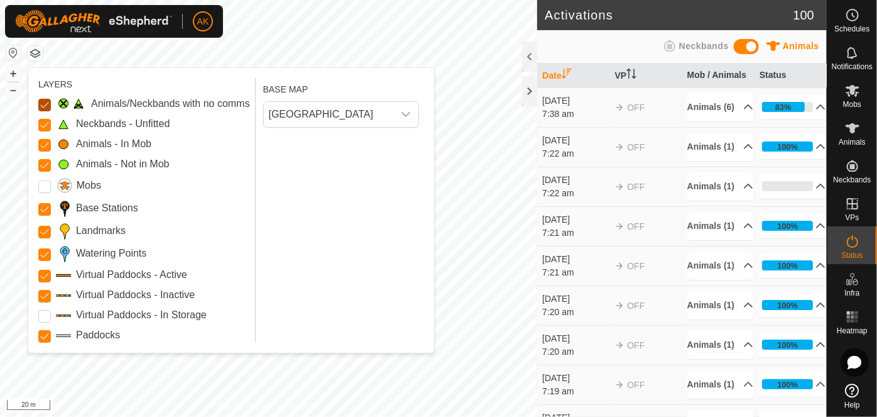
click at [48, 103] on Issue "Animals/Neckbands with no comms" at bounding box center [44, 105] width 13 height 13
click at [41, 121] on Unfitted "Neckbands - Unfitted" at bounding box center [44, 125] width 13 height 13
click at [48, 122] on Unfitted "Neckbands - Unfitted" at bounding box center [44, 125] width 13 height 13
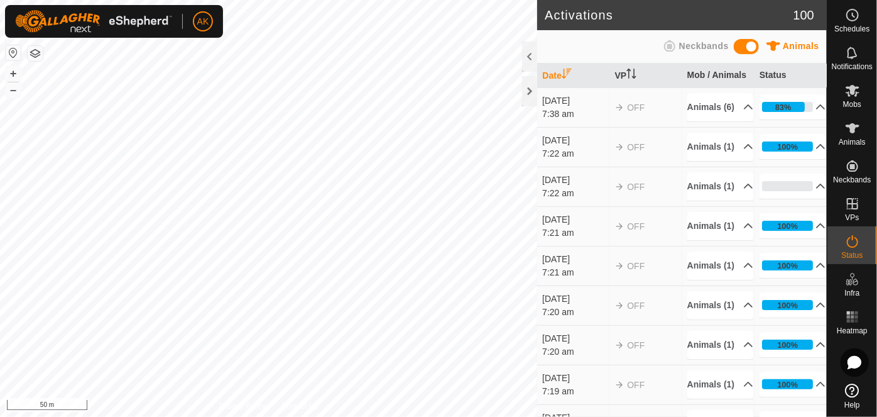
click at [33, 52] on button "button" at bounding box center [35, 53] width 15 height 15
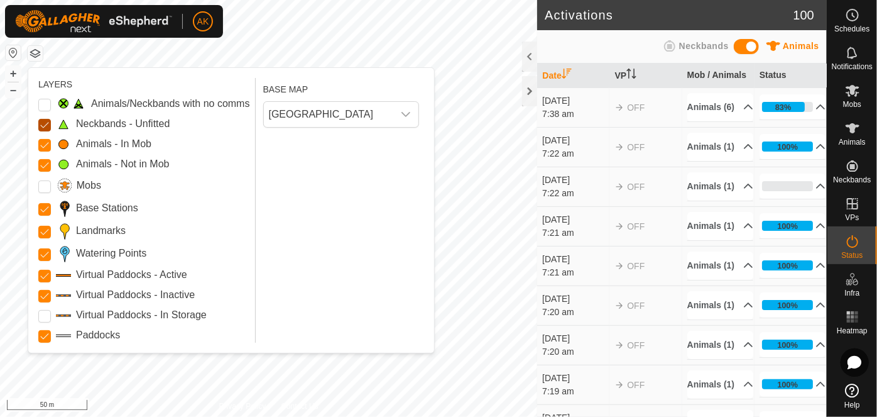
click at [43, 121] on Unfitted "Neckbands - Unfitted" at bounding box center [44, 125] width 13 height 13
click at [44, 123] on Unfitted "Neckbands - Unfitted" at bounding box center [44, 125] width 13 height 13
click at [45, 123] on Unfitted "Neckbands - Unfitted" at bounding box center [44, 125] width 13 height 13
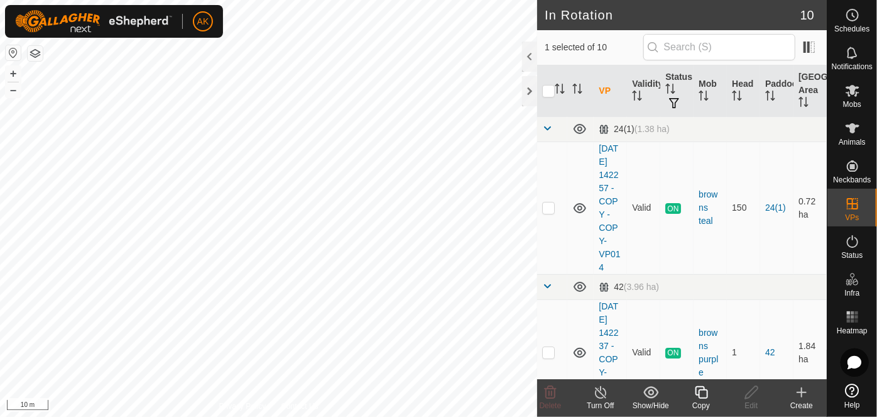
click at [36, 56] on button "button" at bounding box center [35, 53] width 15 height 15
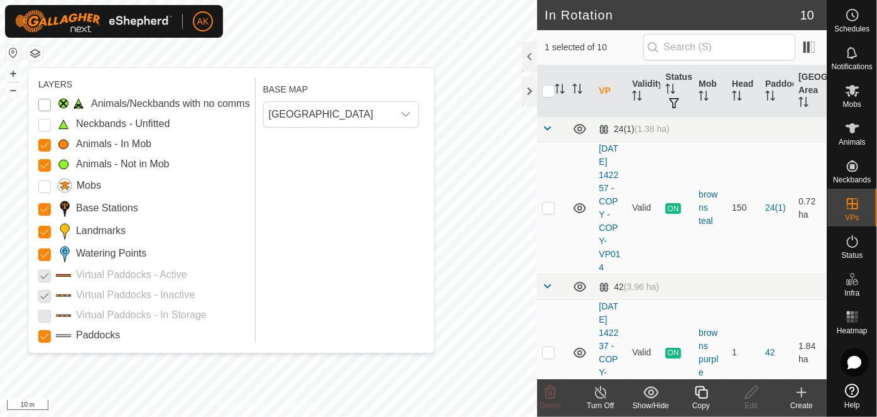
click at [44, 106] on Issue "Animals/Neckbands with no comms" at bounding box center [44, 105] width 13 height 13
checkbox input "true"
checkbox input "false"
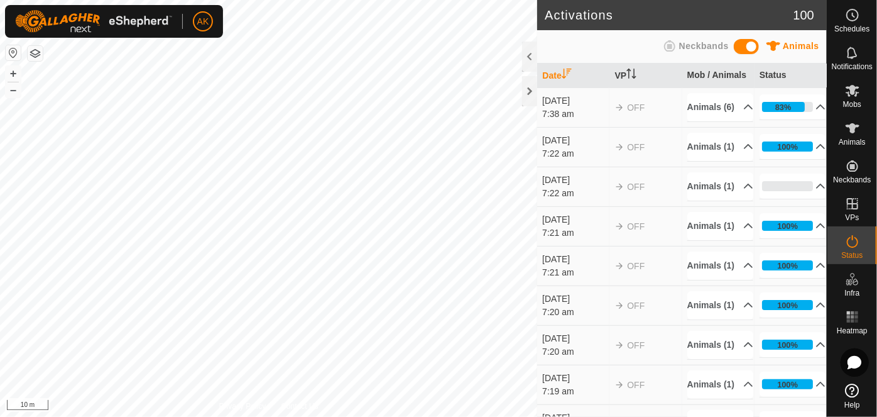
click at [35, 57] on button "button" at bounding box center [35, 53] width 15 height 15
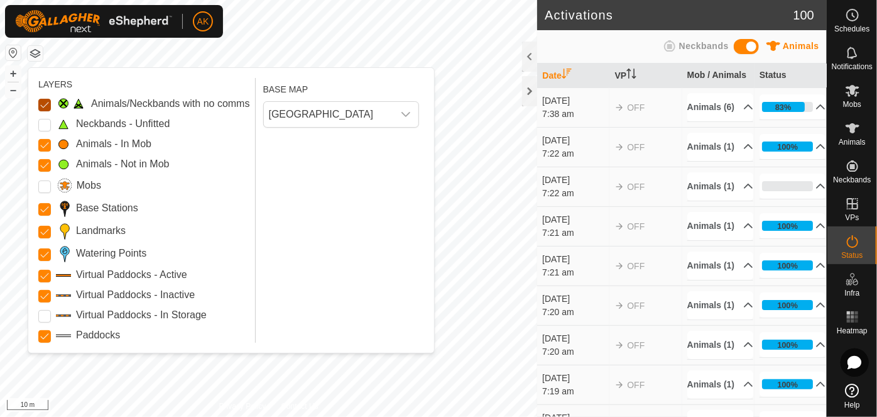
click at [43, 103] on Issue "Animals/Neckbands with no comms" at bounding box center [44, 105] width 13 height 13
click at [43, 166] on Mob "Animals - Not in Mob" at bounding box center [44, 165] width 13 height 13
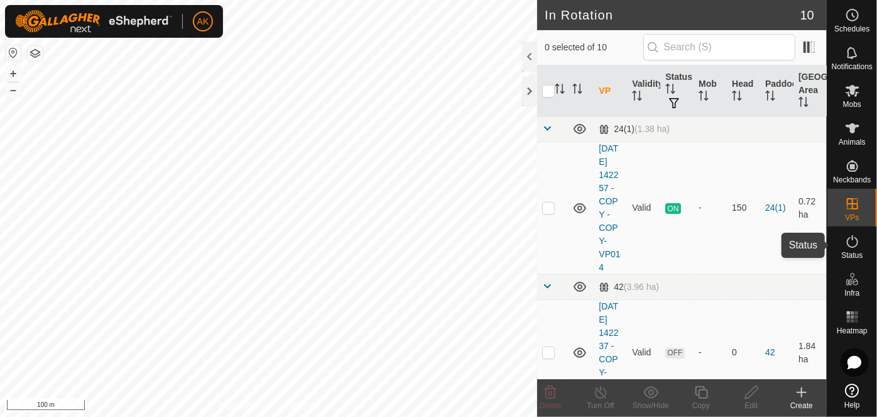
click at [849, 241] on icon at bounding box center [852, 241] width 15 height 15
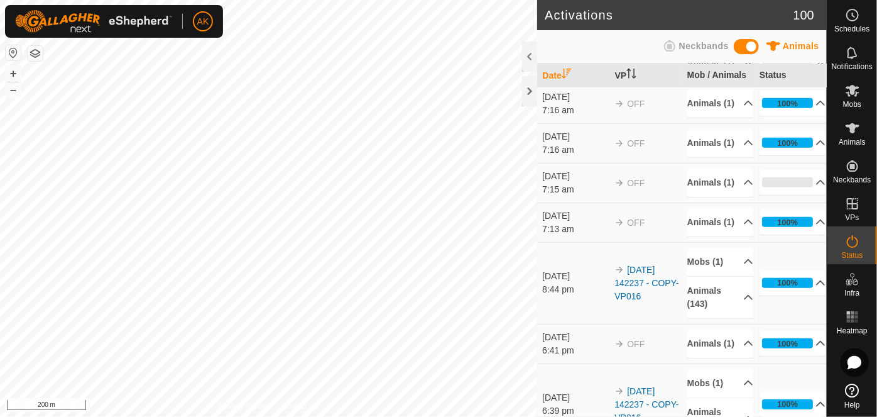
scroll to position [514, 0]
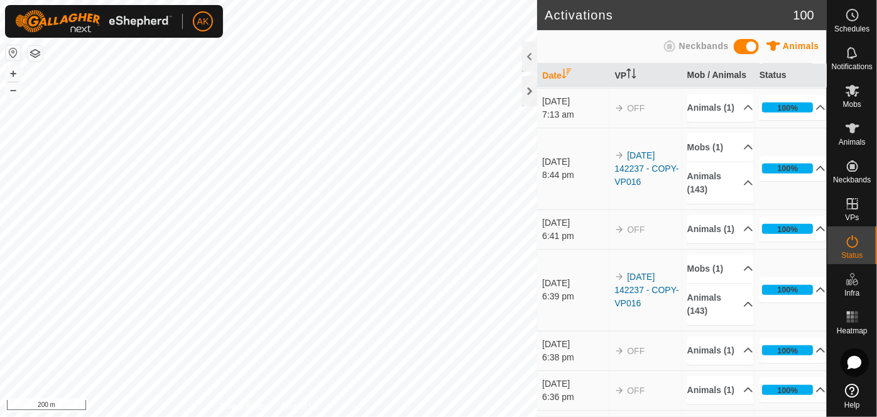
click at [744, 73] on icon at bounding box center [749, 68] width 10 height 10
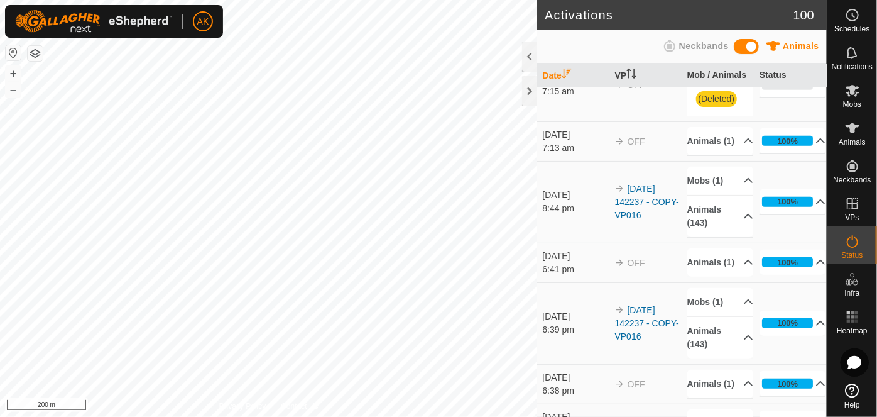
click at [734, 82] on p-accordion-header "Animals (1)" at bounding box center [721, 68] width 67 height 28
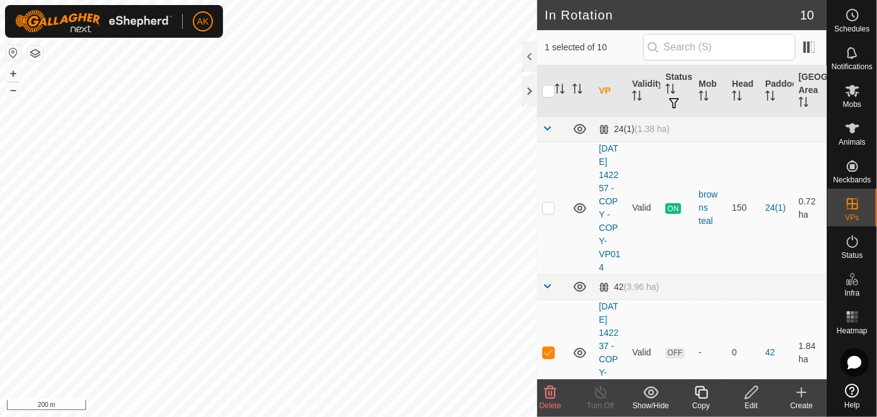
click at [552, 389] on icon at bounding box center [550, 392] width 15 height 15
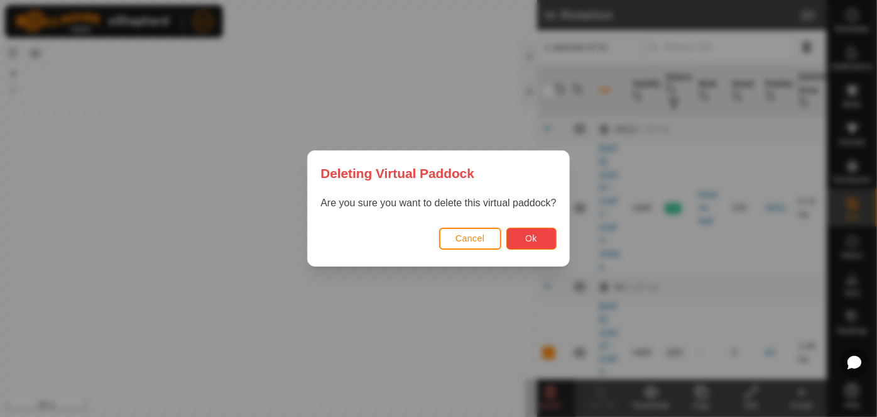
click at [524, 239] on button "Ok" at bounding box center [532, 239] width 50 height 22
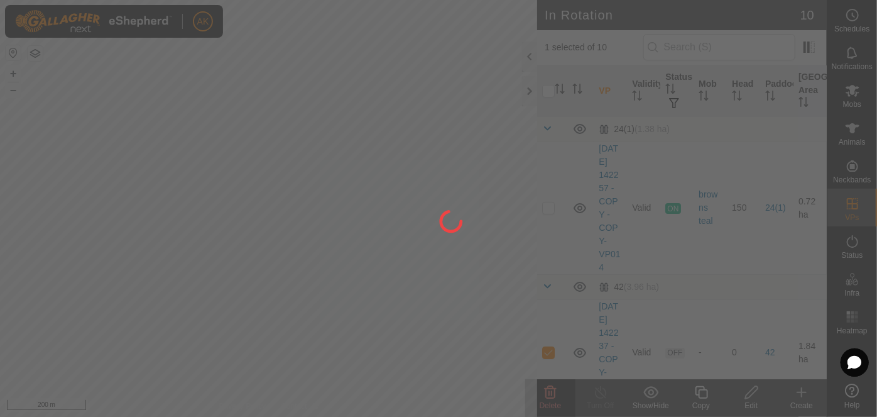
checkbox input "false"
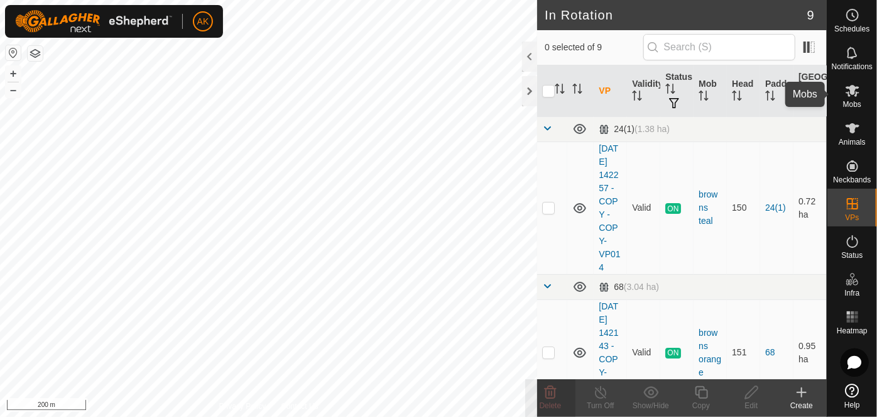
click at [857, 97] on icon at bounding box center [852, 90] width 15 height 15
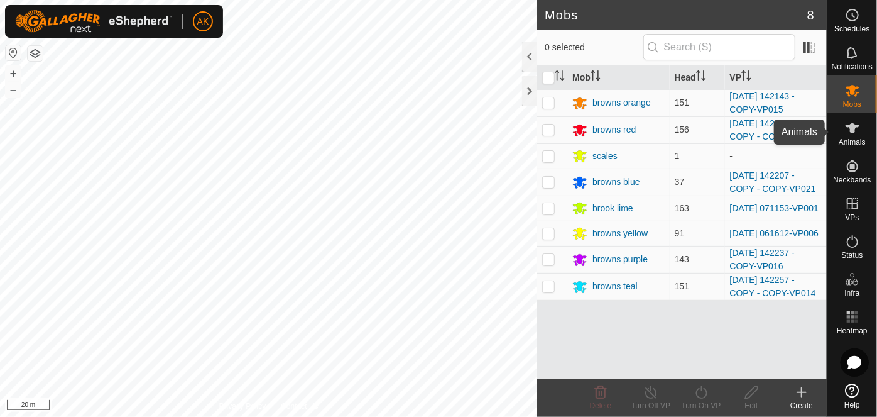
click at [854, 139] on span "Animals" at bounding box center [852, 142] width 27 height 8
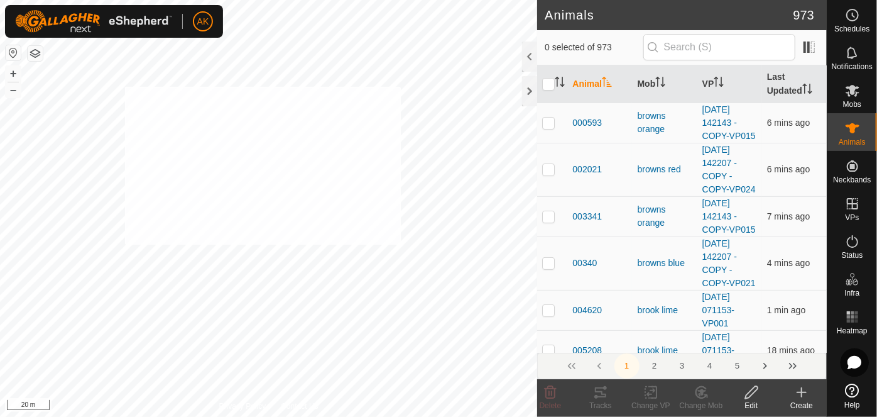
checkbox input "true"
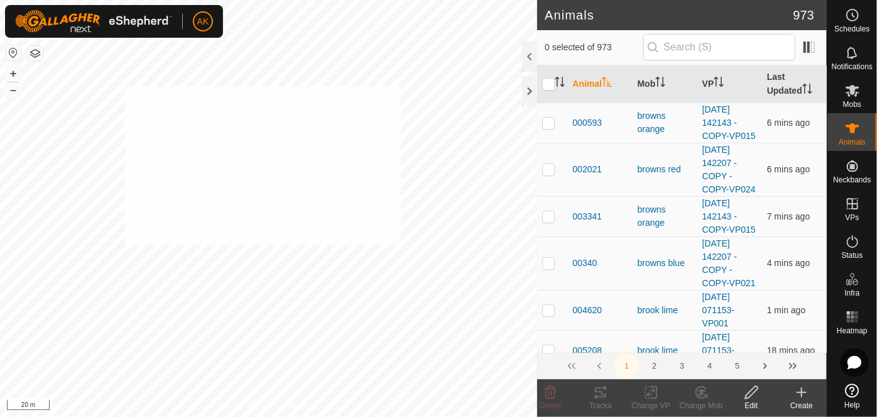
checkbox input "true"
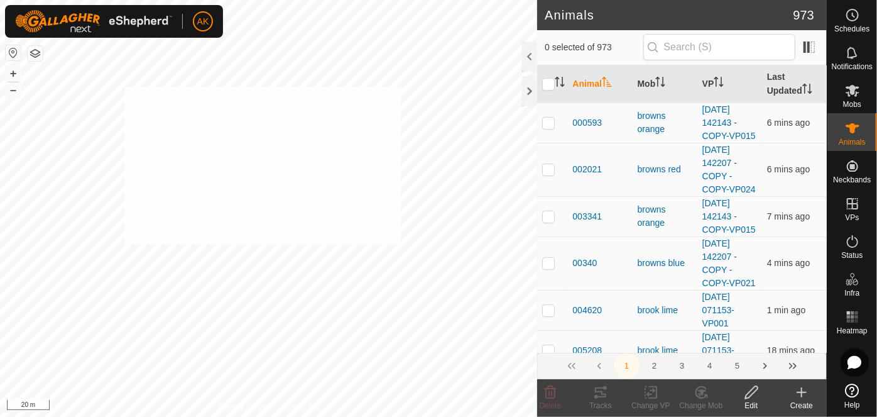
checkbox input "true"
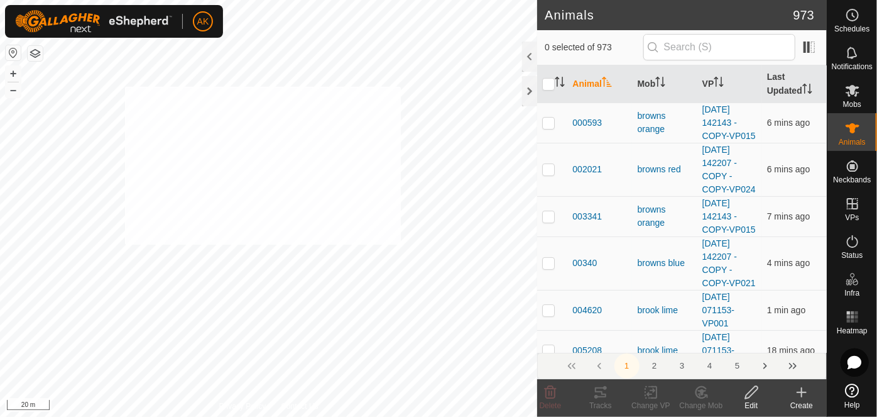
checkbox input "true"
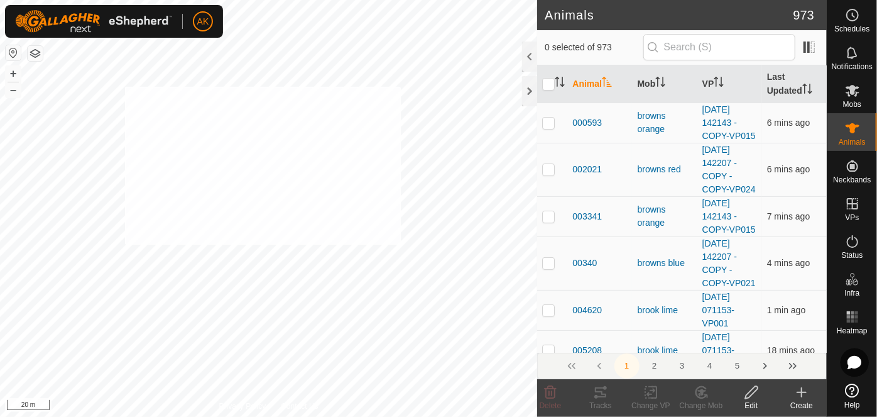
checkbox input "true"
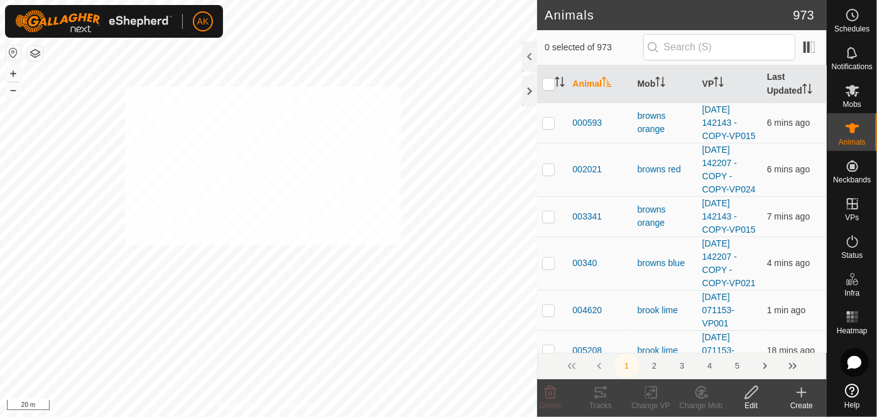
checkbox input "true"
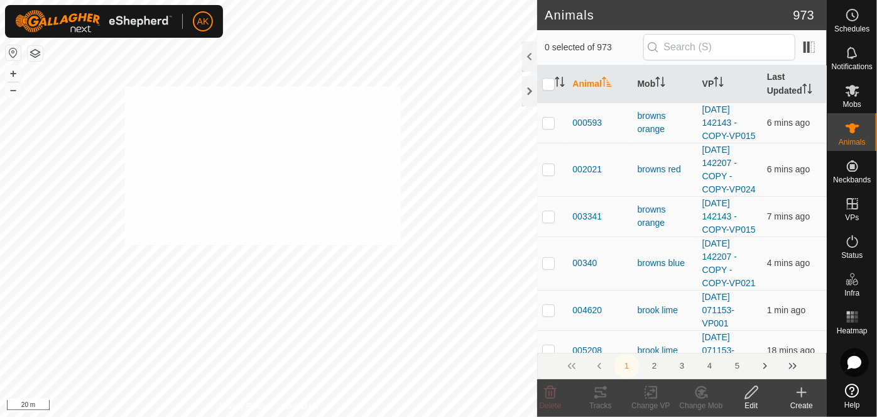
checkbox input "true"
click at [847, 91] on icon at bounding box center [852, 90] width 15 height 15
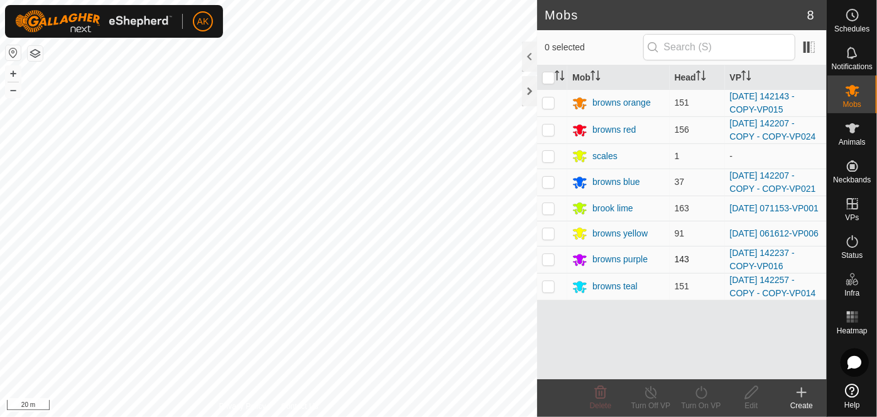
click at [553, 261] on p-checkbox at bounding box center [548, 259] width 13 height 10
checkbox input "true"
click at [704, 394] on icon at bounding box center [702, 392] width 16 height 15
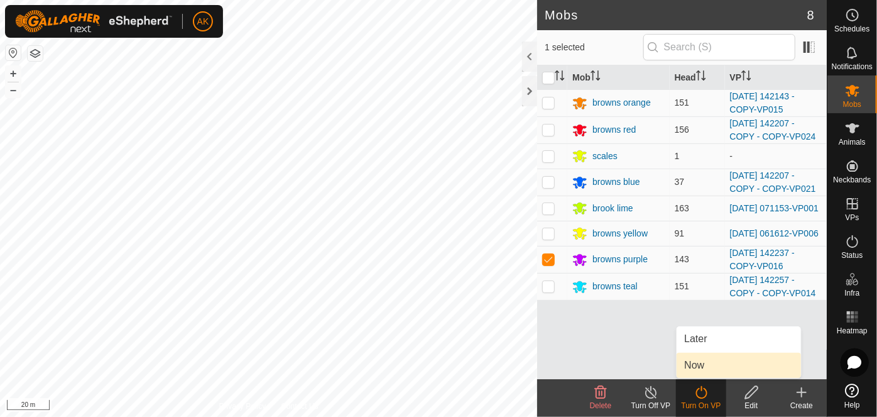
click at [702, 366] on link "Now" at bounding box center [739, 365] width 124 height 25
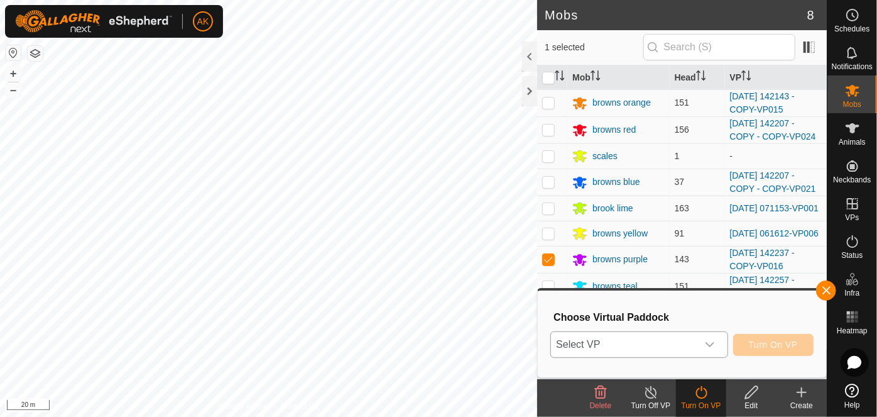
click at [684, 337] on span "Select VP" at bounding box center [624, 344] width 146 height 25
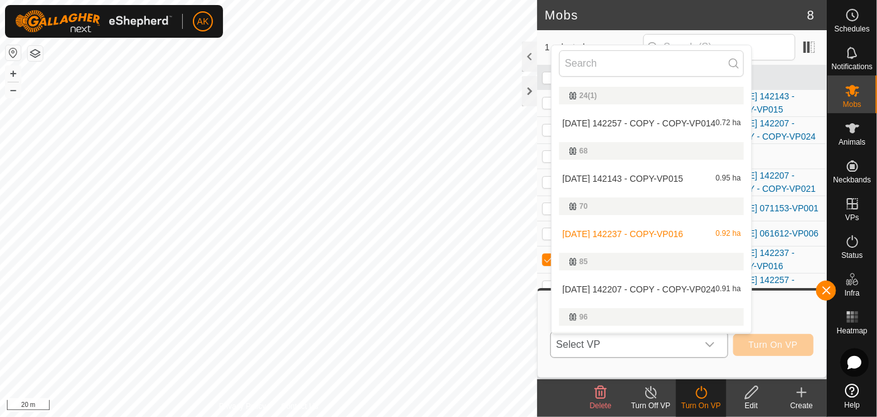
scroll to position [23, 0]
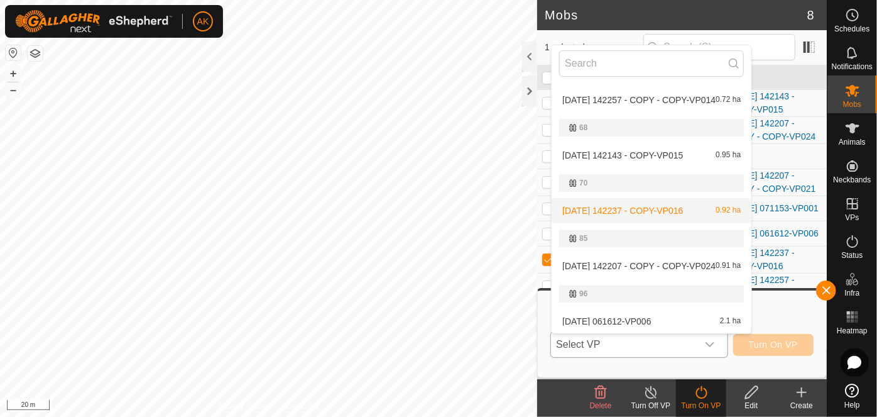
click at [638, 208] on li "2025-08-12 142237 - COPY-VP016 0.92 ha" at bounding box center [652, 210] width 200 height 25
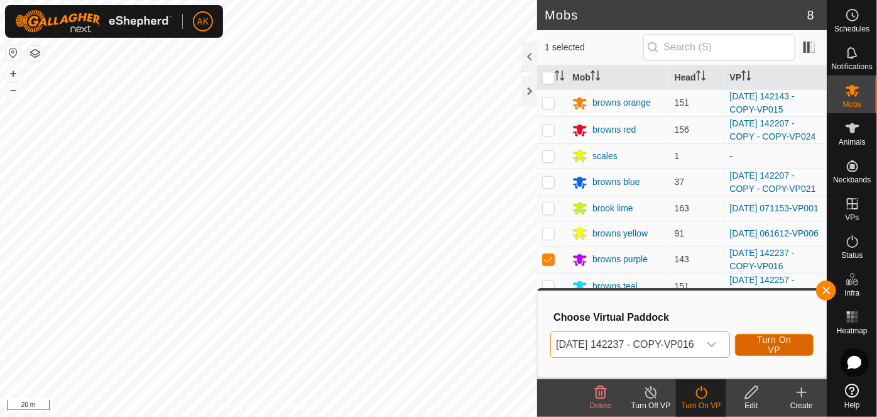
click at [774, 345] on span "Turn On VP" at bounding box center [774, 344] width 47 height 20
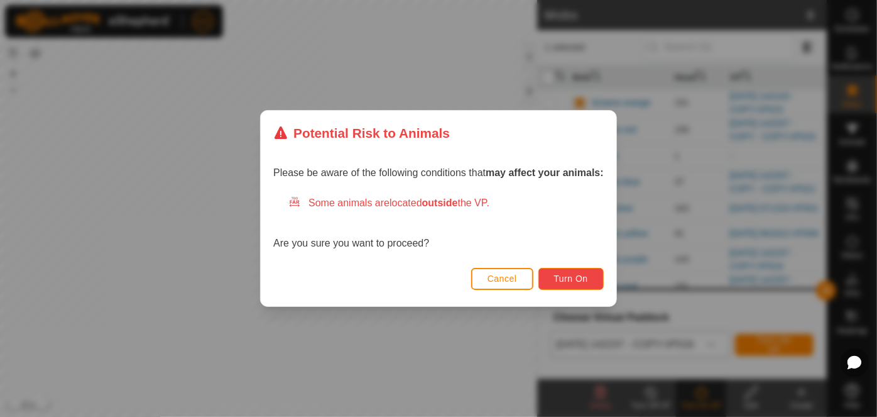
click at [577, 278] on span "Turn On" at bounding box center [571, 278] width 34 height 10
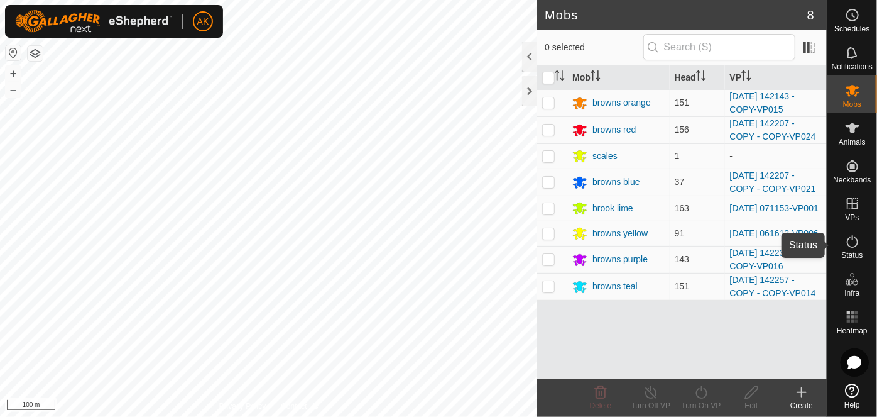
click at [855, 243] on icon at bounding box center [852, 241] width 15 height 15
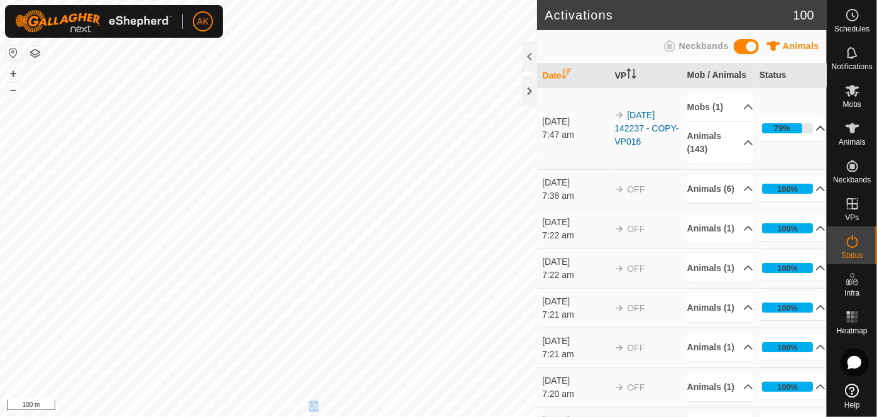
click at [803, 126] on p-accordion-header "79%" at bounding box center [793, 128] width 67 height 25
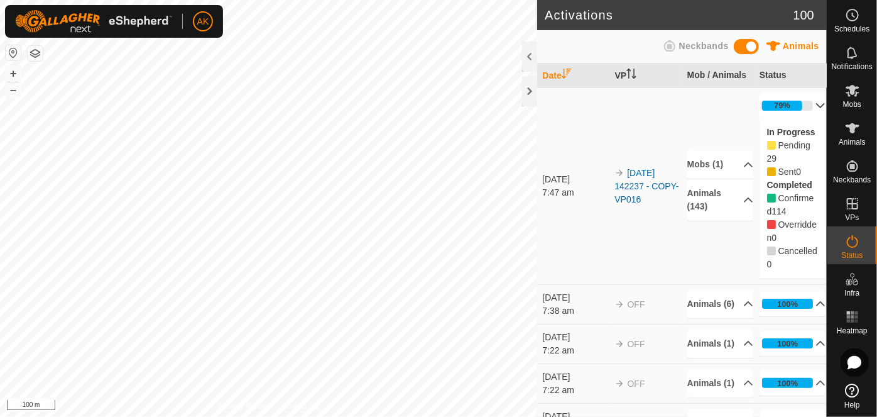
click at [804, 127] on label "In Progress" at bounding box center [791, 132] width 48 height 10
click at [817, 104] on icon at bounding box center [821, 105] width 9 height 5
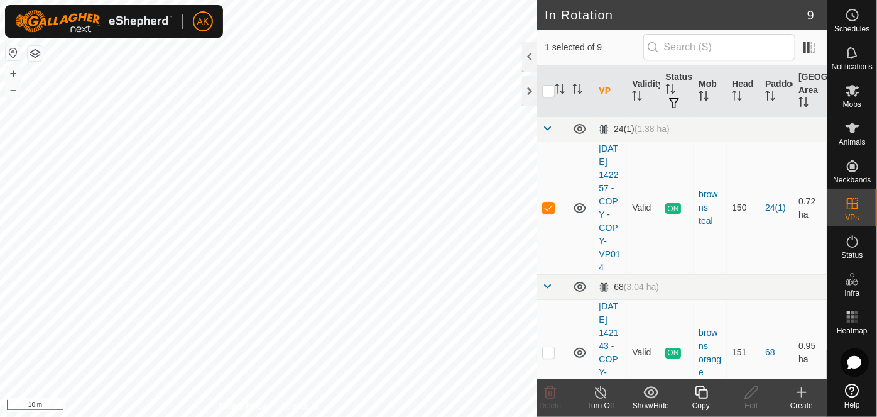
click at [699, 392] on icon at bounding box center [701, 392] width 13 height 13
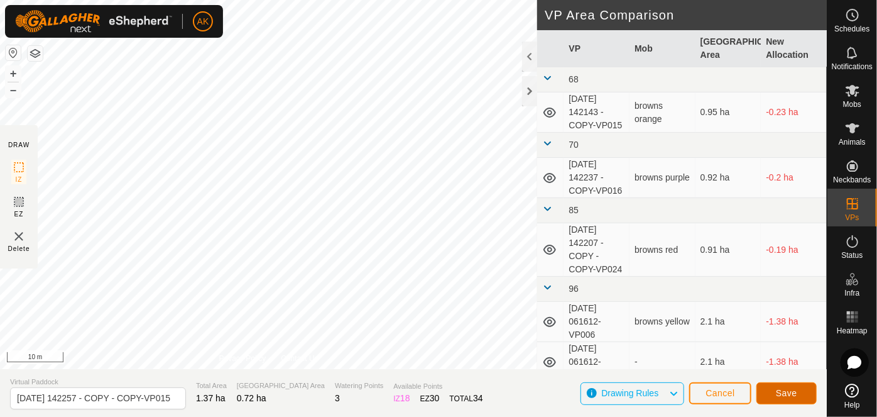
click at [786, 397] on span "Save" at bounding box center [786, 393] width 21 height 10
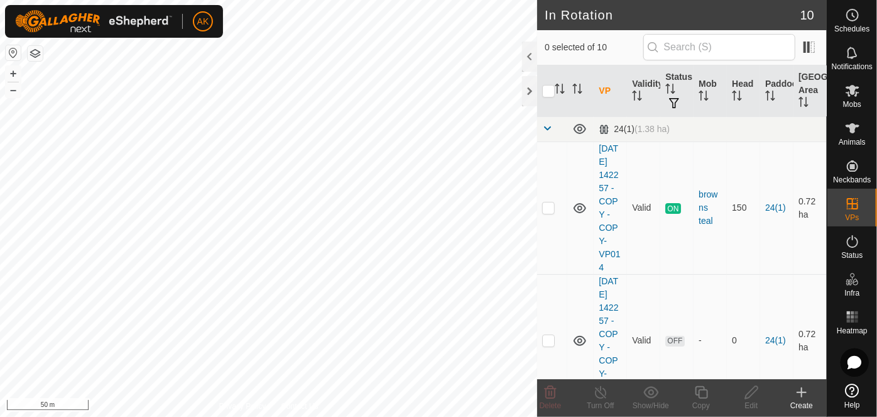
click at [448, 416] on html "AK Schedules Notifications Mobs Animals Neckbands VPs Status Infra Heatmap Help…" at bounding box center [438, 208] width 877 height 417
checkbox input "true"
click at [705, 394] on icon at bounding box center [702, 392] width 16 height 15
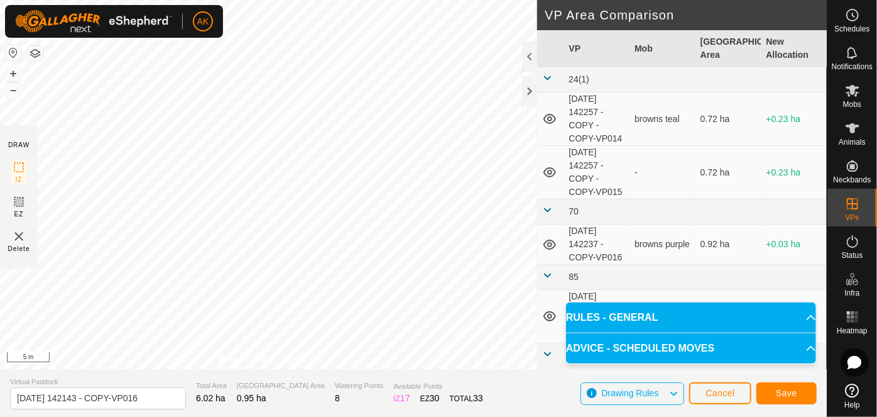
click at [539, 304] on div "DRAW IZ EZ Delete Privacy Policy Contact Us Segment length must be longer than …" at bounding box center [413, 184] width 827 height 369
click at [802, 391] on button "Save" at bounding box center [787, 393] width 60 height 22
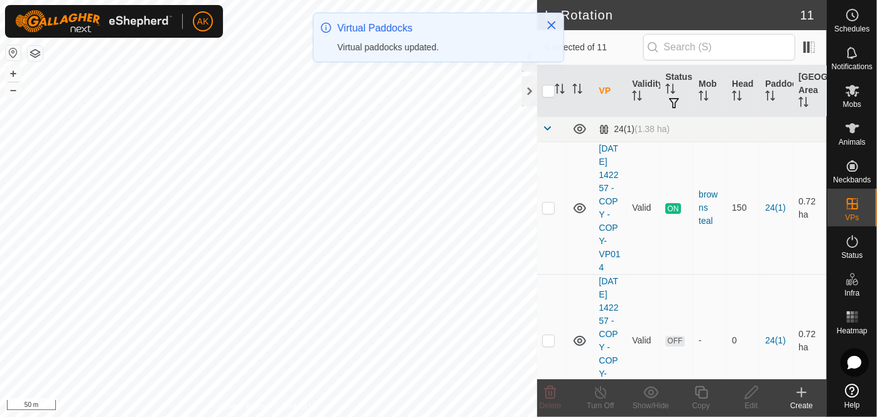
checkbox input "true"
click at [701, 392] on icon at bounding box center [702, 392] width 16 height 15
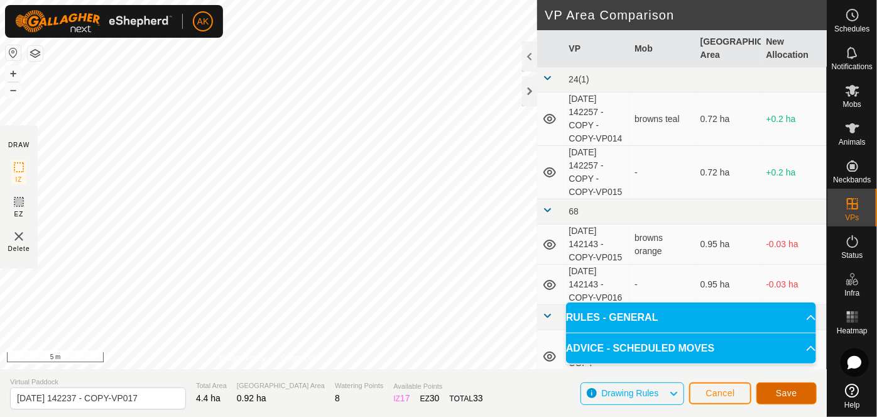
click at [800, 399] on button "Save" at bounding box center [787, 393] width 60 height 22
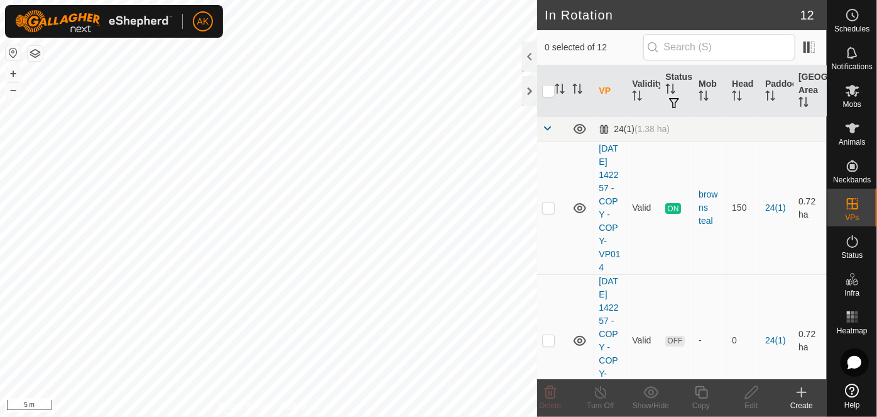
checkbox input "true"
click at [704, 396] on icon at bounding box center [702, 392] width 16 height 15
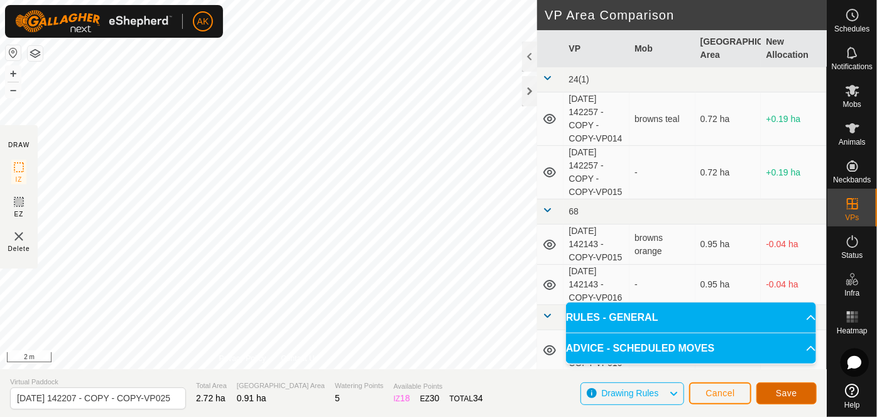
click at [779, 390] on span "Save" at bounding box center [786, 393] width 21 height 10
